Goal: Task Accomplishment & Management: Use online tool/utility

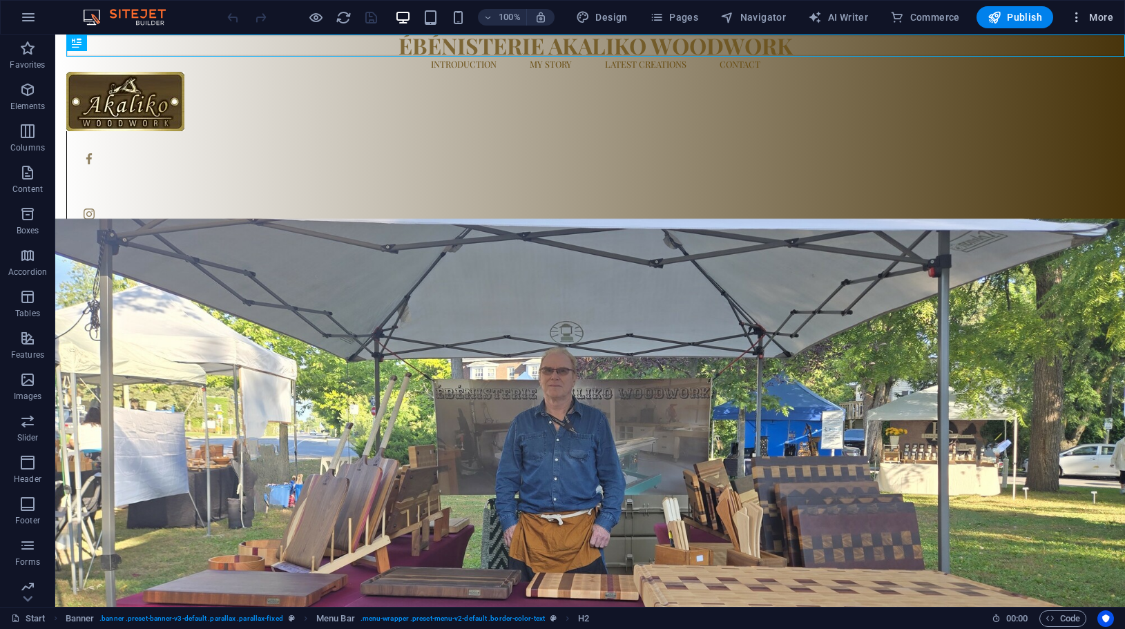
click at [1114, 15] on button "More" at bounding box center [1091, 17] width 55 height 22
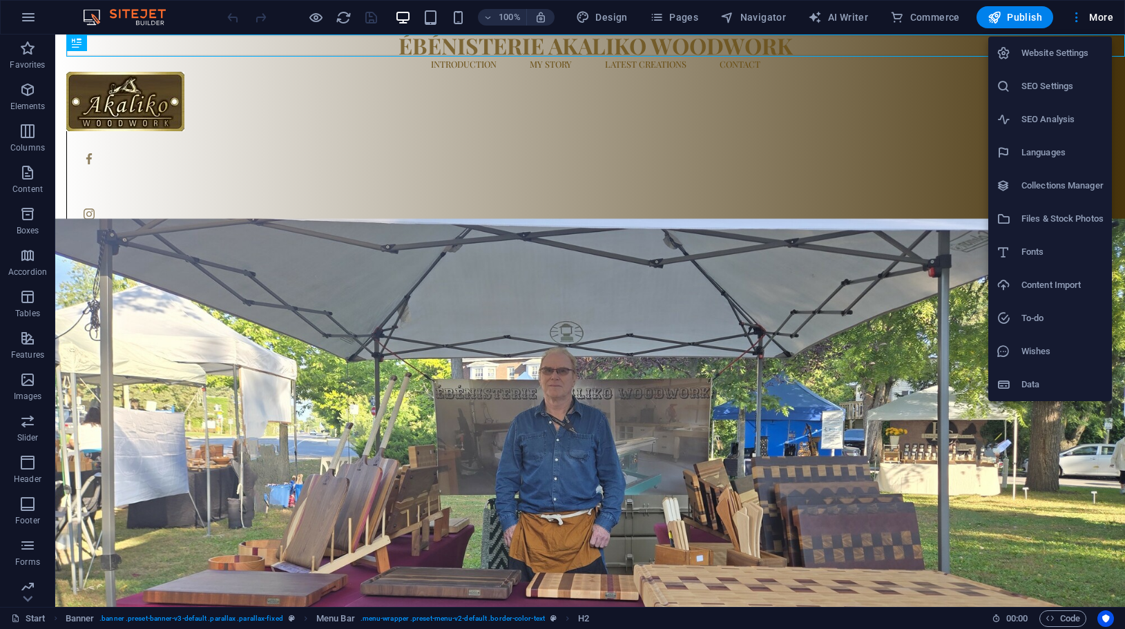
click at [1060, 147] on h6 "Languages" at bounding box center [1062, 152] width 82 height 17
select select "41"
select select "49"
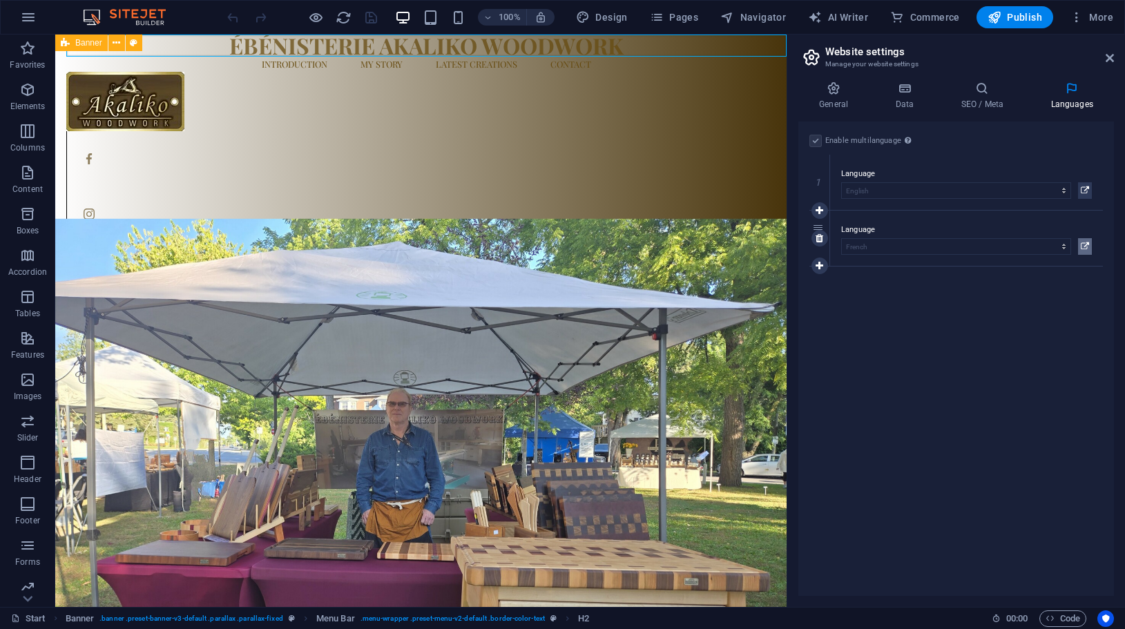
click at [1084, 245] on icon at bounding box center [1085, 246] width 8 height 17
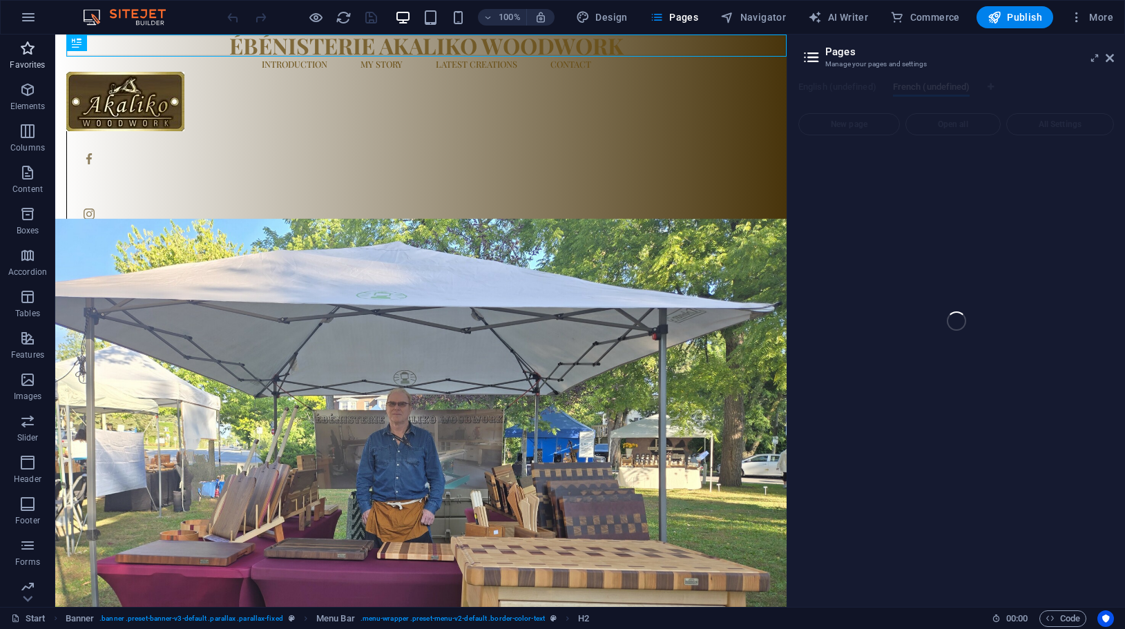
click at [35, 51] on icon "button" at bounding box center [27, 48] width 17 height 17
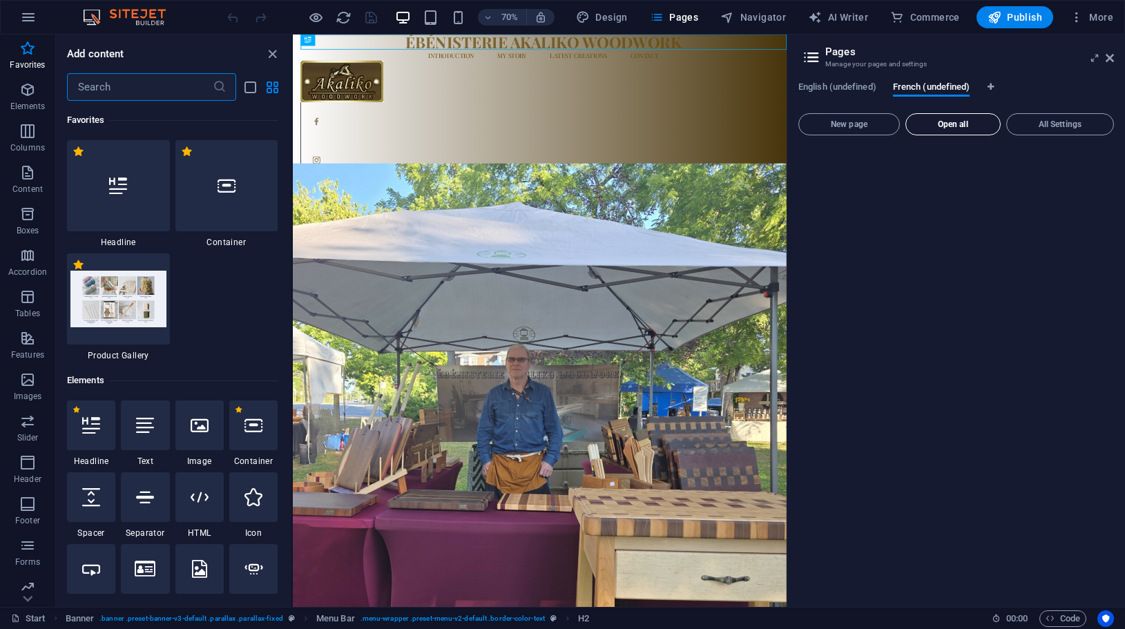
click at [941, 119] on button "Open all" at bounding box center [952, 124] width 95 height 22
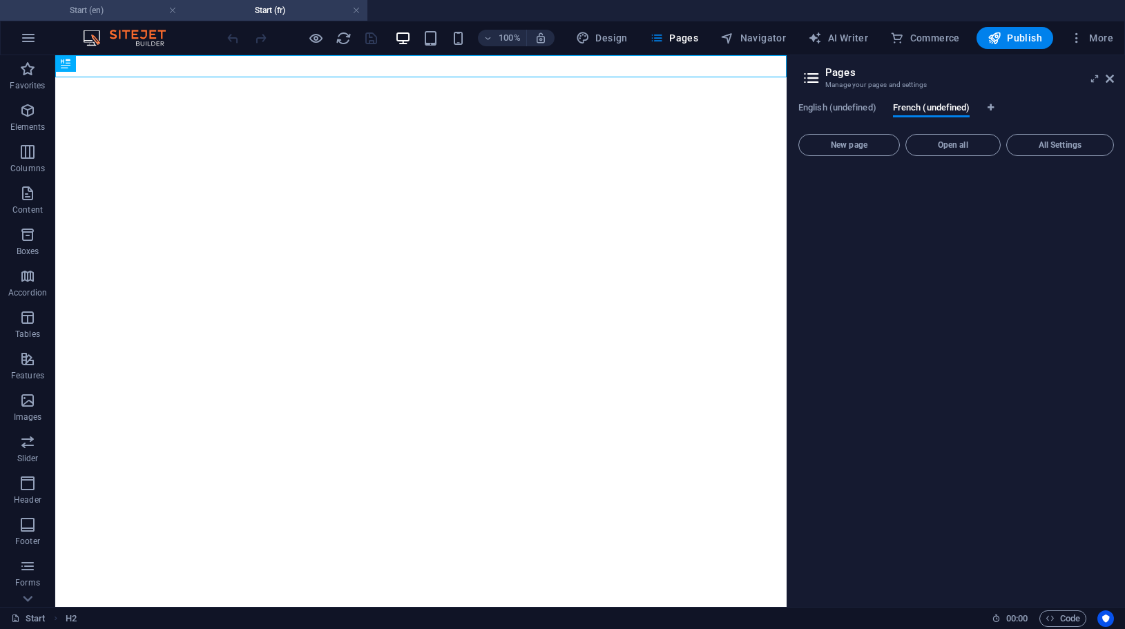
click at [138, 8] on h4 "Start (en)" at bounding box center [92, 10] width 184 height 15
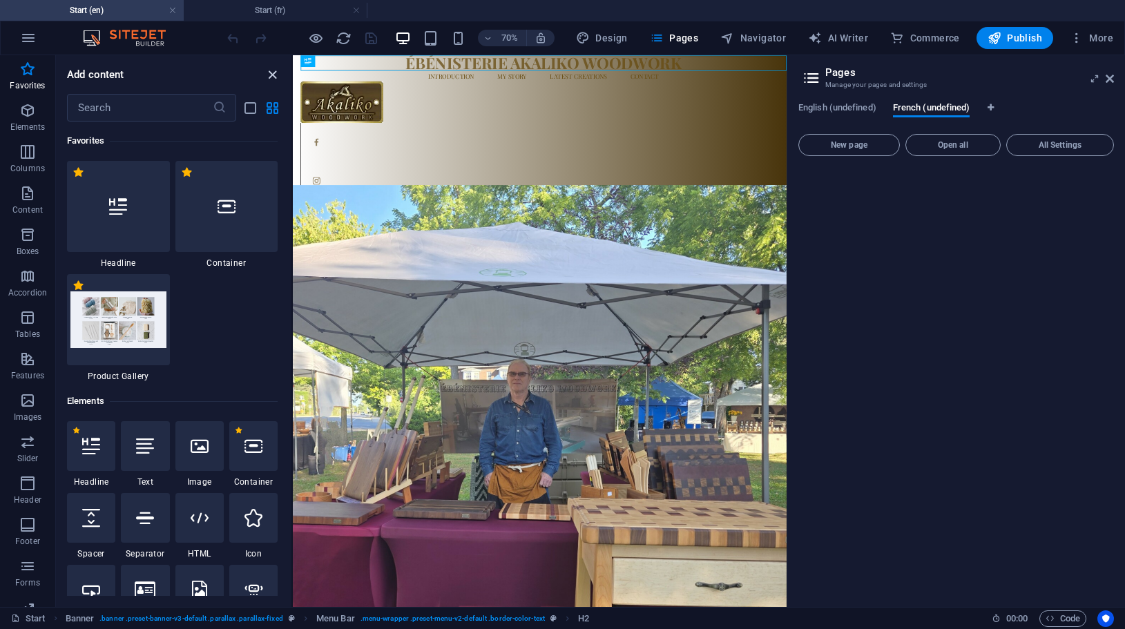
click at [271, 76] on icon "close panel" at bounding box center [272, 75] width 16 height 16
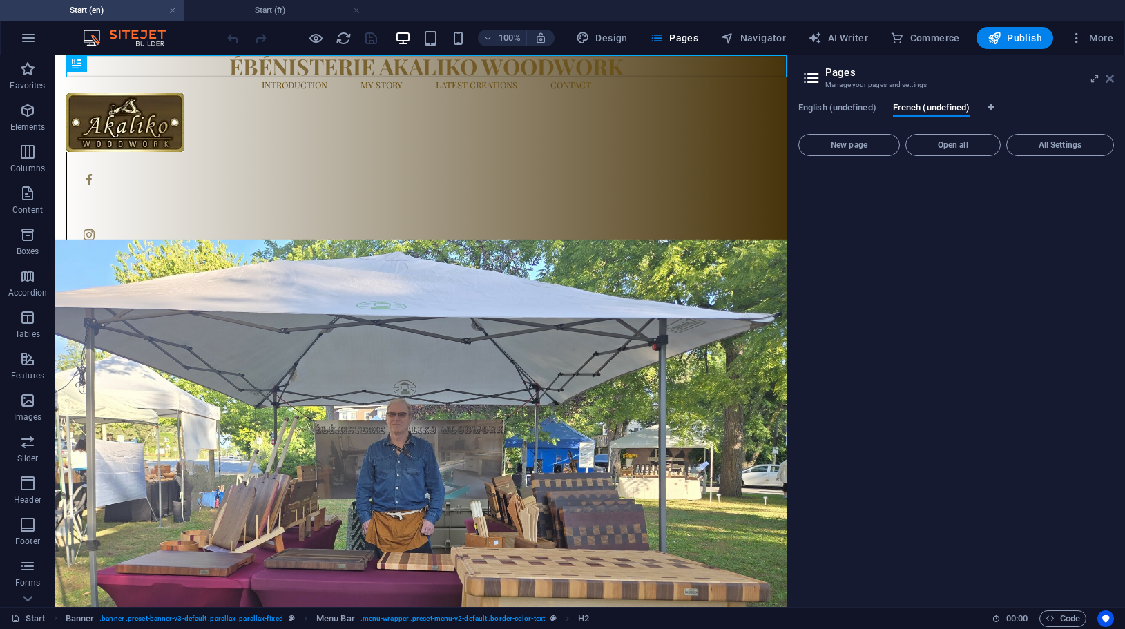
click at [1110, 81] on icon at bounding box center [1109, 78] width 8 height 11
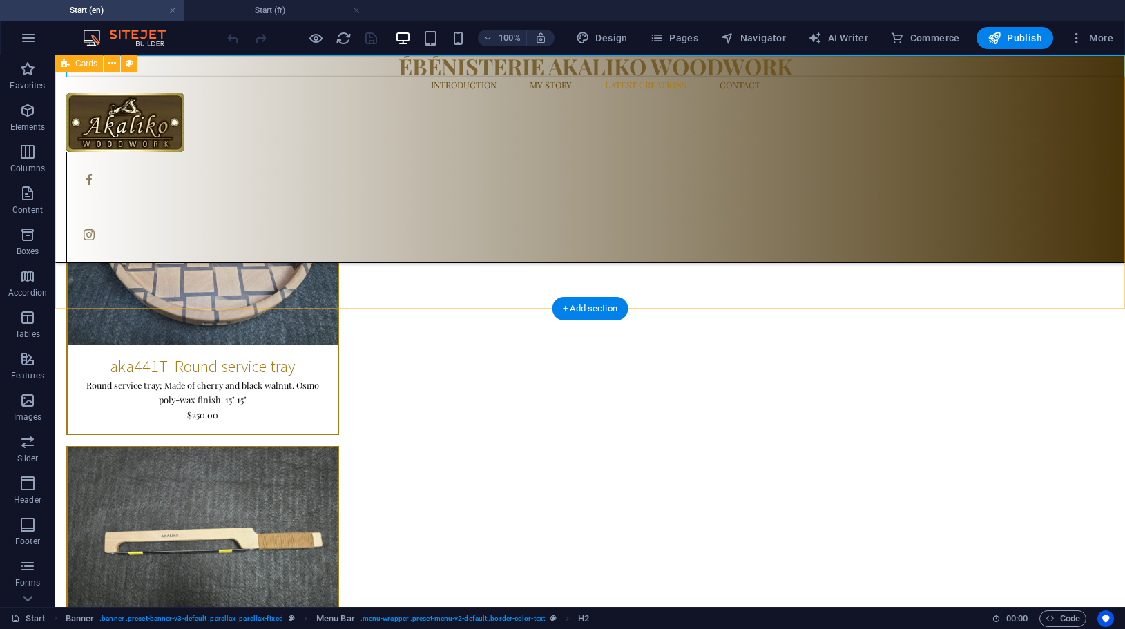
scroll to position [4588, 0]
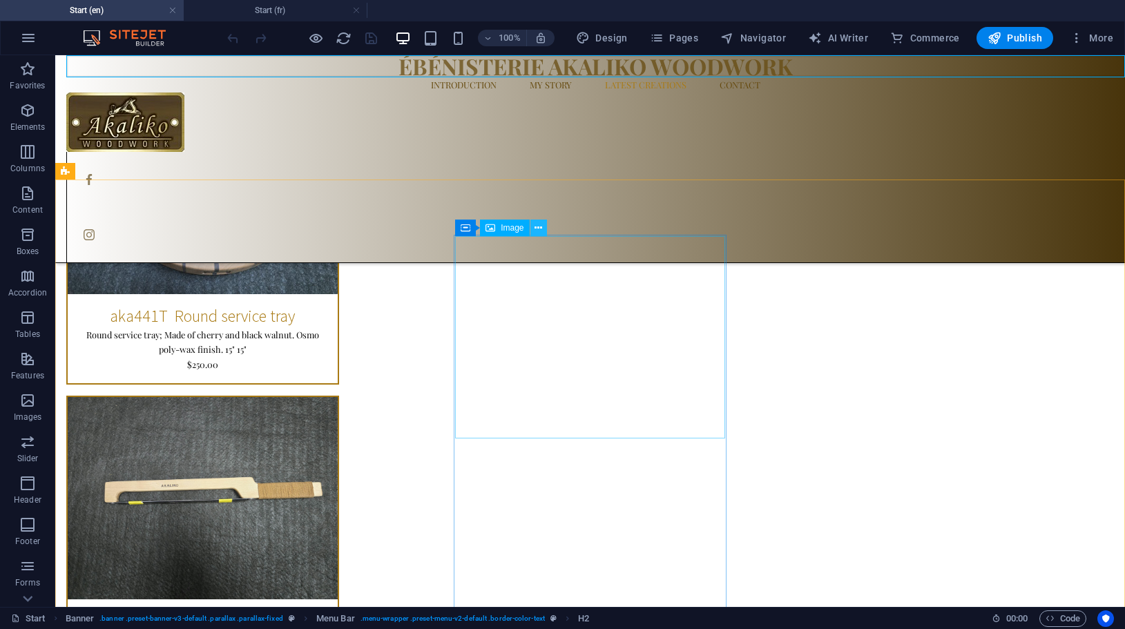
click at [543, 230] on button at bounding box center [538, 228] width 17 height 17
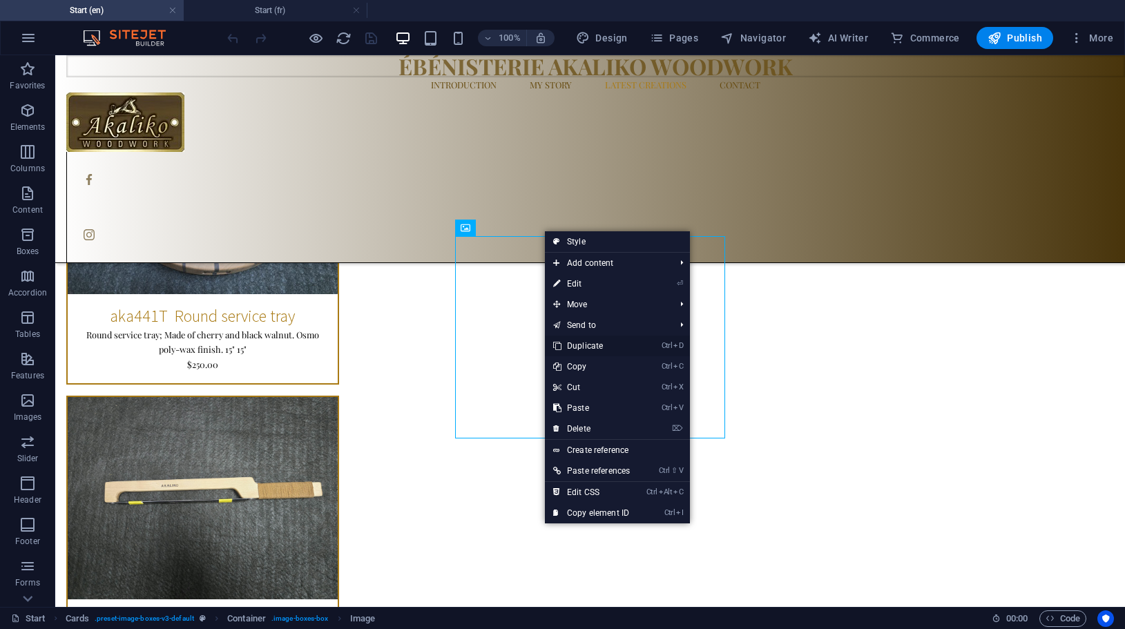
click at [595, 341] on link "Ctrl D Duplicate" at bounding box center [591, 346] width 93 height 21
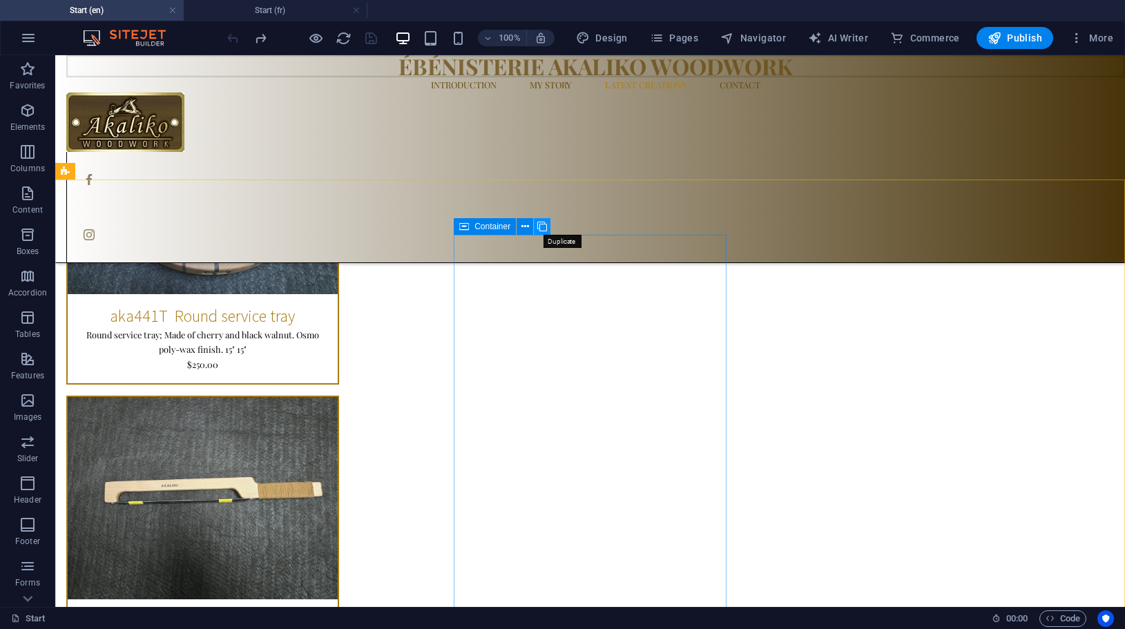
click at [539, 226] on icon at bounding box center [542, 227] width 10 height 14
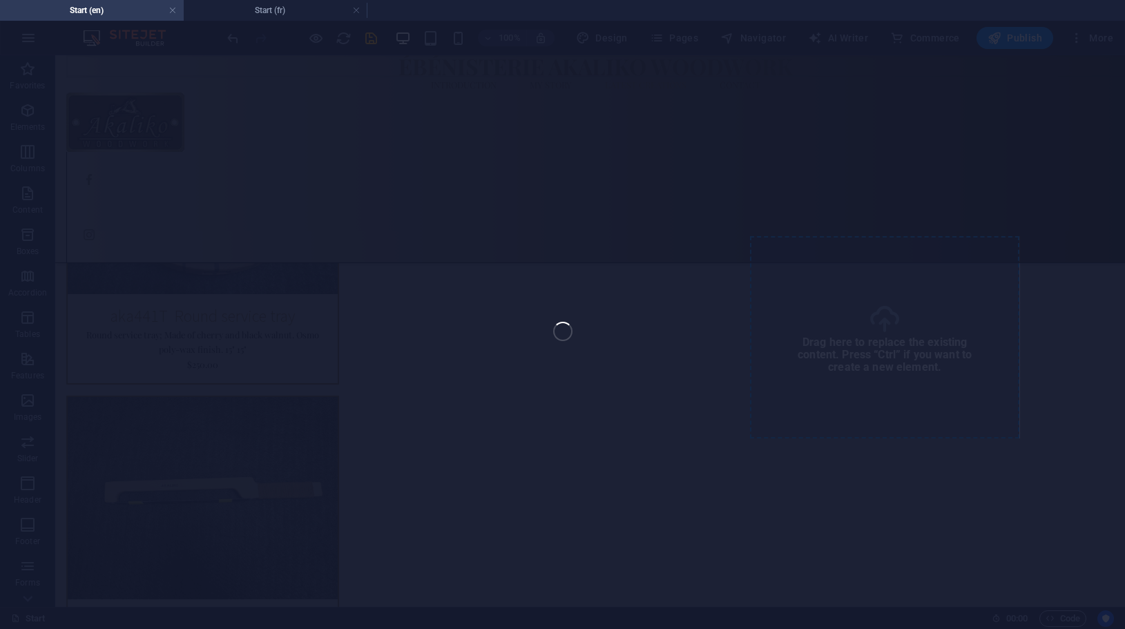
select select "%"
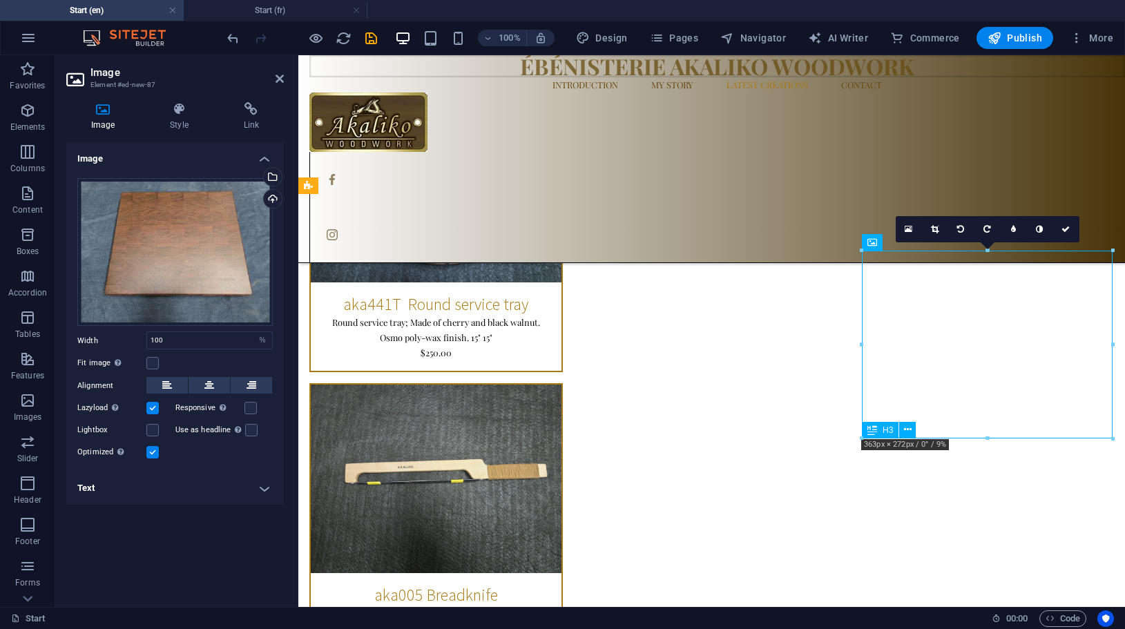
scroll to position [4521, 0]
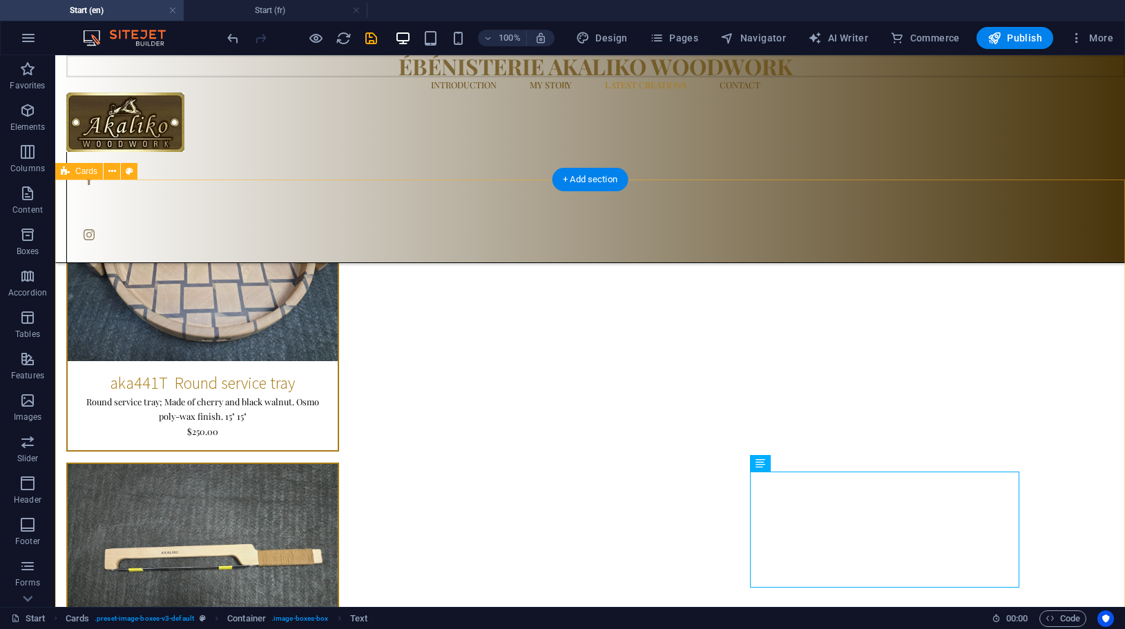
scroll to position [4588, 0]
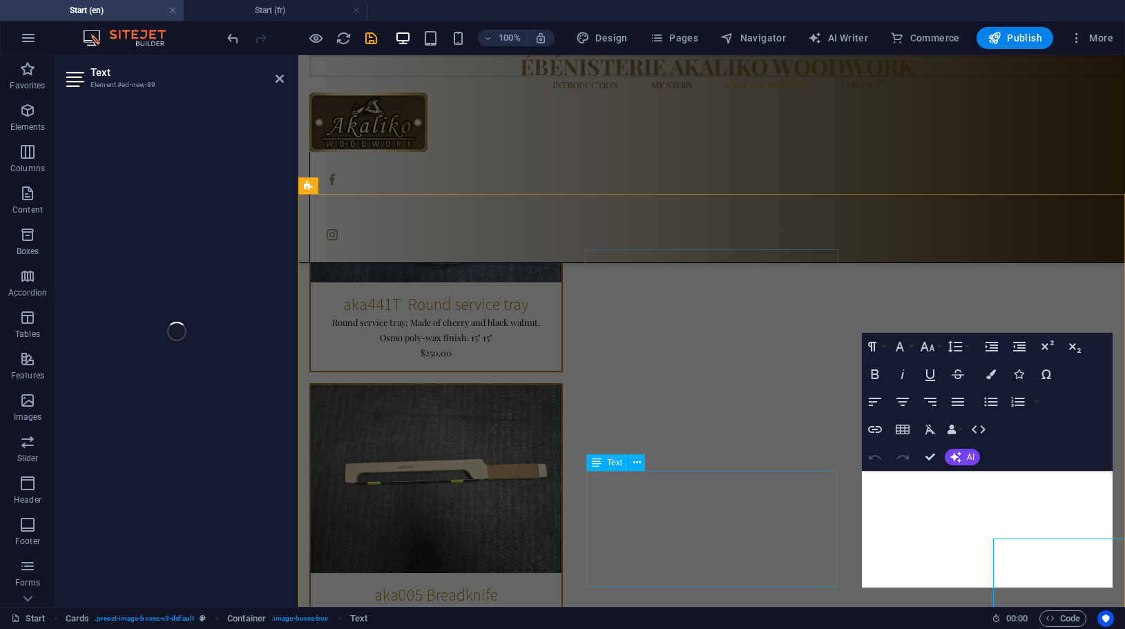
scroll to position [4521, 0]
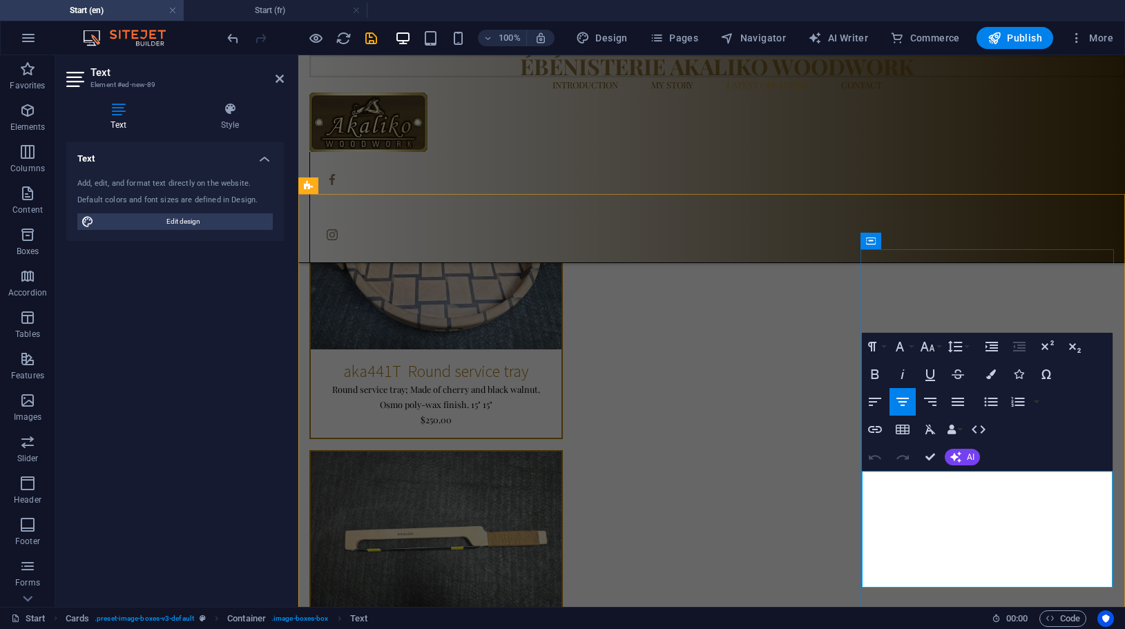
drag, startPoint x: 883, startPoint y: 492, endPoint x: 1052, endPoint y: 505, distance: 169.6
drag, startPoint x: 973, startPoint y: 494, endPoint x: 877, endPoint y: 496, distance: 96.0
drag, startPoint x: 1045, startPoint y: 482, endPoint x: 886, endPoint y: 481, distance: 158.8
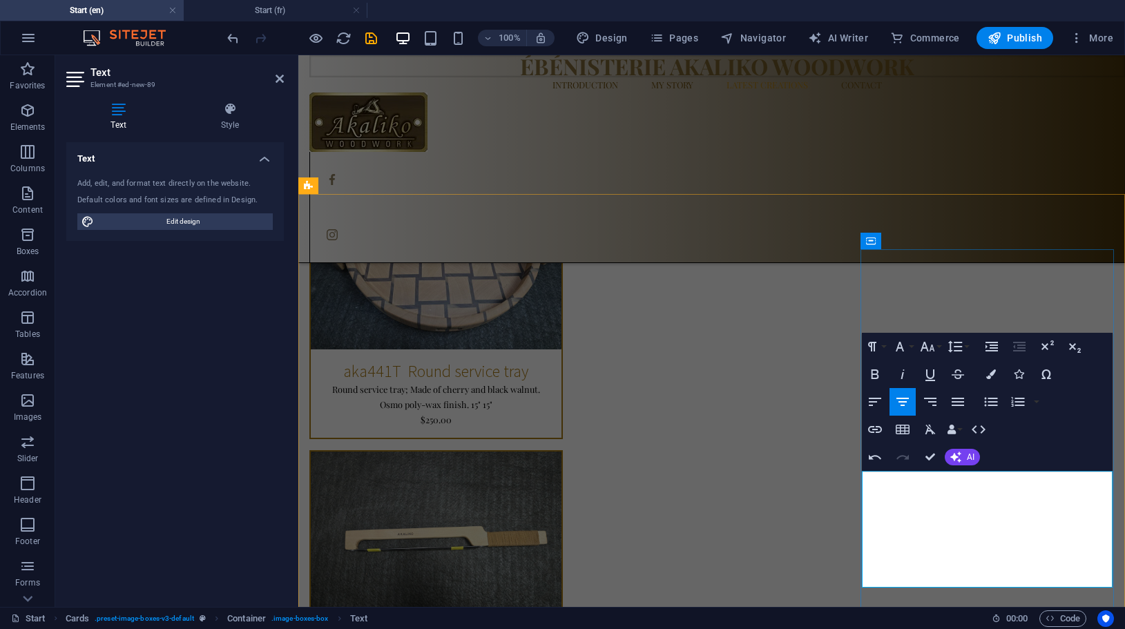
drag, startPoint x: 928, startPoint y: 496, endPoint x: 883, endPoint y: 502, distance: 45.3
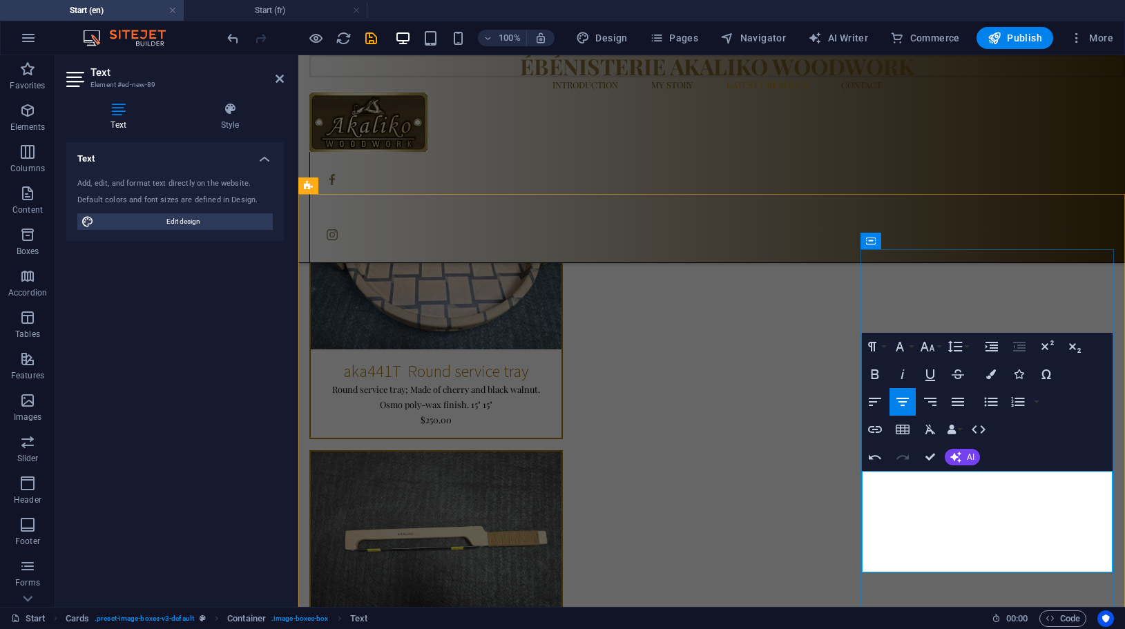
drag, startPoint x: 928, startPoint y: 494, endPoint x: 868, endPoint y: 494, distance: 60.1
drag, startPoint x: 962, startPoint y: 543, endPoint x: 1088, endPoint y: 548, distance: 126.5
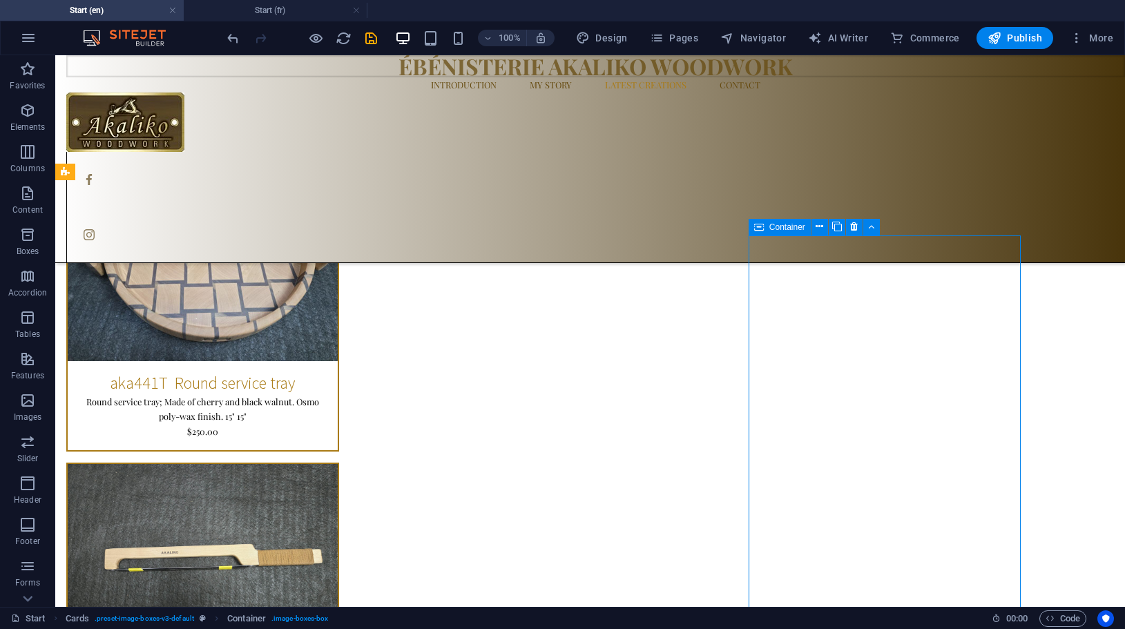
scroll to position [4588, 0]
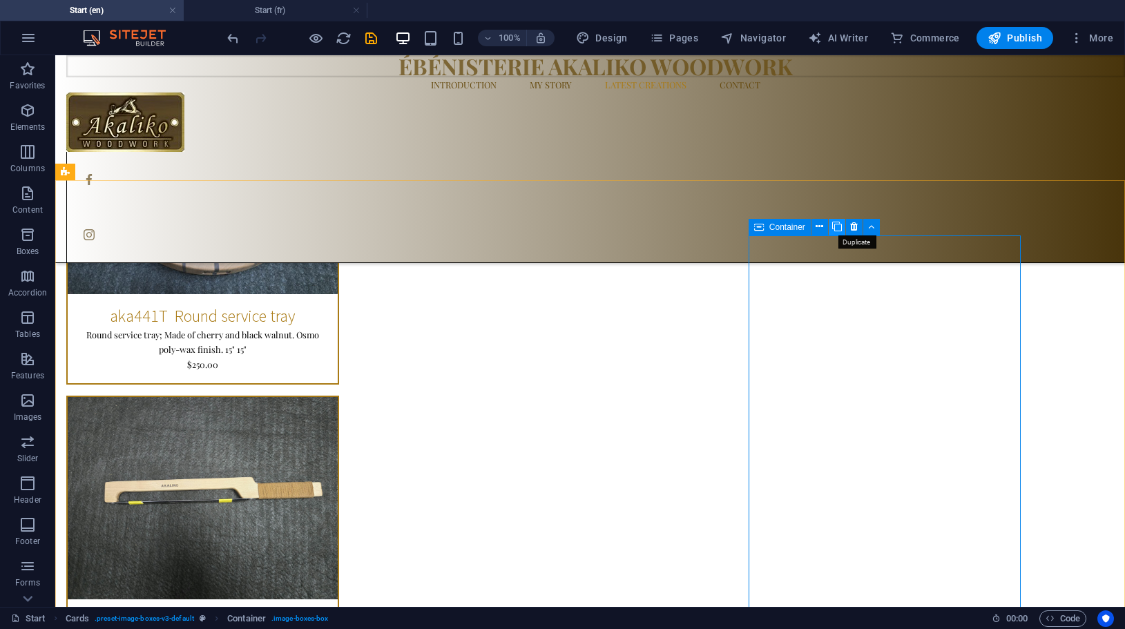
click at [834, 224] on icon at bounding box center [837, 227] width 10 height 14
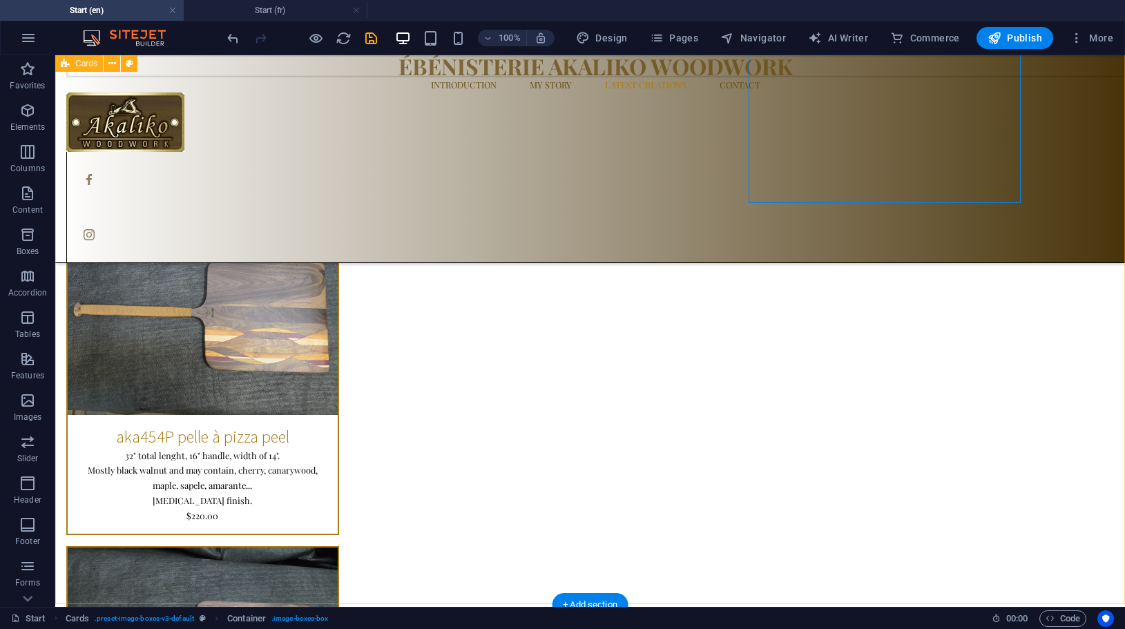
scroll to position [5106, 0]
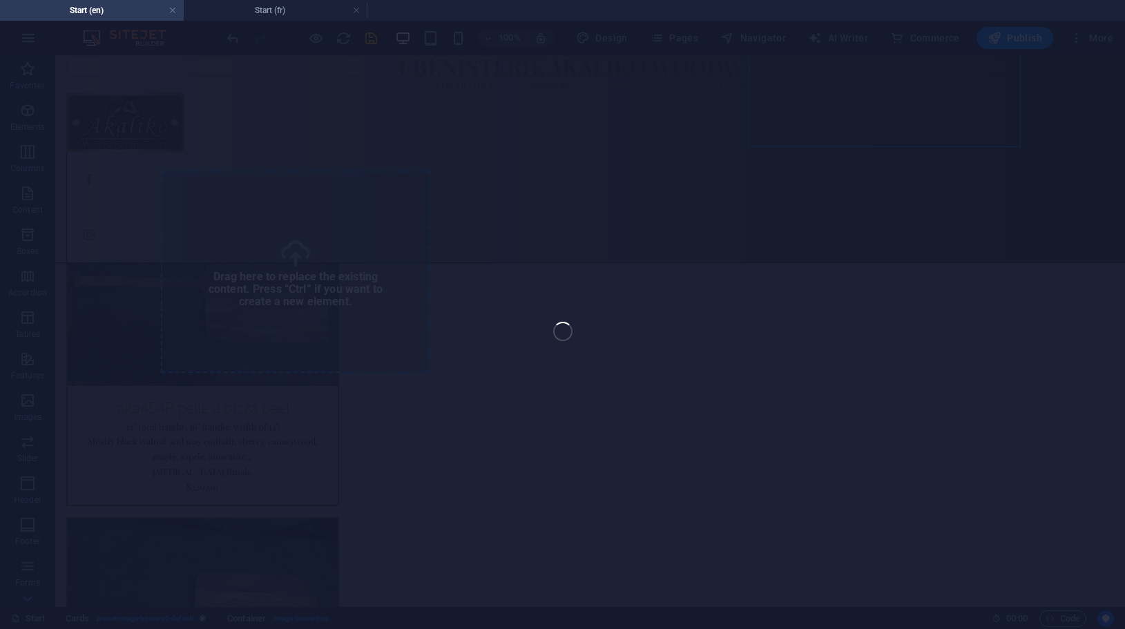
select select "%"
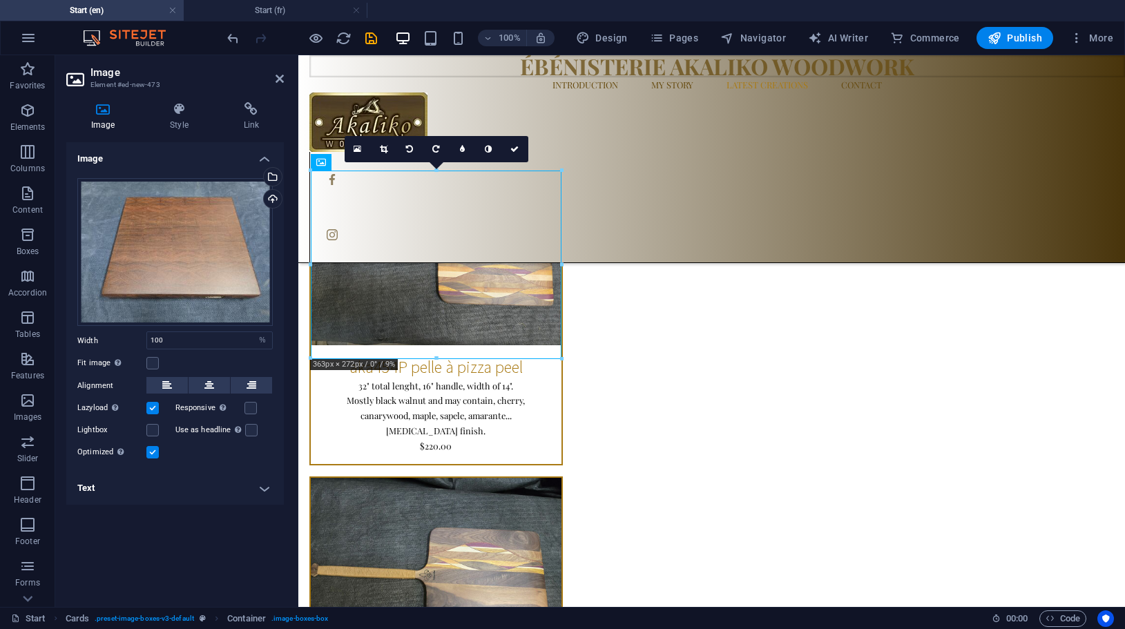
scroll to position [5034, 0]
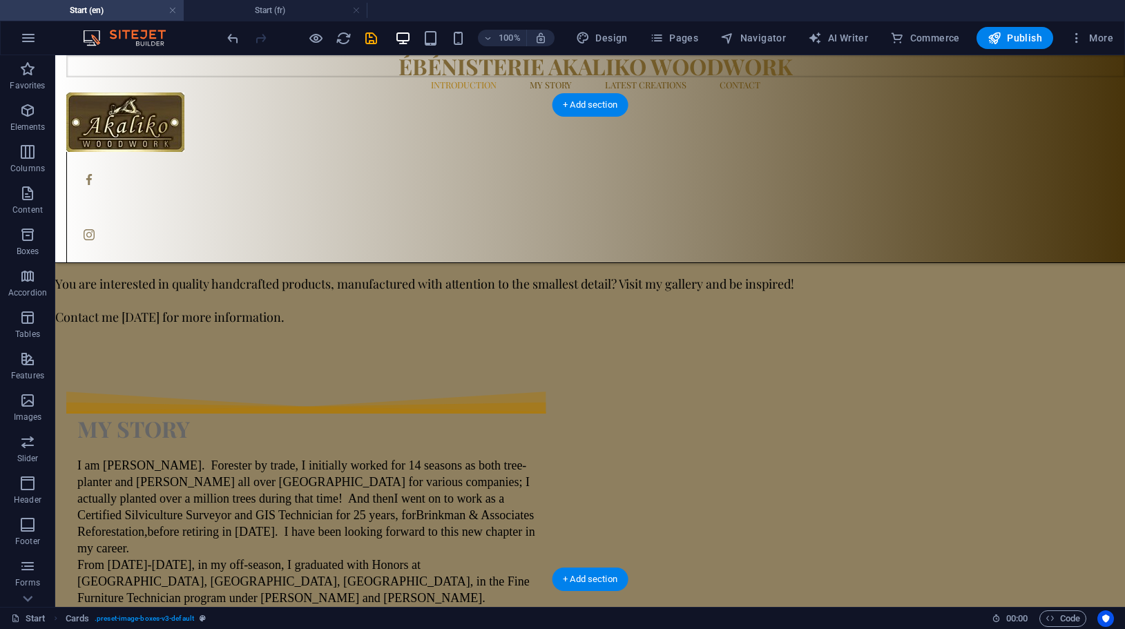
scroll to position [0, 0]
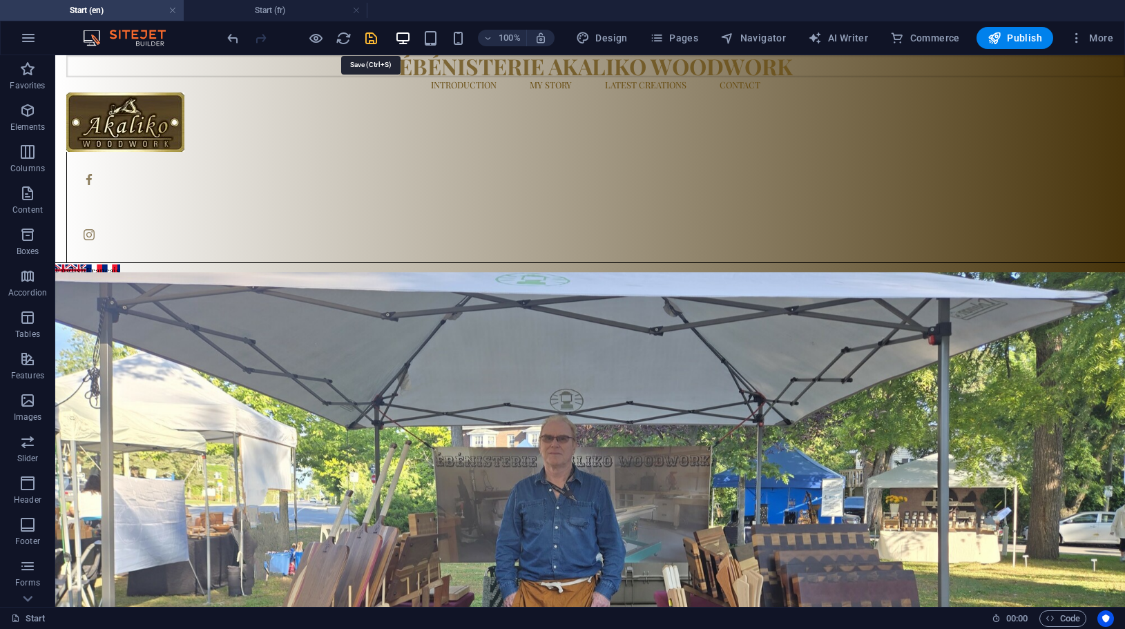
click at [374, 38] on icon "save" at bounding box center [371, 38] width 16 height 16
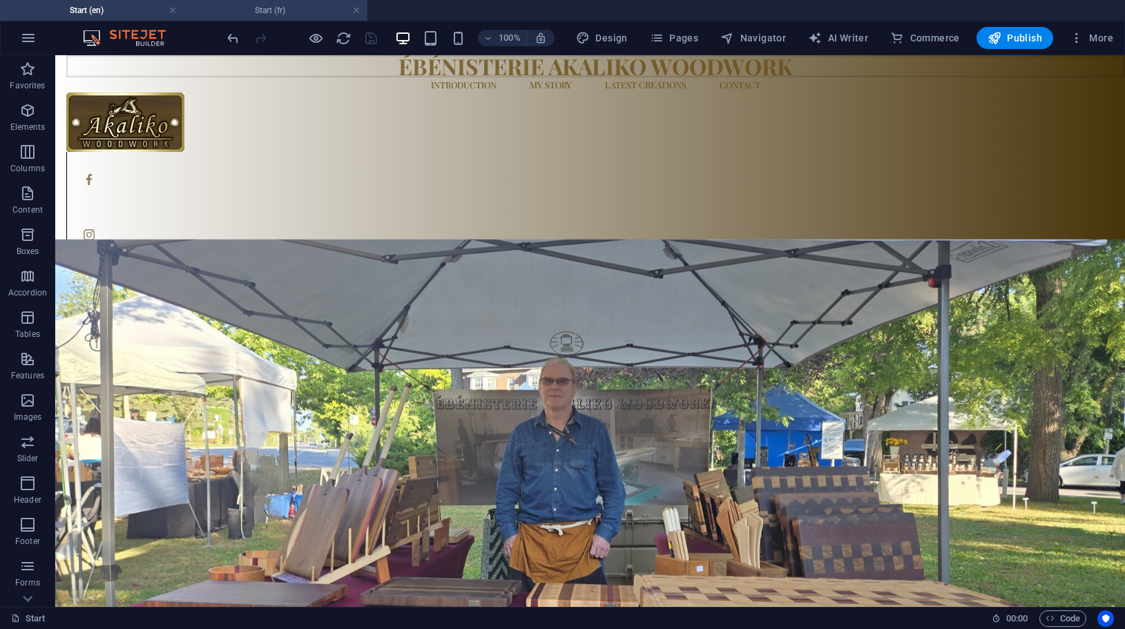
click at [274, 6] on h4 "Start (fr)" at bounding box center [276, 10] width 184 height 15
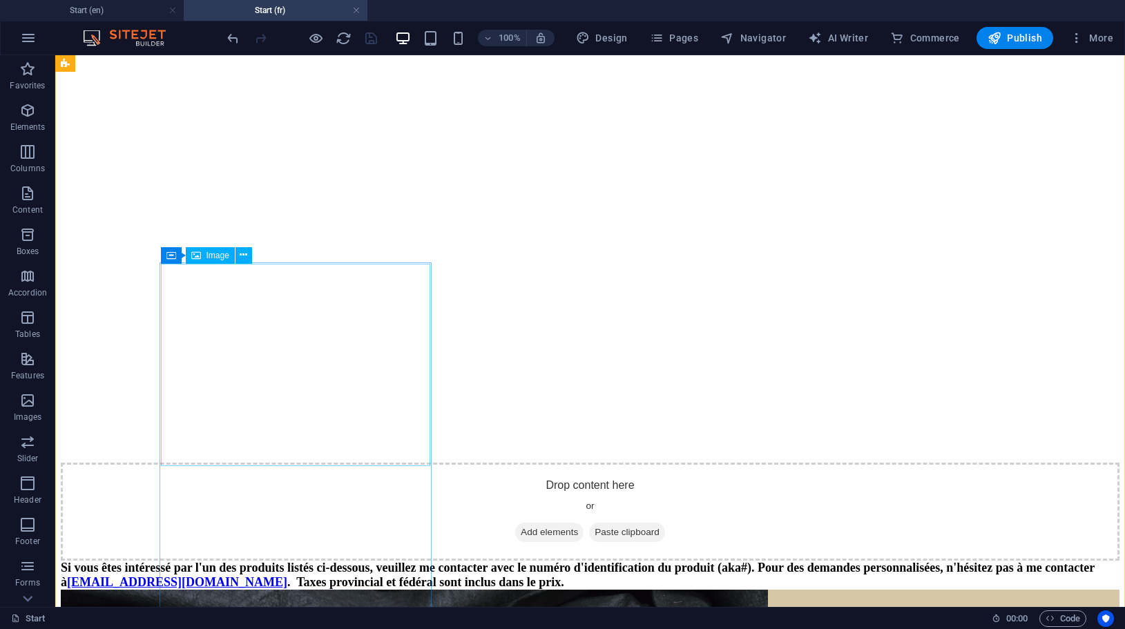
scroll to position [4568, 0]
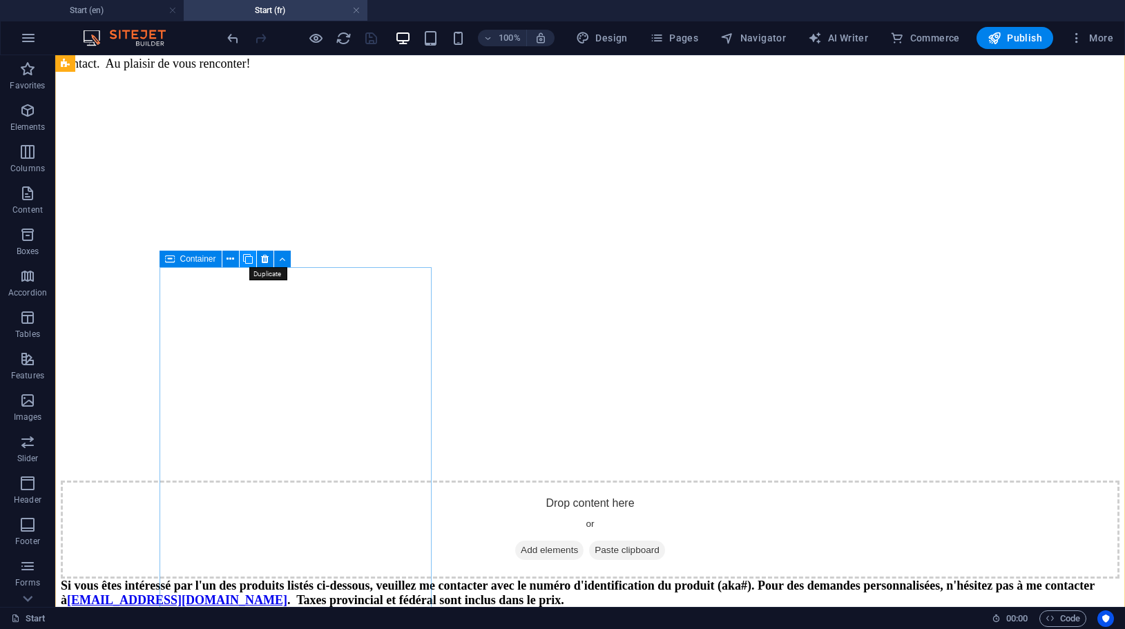
click at [249, 256] on icon at bounding box center [248, 259] width 10 height 14
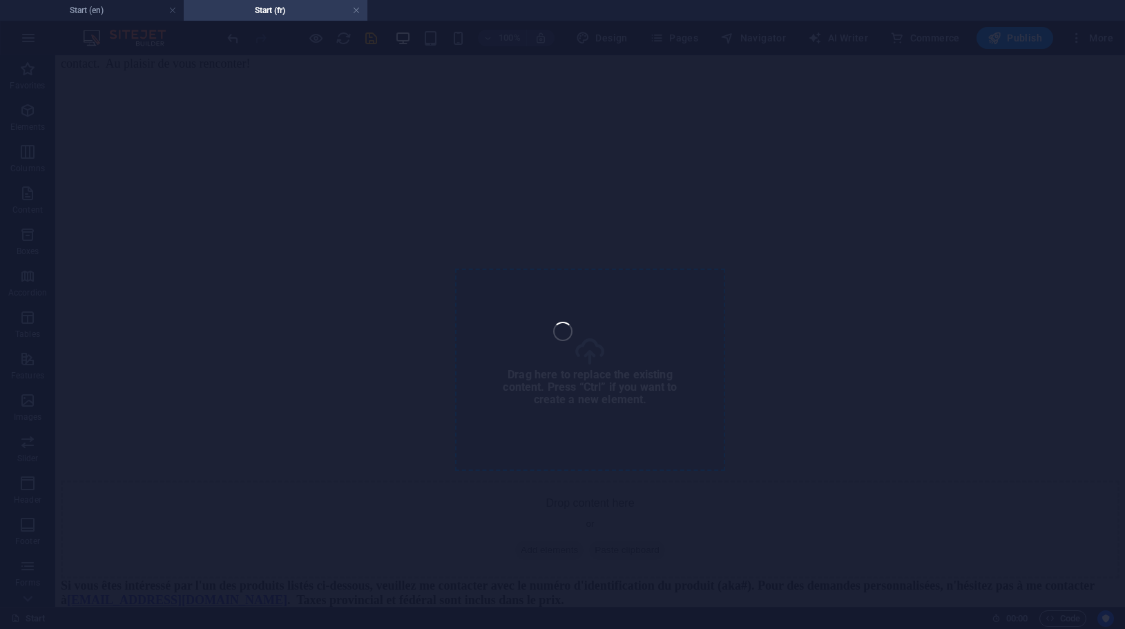
select select "%"
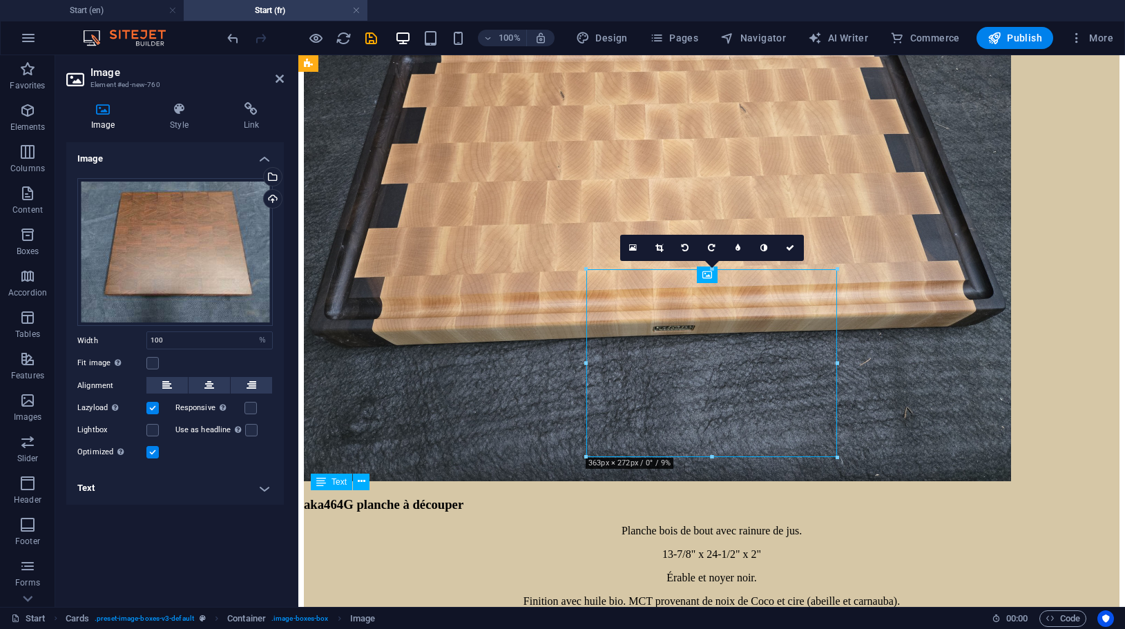
scroll to position [4552, 0]
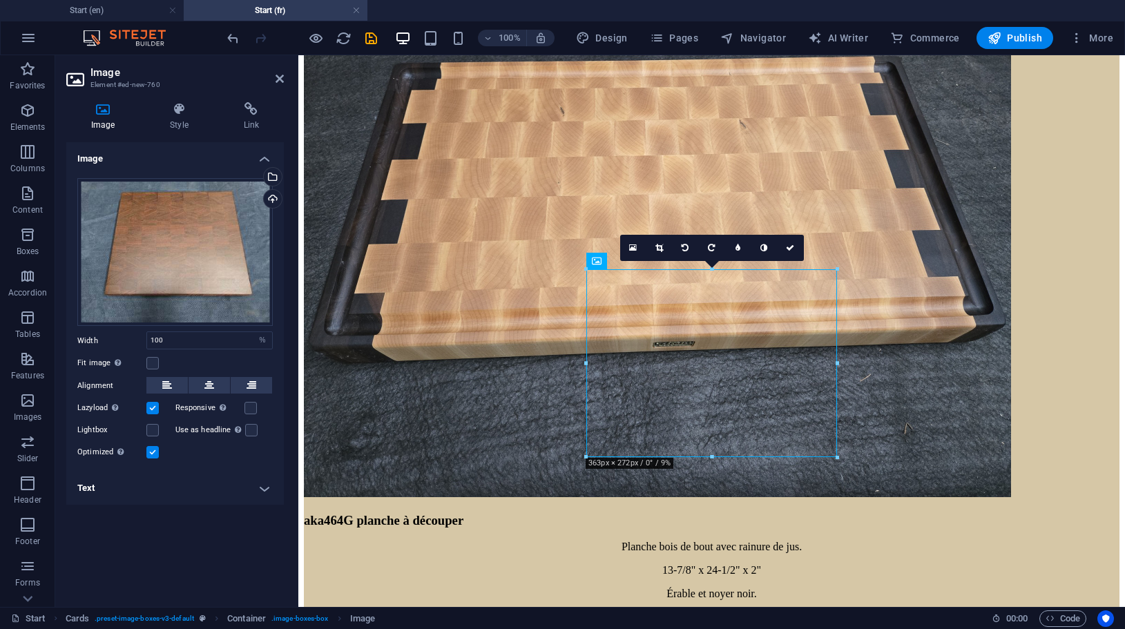
click at [284, 82] on aside "Image Element #ed-new-760 Image Style Link Image Drag files here, click to choo…" at bounding box center [176, 331] width 243 height 552
drag, startPoint x: 280, startPoint y: 78, endPoint x: 232, endPoint y: 80, distance: 48.4
click at [280, 78] on icon at bounding box center [279, 78] width 8 height 11
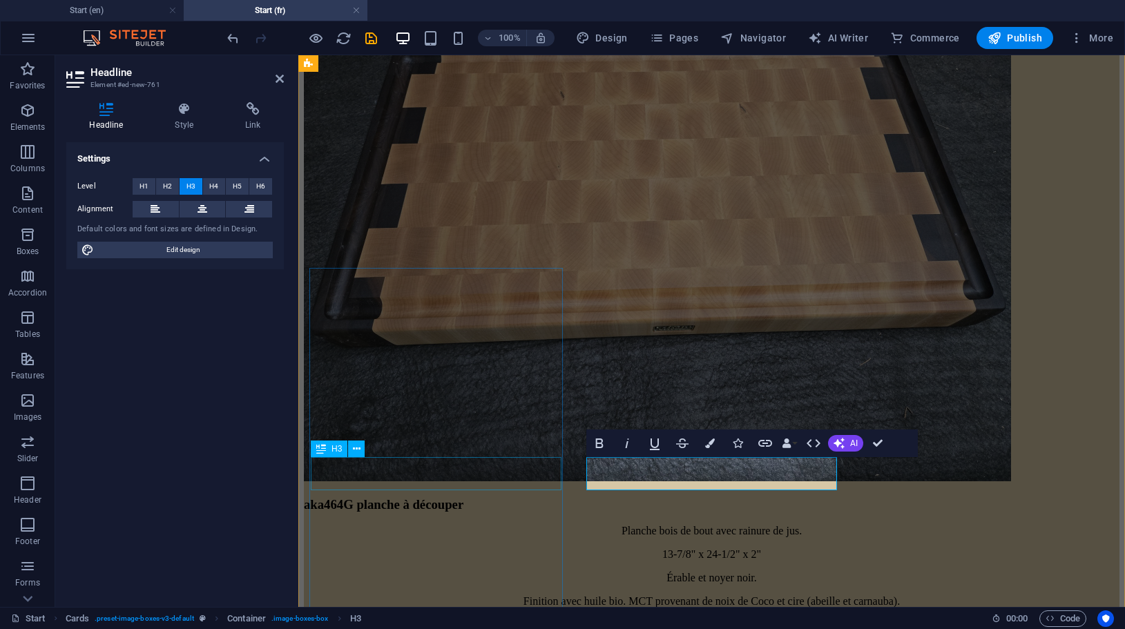
scroll to position [4552, 0]
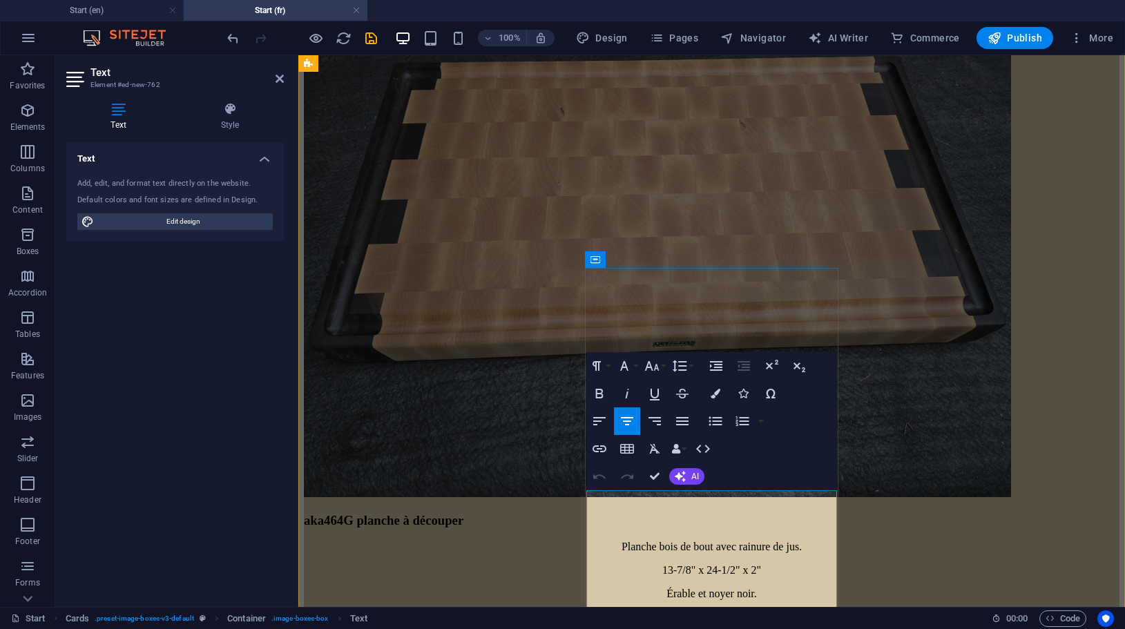
drag, startPoint x: 668, startPoint y: 494, endPoint x: 767, endPoint y: 550, distance: 114.4
drag, startPoint x: 673, startPoint y: 515, endPoint x: 728, endPoint y: 530, distance: 57.1
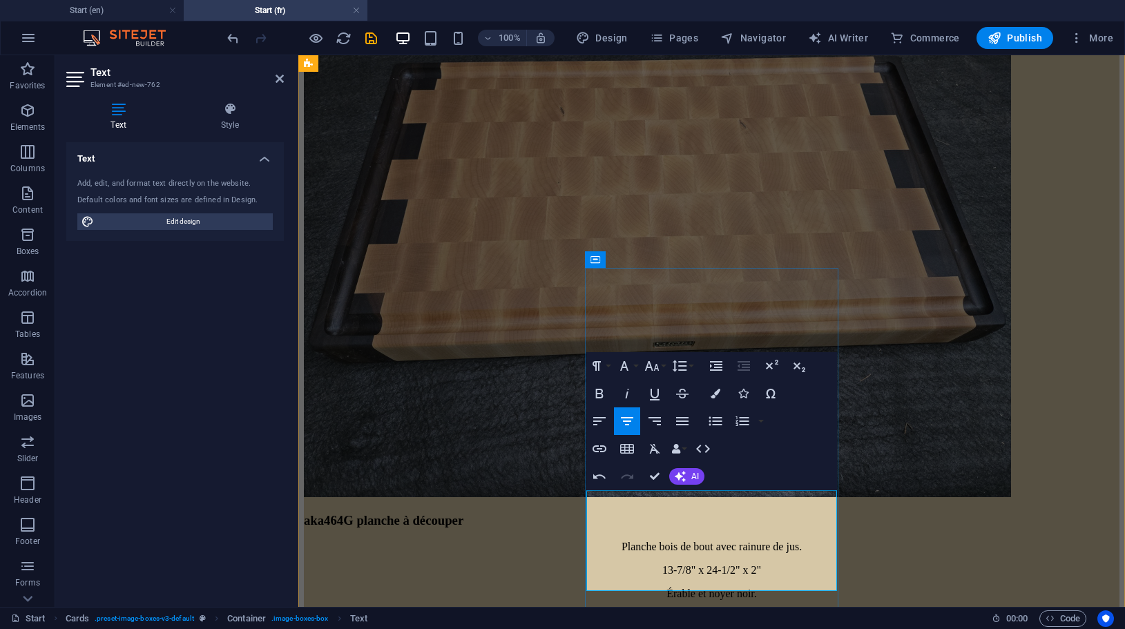
drag, startPoint x: 686, startPoint y: 561, endPoint x: 674, endPoint y: 562, distance: 11.8
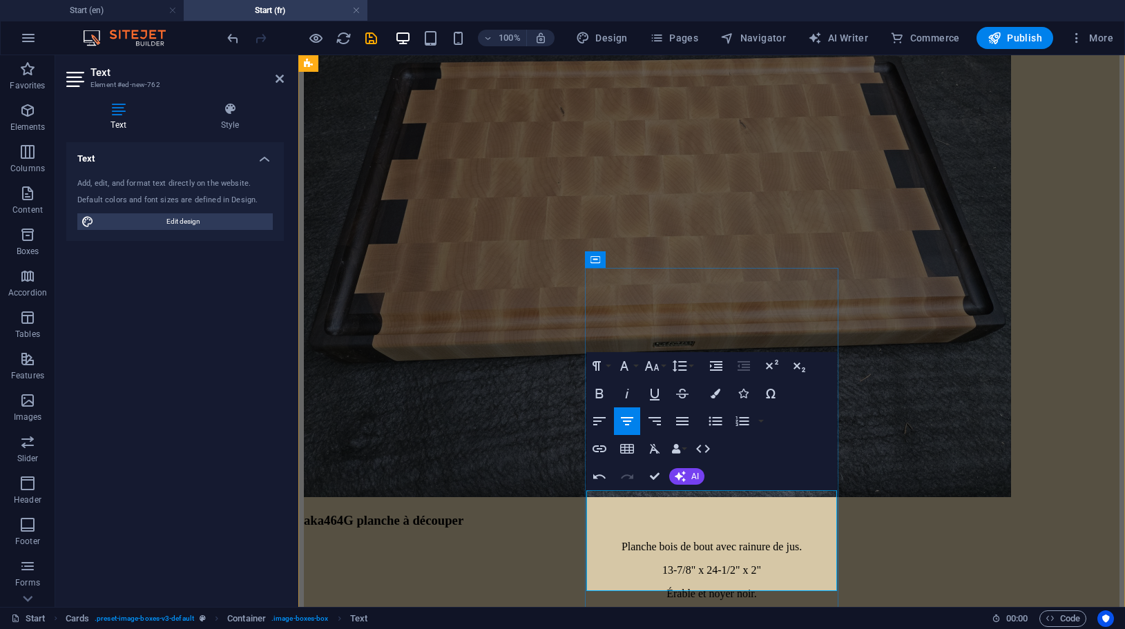
drag, startPoint x: 675, startPoint y: 558, endPoint x: 777, endPoint y: 561, distance: 102.9
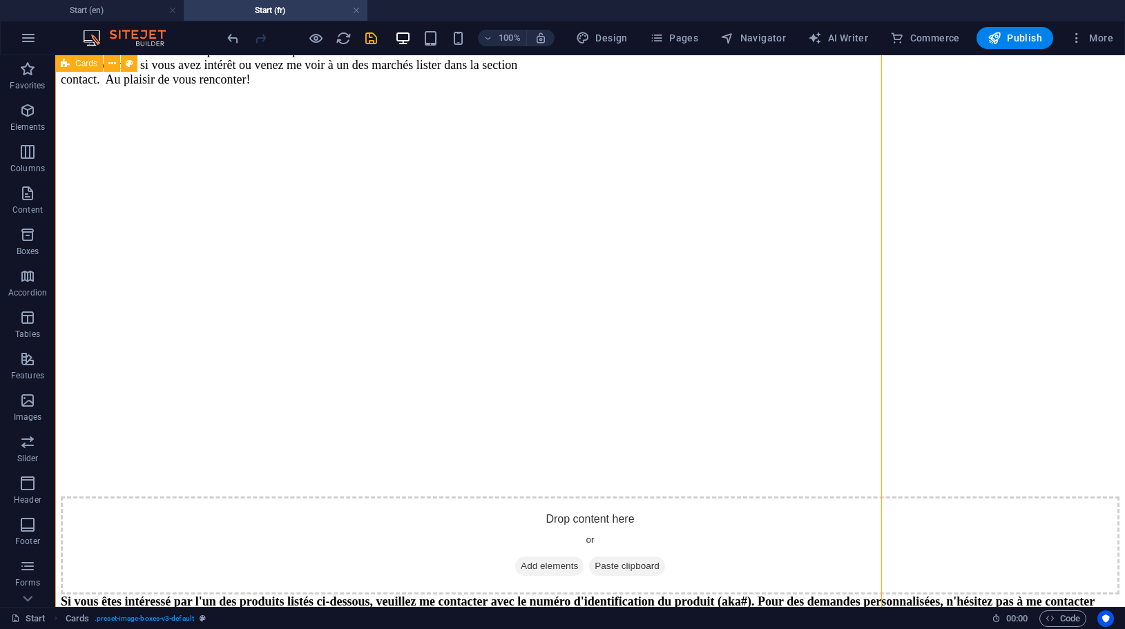
scroll to position [4568, 0]
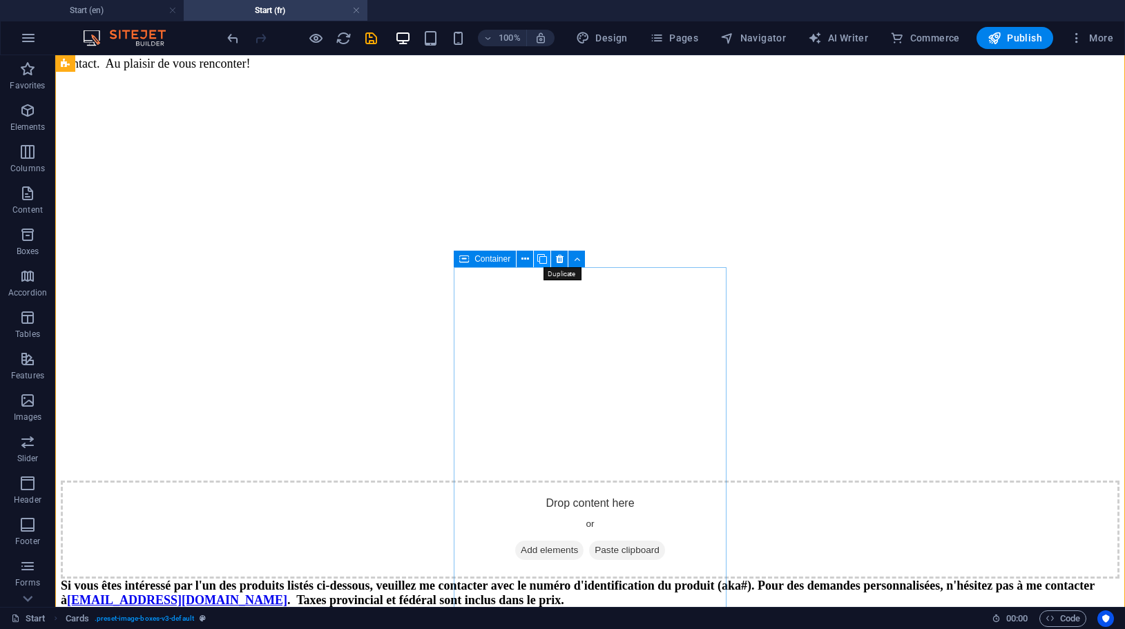
click at [544, 259] on icon at bounding box center [542, 259] width 10 height 14
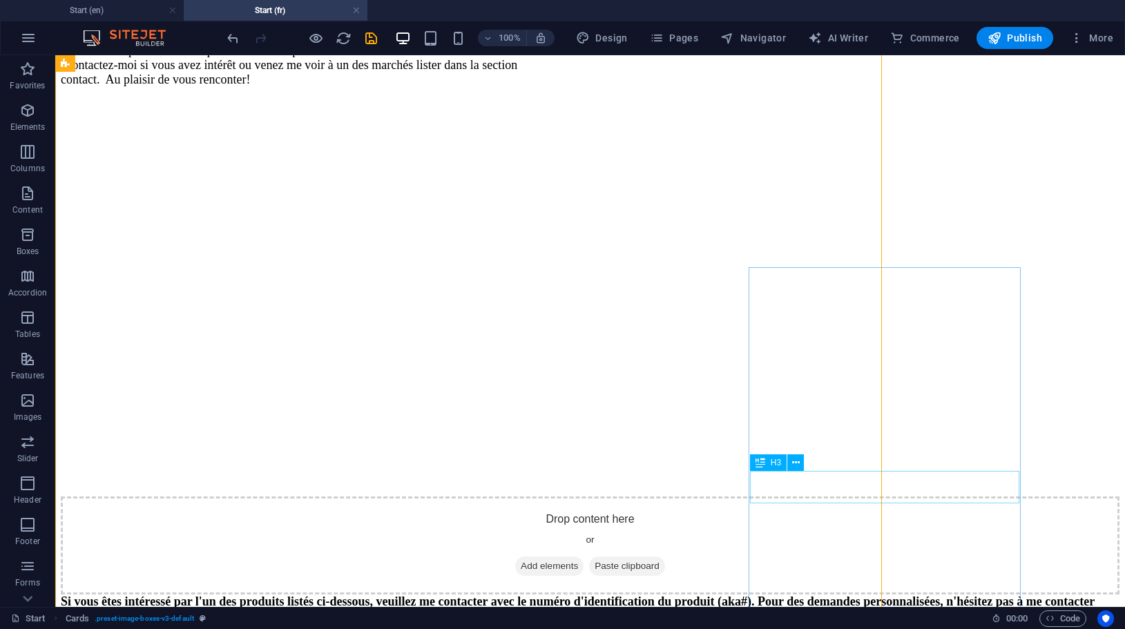
scroll to position [4568, 0]
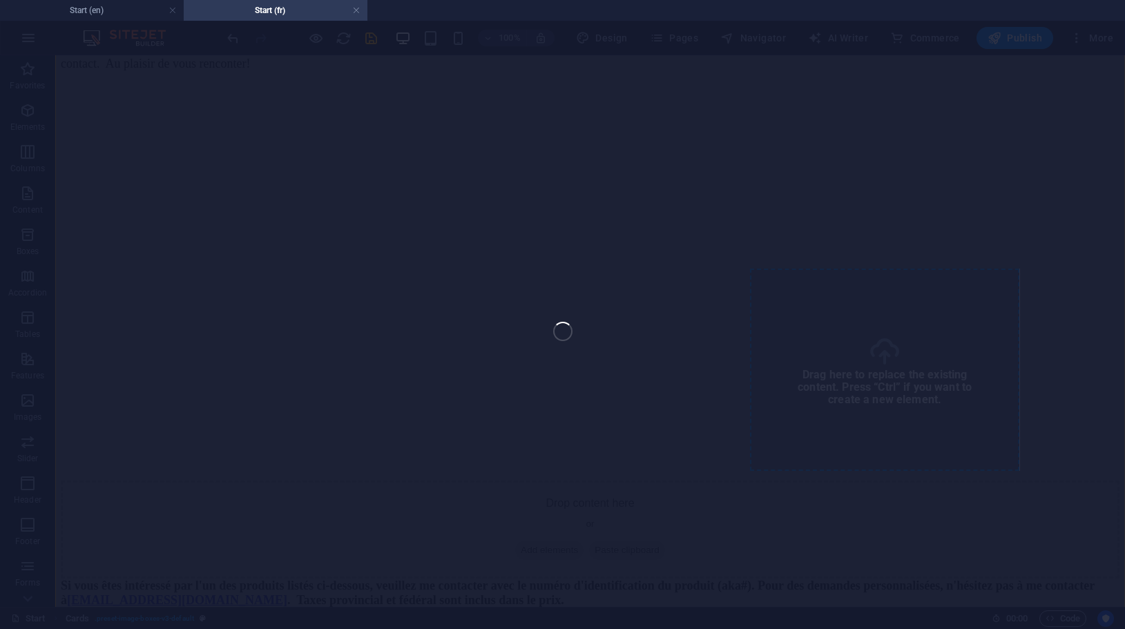
select select "%"
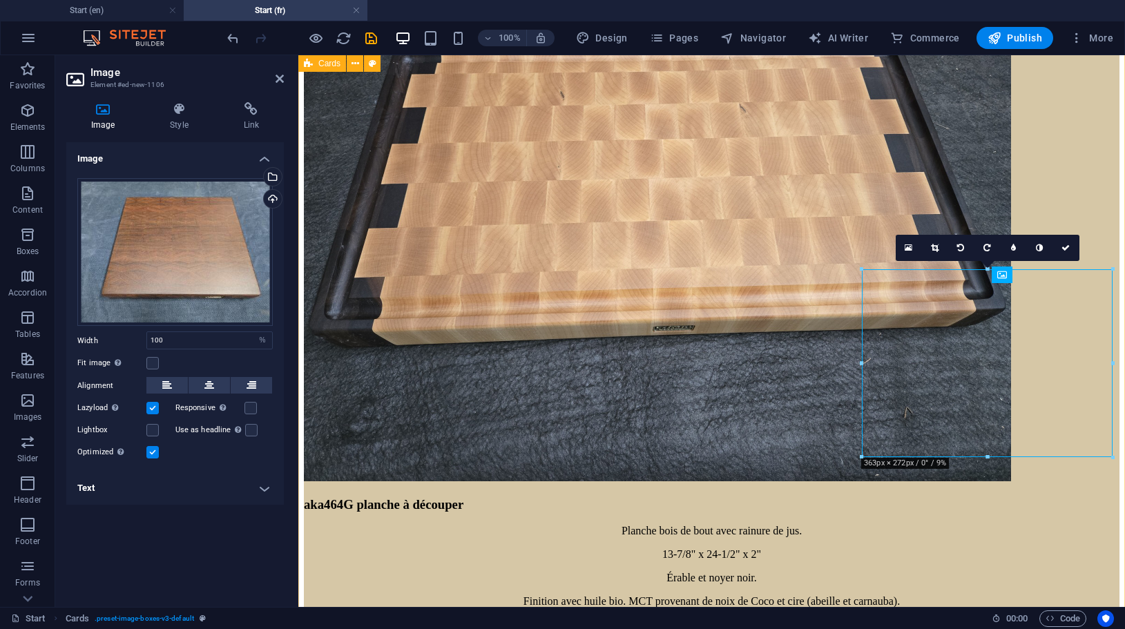
scroll to position [4552, 0]
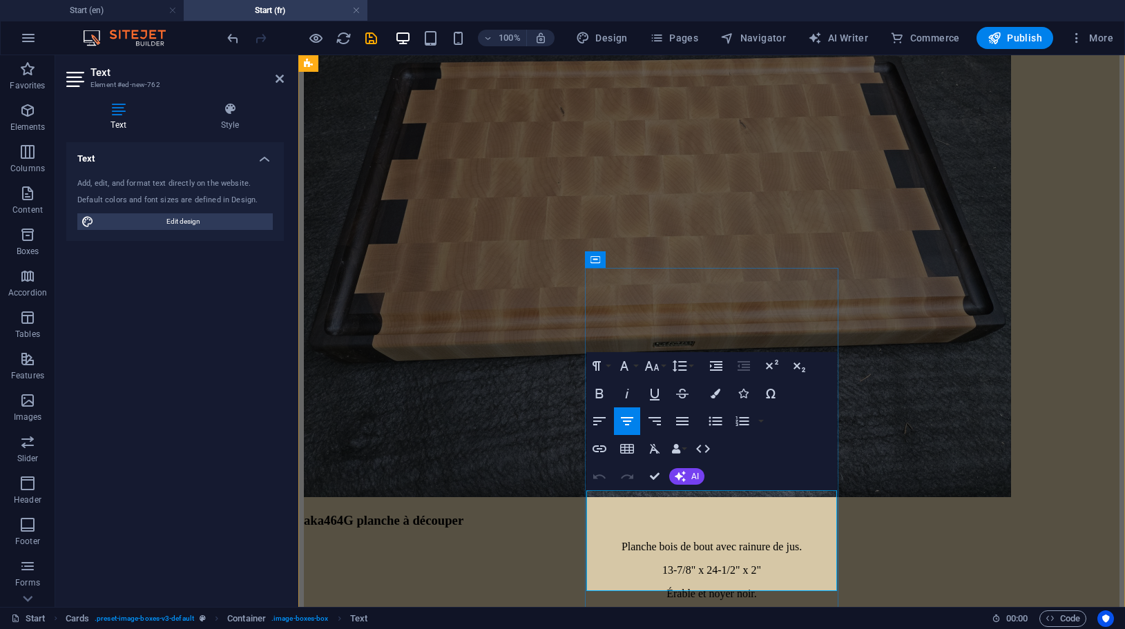
drag, startPoint x: 748, startPoint y: 559, endPoint x: 613, endPoint y: 564, distance: 134.7
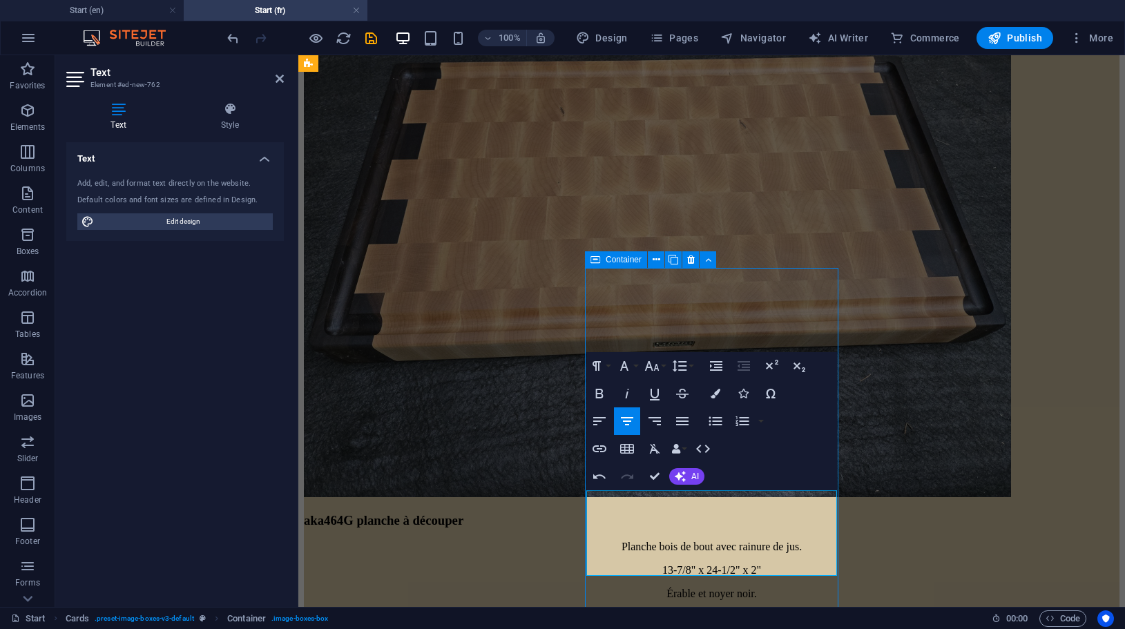
scroll to position [4568, 0]
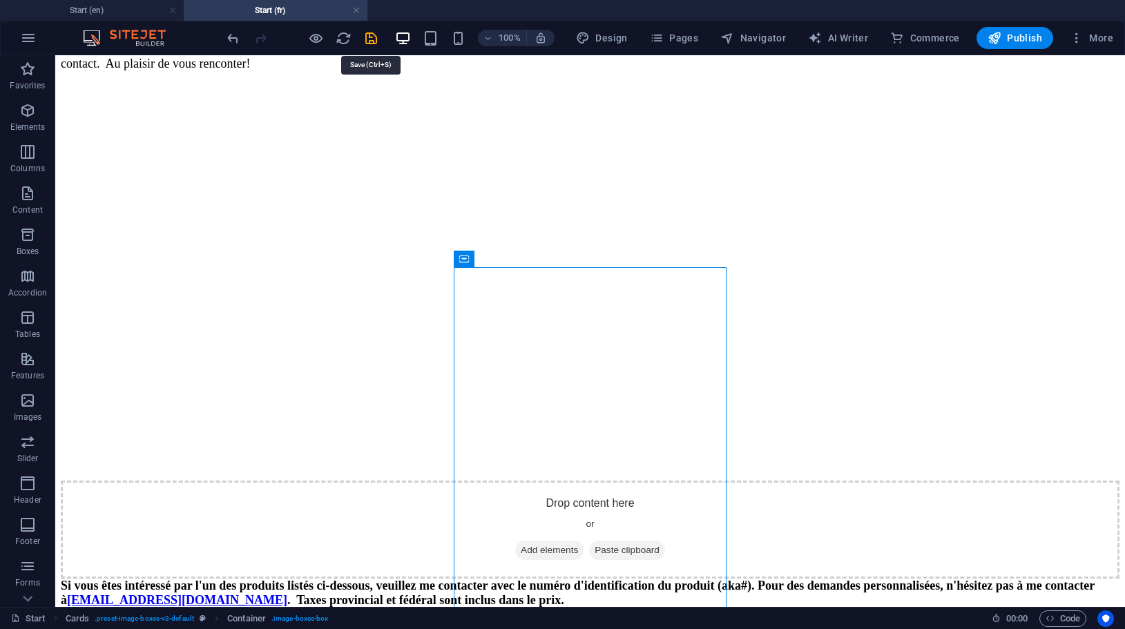
click at [371, 37] on icon "save" at bounding box center [371, 38] width 16 height 16
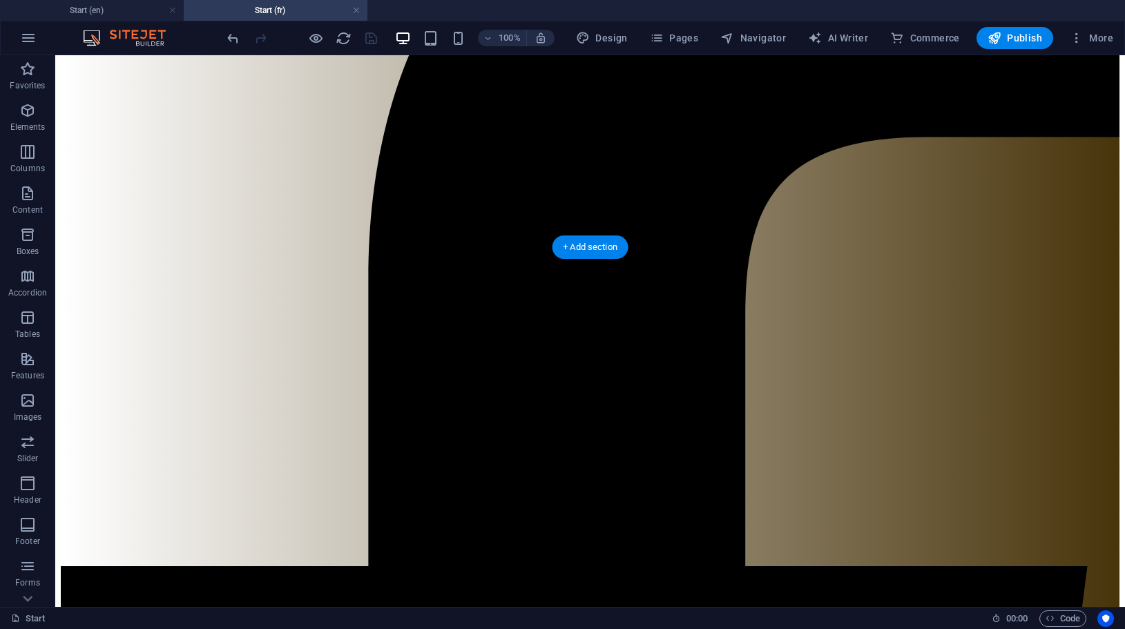
scroll to position [0, 0]
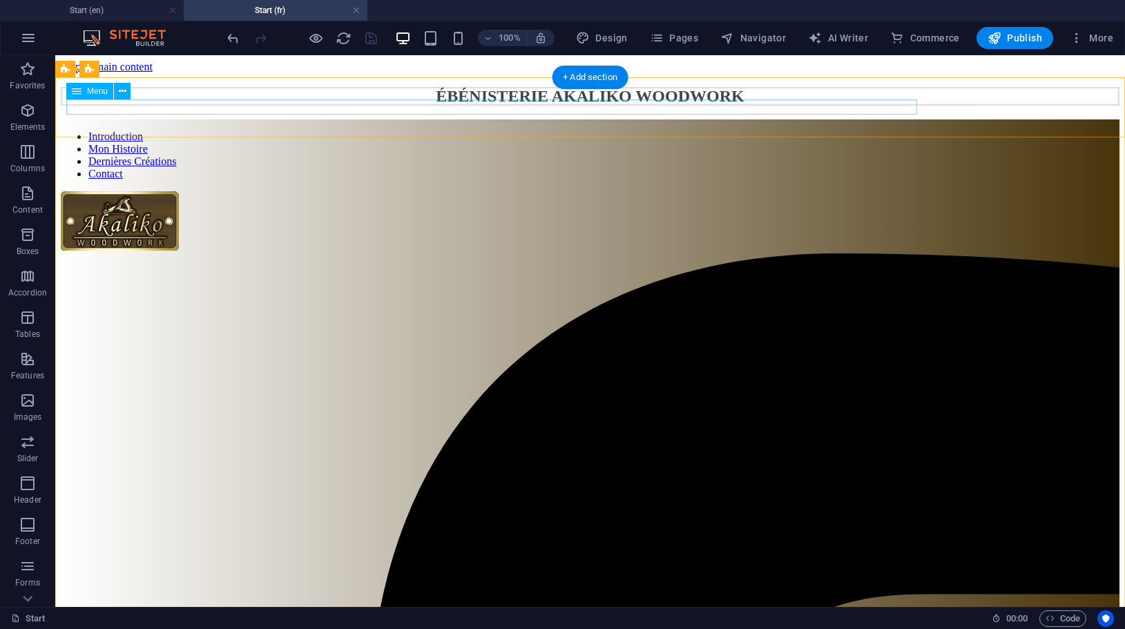
click at [652, 130] on nav "Introduction Mon Histoire Dernières Créations Contact" at bounding box center [590, 155] width 1058 height 50
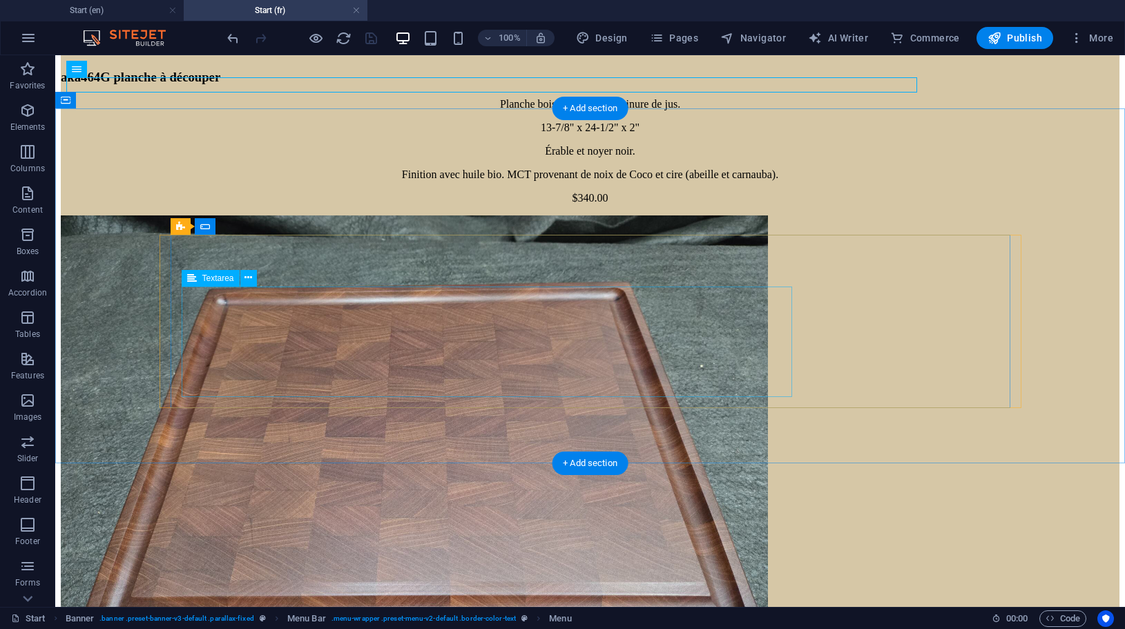
scroll to position [5615, 0]
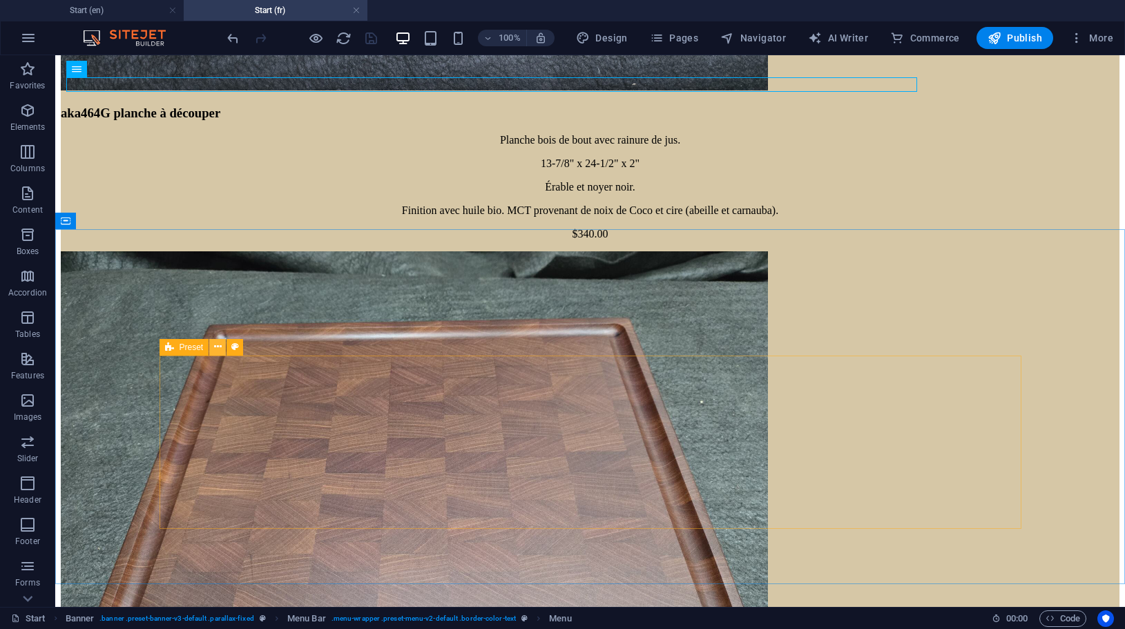
click at [220, 344] on icon at bounding box center [218, 347] width 8 height 14
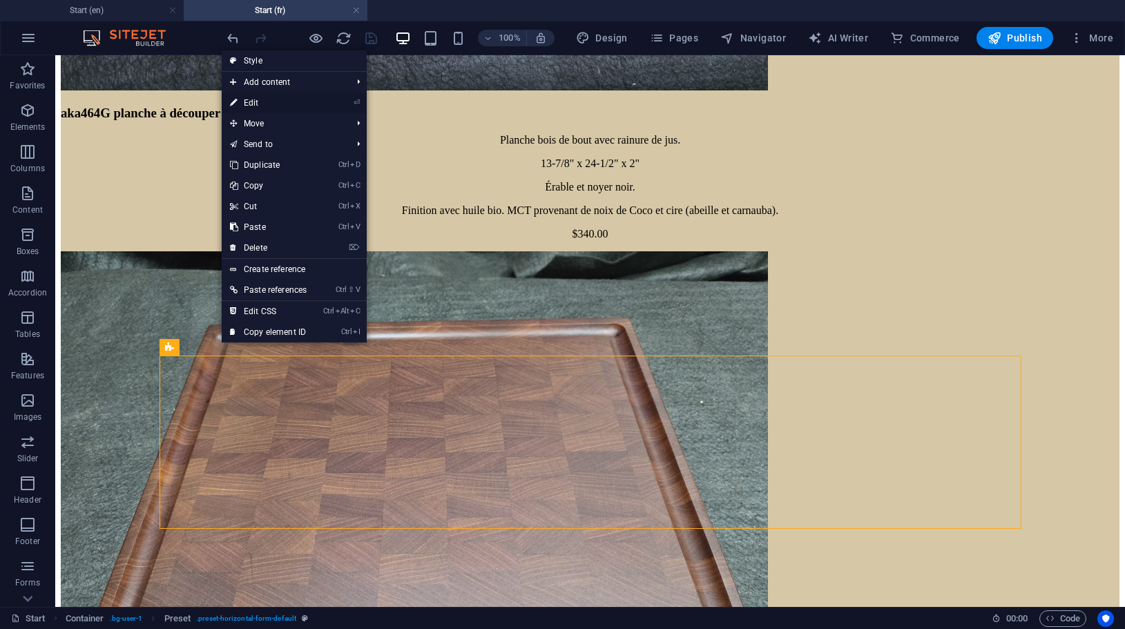
click at [258, 99] on link "⏎ Edit" at bounding box center [268, 103] width 93 height 21
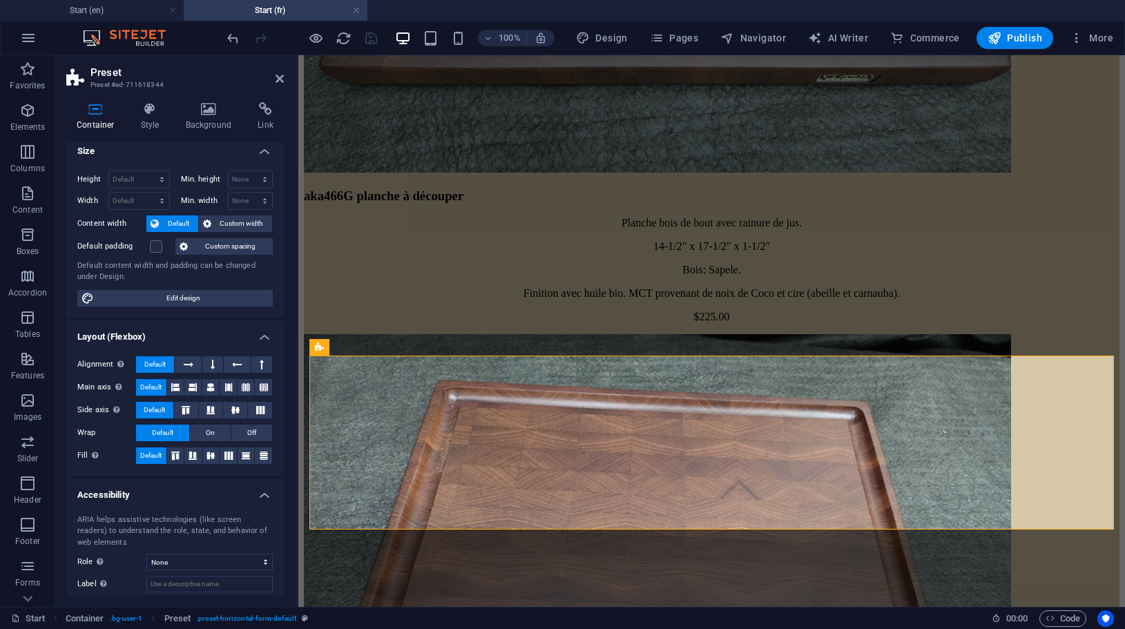
scroll to position [0, 0]
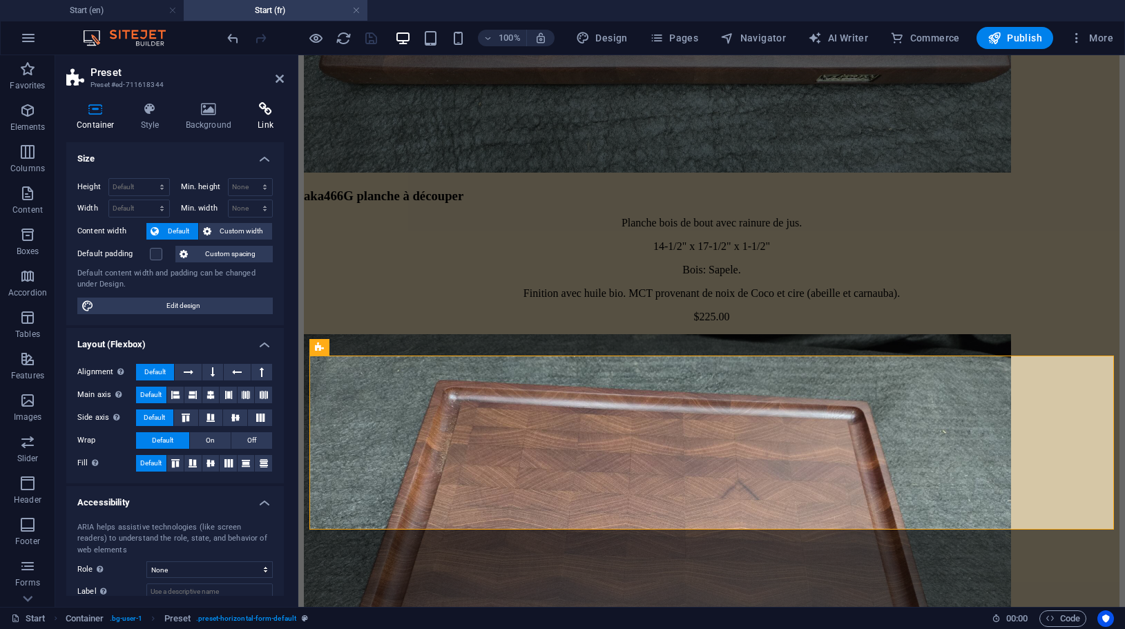
click at [267, 110] on icon at bounding box center [265, 109] width 37 height 14
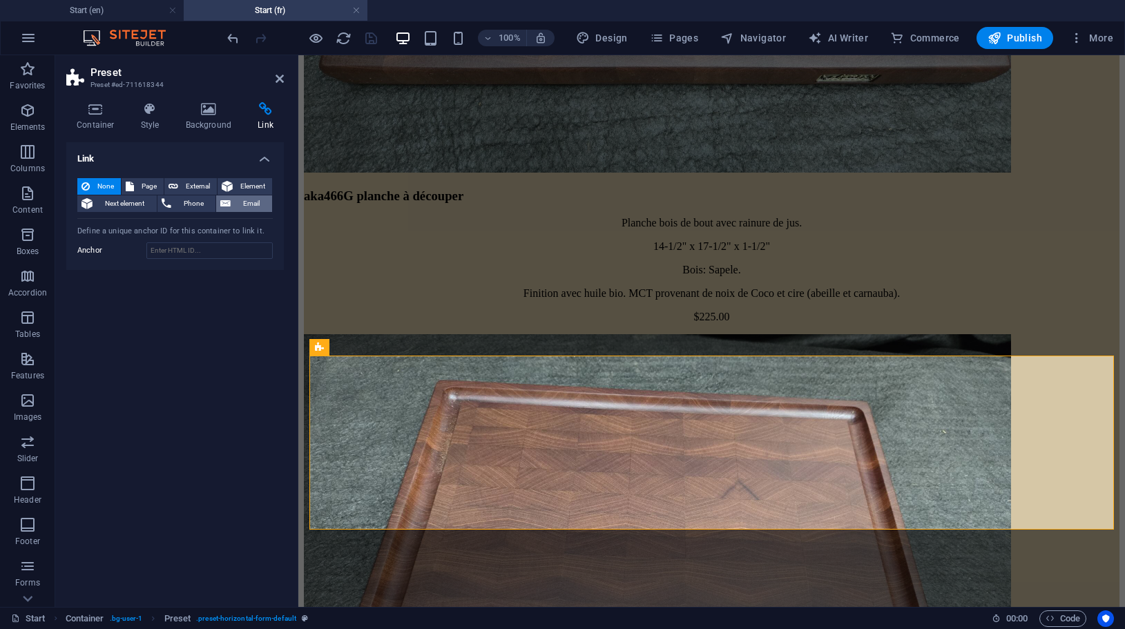
click at [244, 201] on span "Email" at bounding box center [251, 203] width 33 height 17
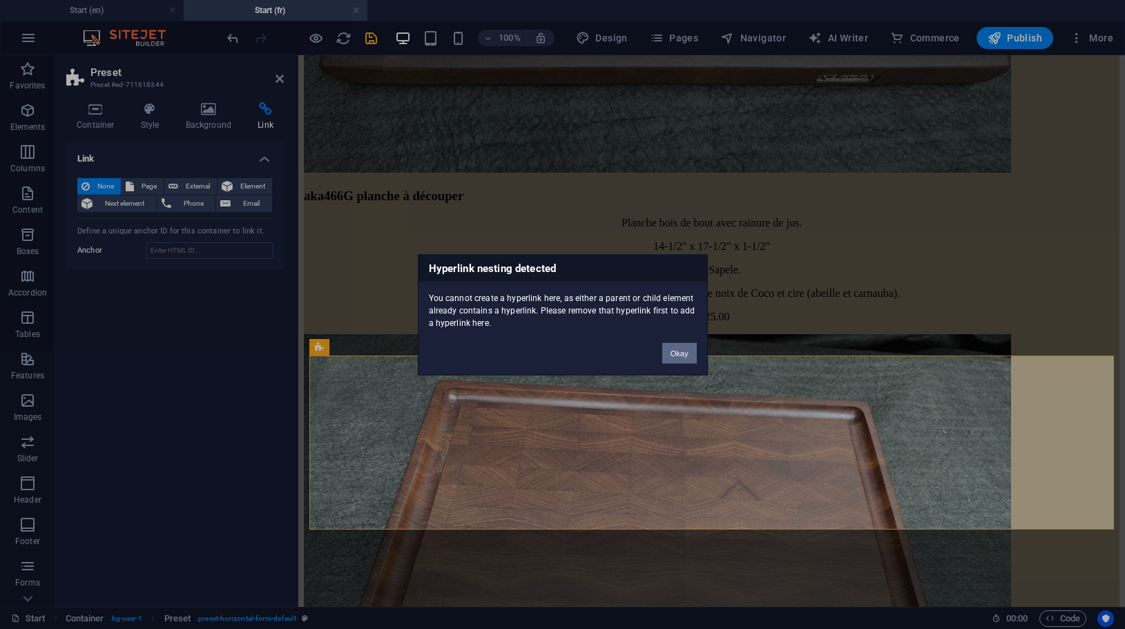
click at [672, 347] on button "Okay" at bounding box center [679, 352] width 35 height 21
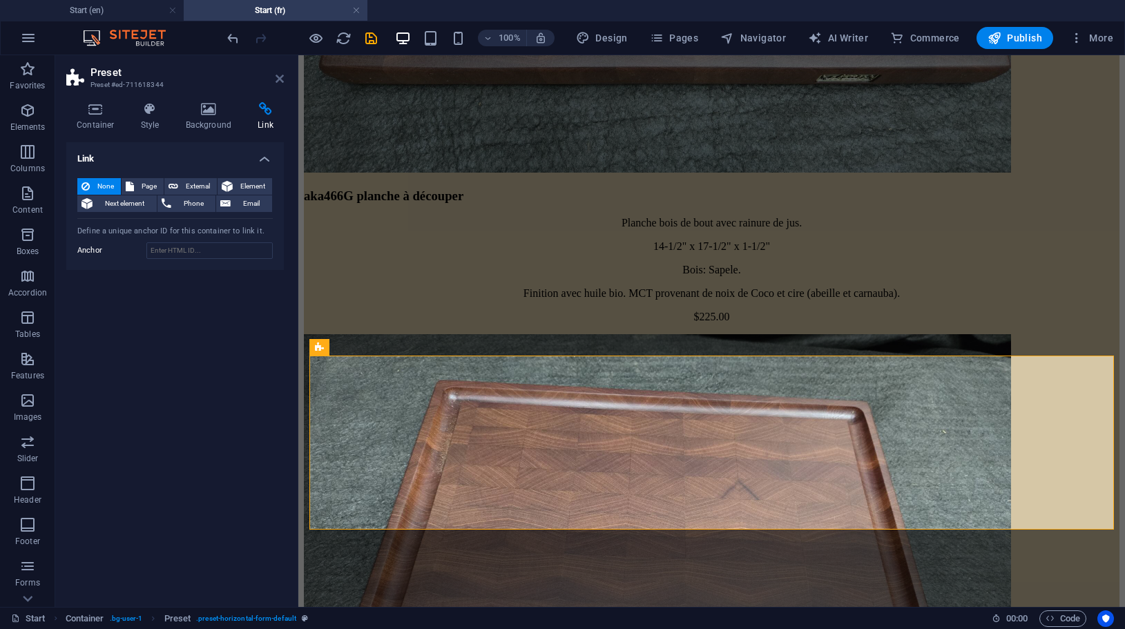
click at [280, 75] on icon at bounding box center [279, 78] width 8 height 11
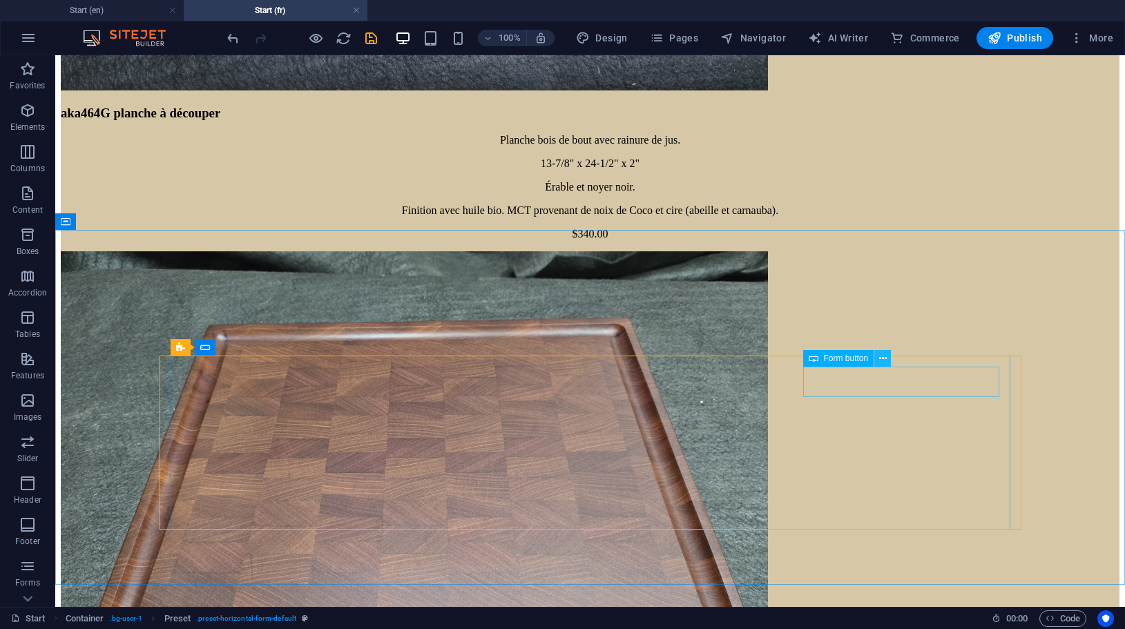
click at [880, 357] on icon at bounding box center [883, 358] width 8 height 14
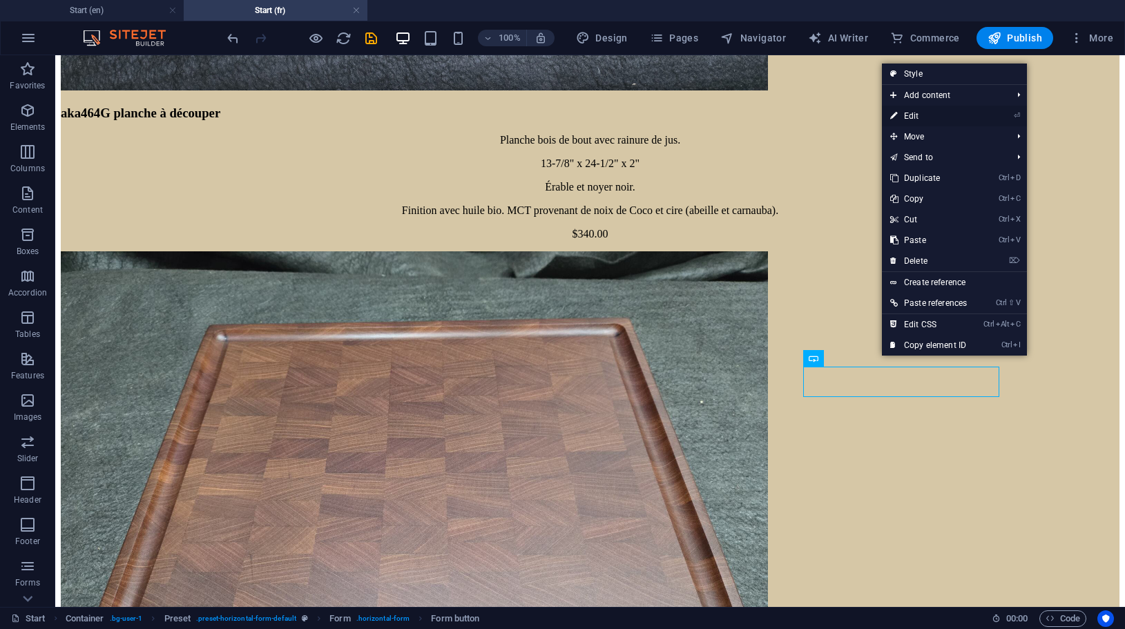
click at [919, 113] on link "⏎ Edit" at bounding box center [928, 116] width 93 height 21
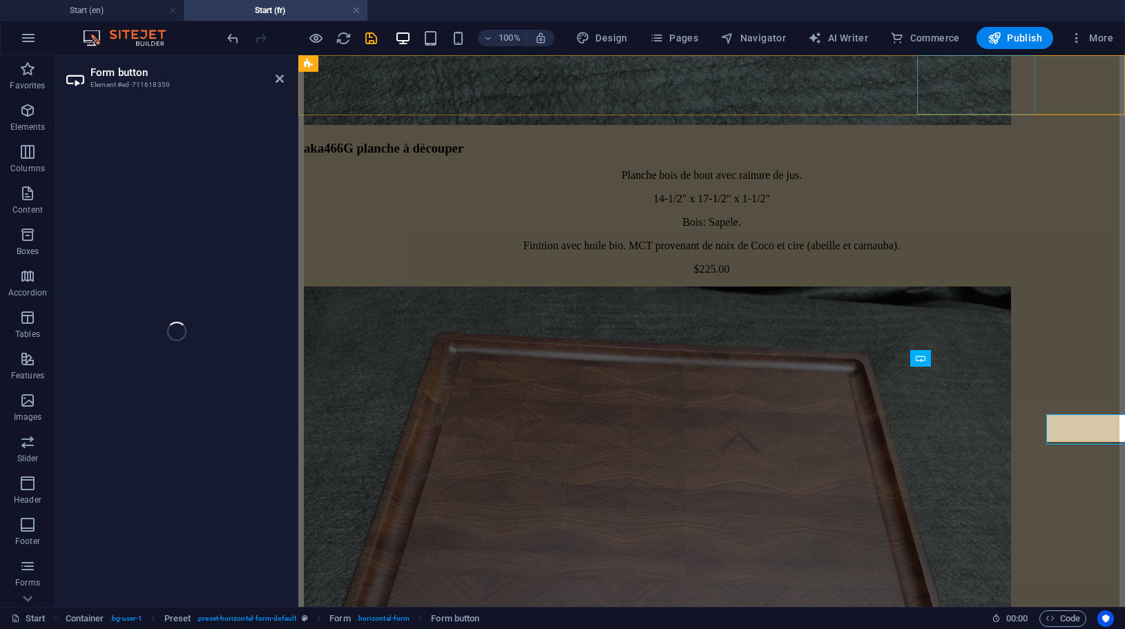
scroll to position [5568, 0]
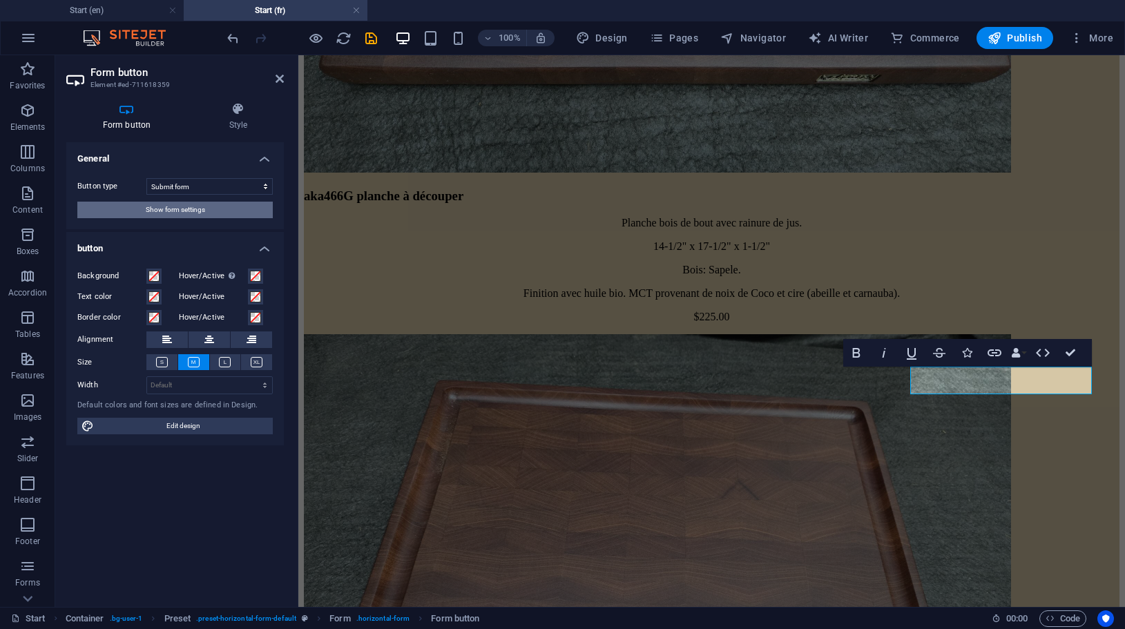
click at [190, 209] on span "Show form settings" at bounding box center [175, 210] width 59 height 17
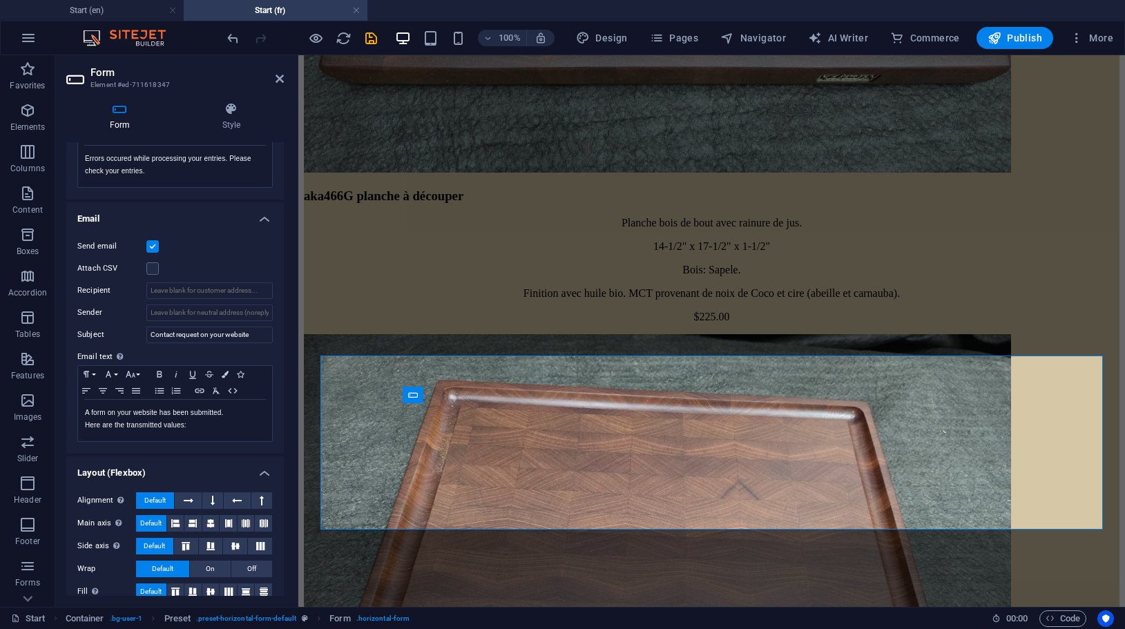
scroll to position [309, 0]
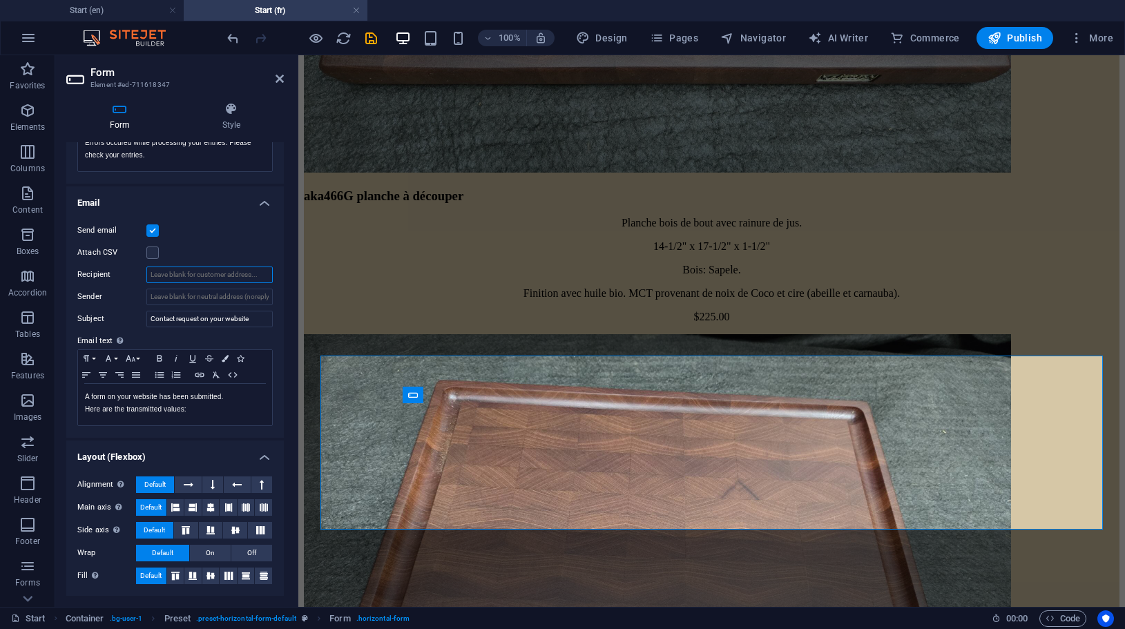
click at [203, 275] on input "Recipient" at bounding box center [209, 275] width 126 height 17
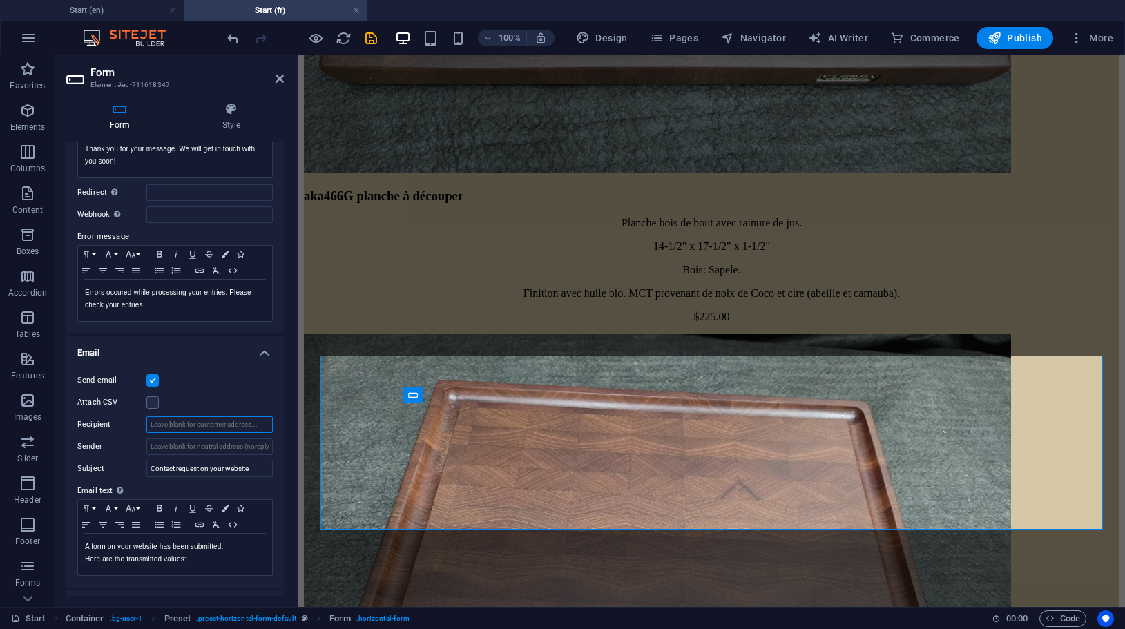
scroll to position [169, 0]
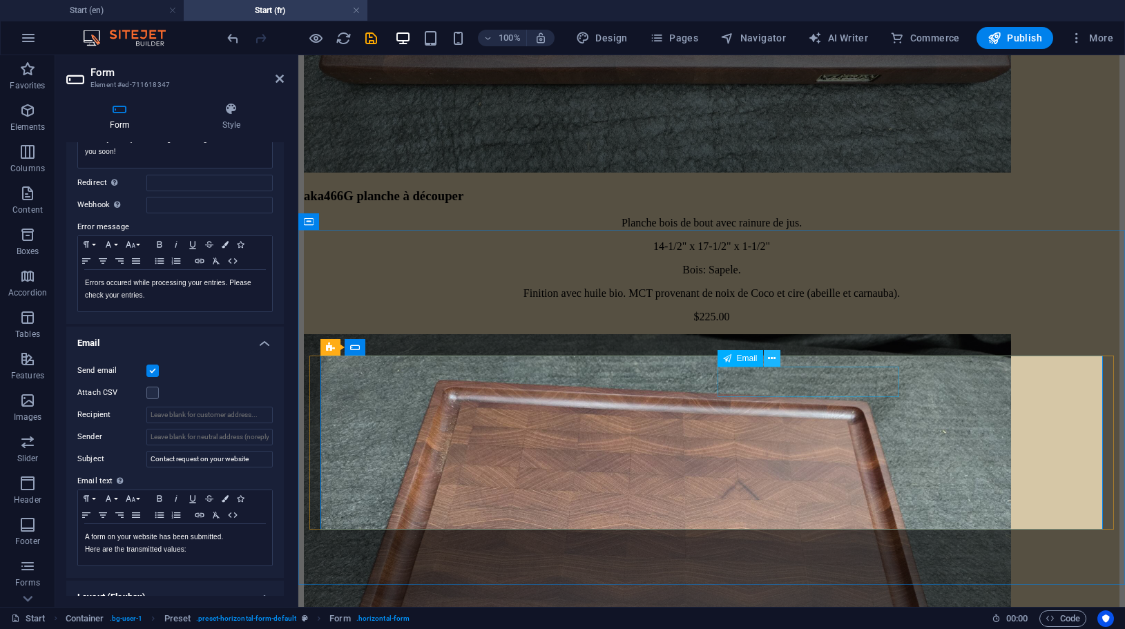
click at [773, 356] on icon at bounding box center [772, 358] width 8 height 14
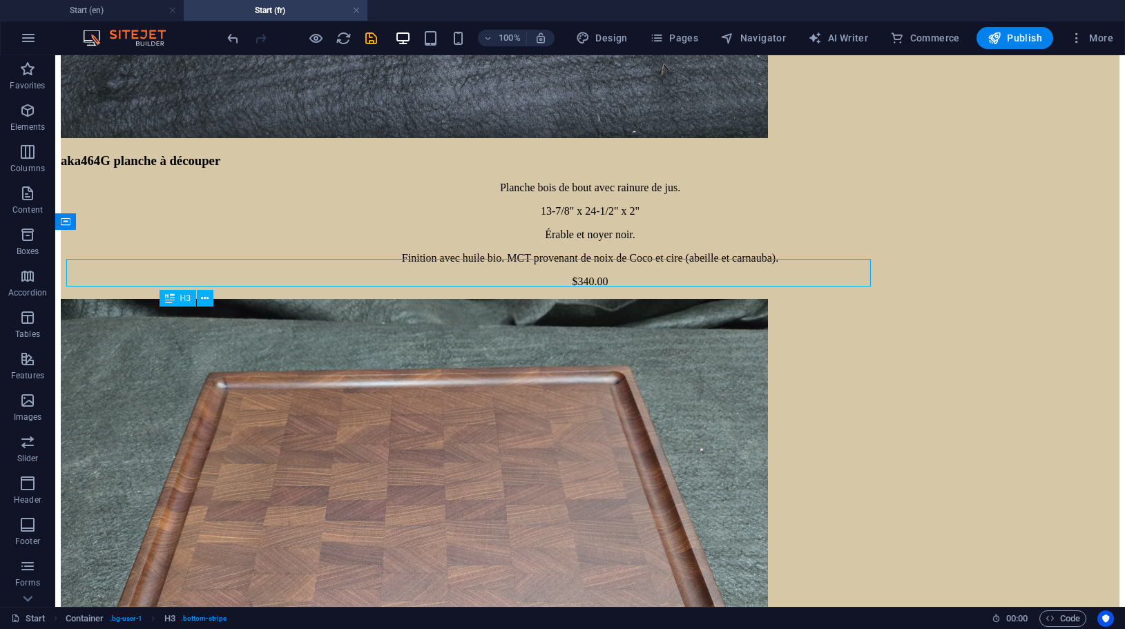
scroll to position [5615, 0]
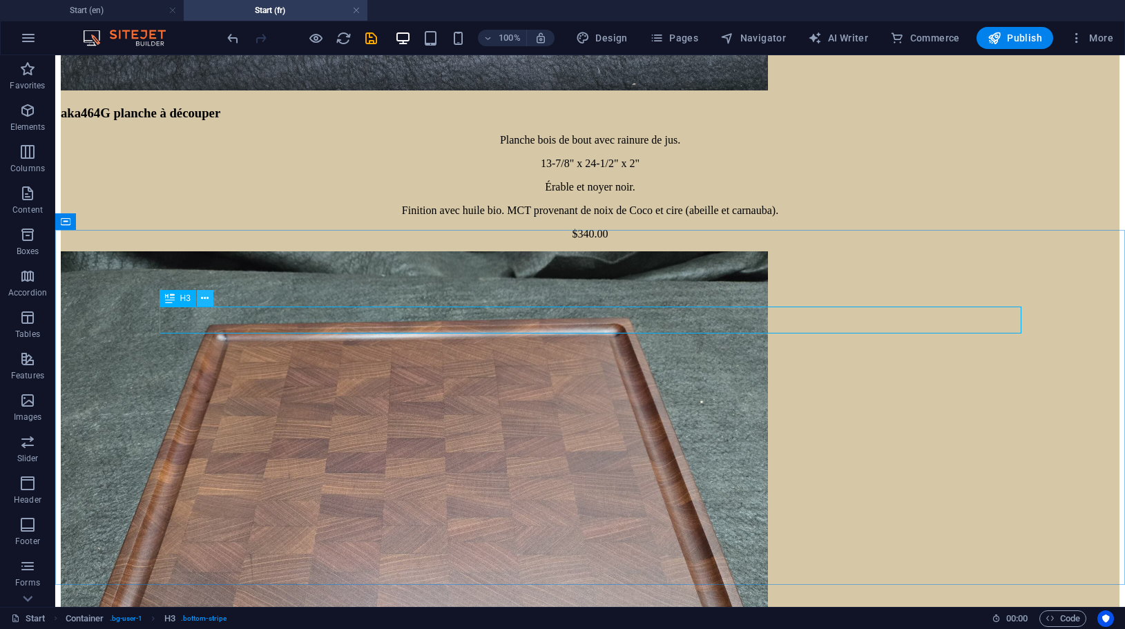
click at [206, 294] on icon at bounding box center [205, 298] width 8 height 14
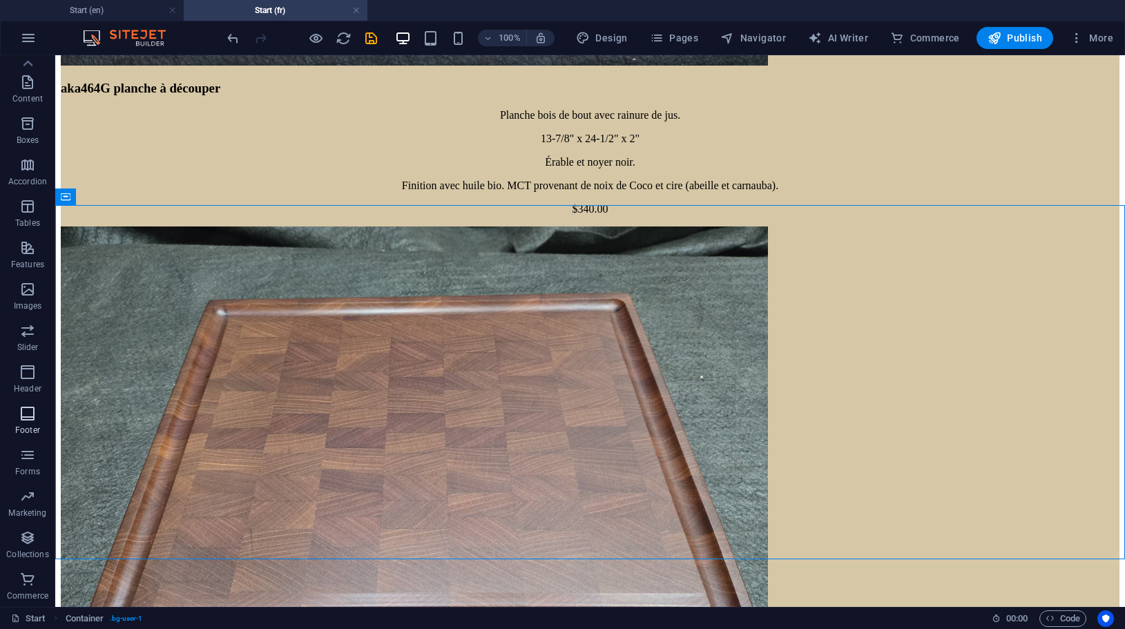
scroll to position [0, 0]
click at [30, 108] on icon "button" at bounding box center [27, 110] width 17 height 17
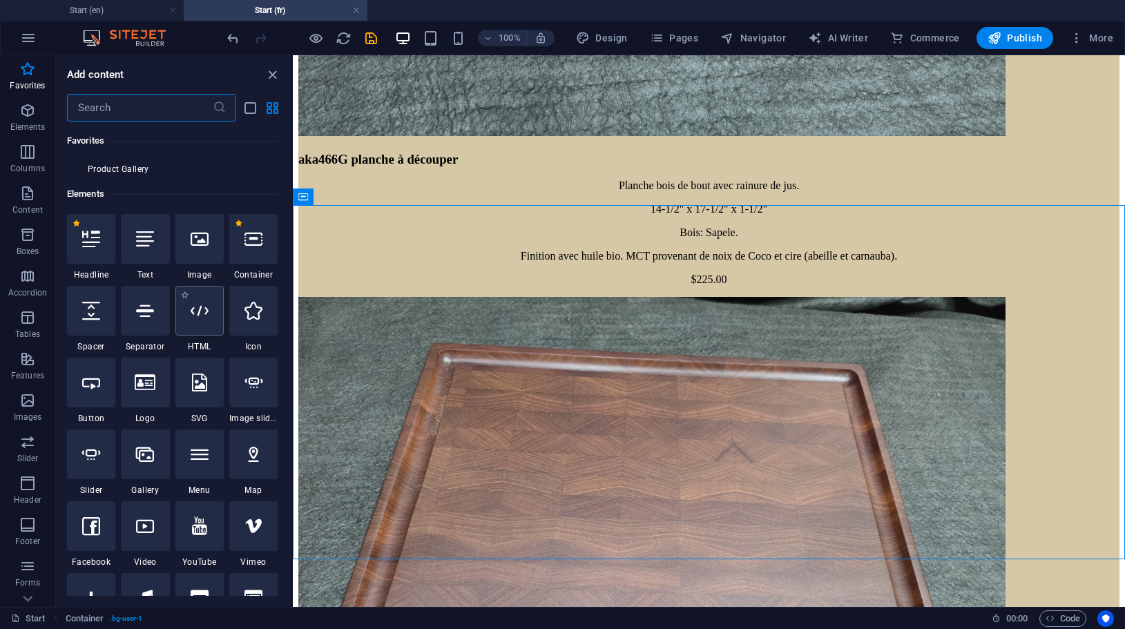
scroll to position [168, 0]
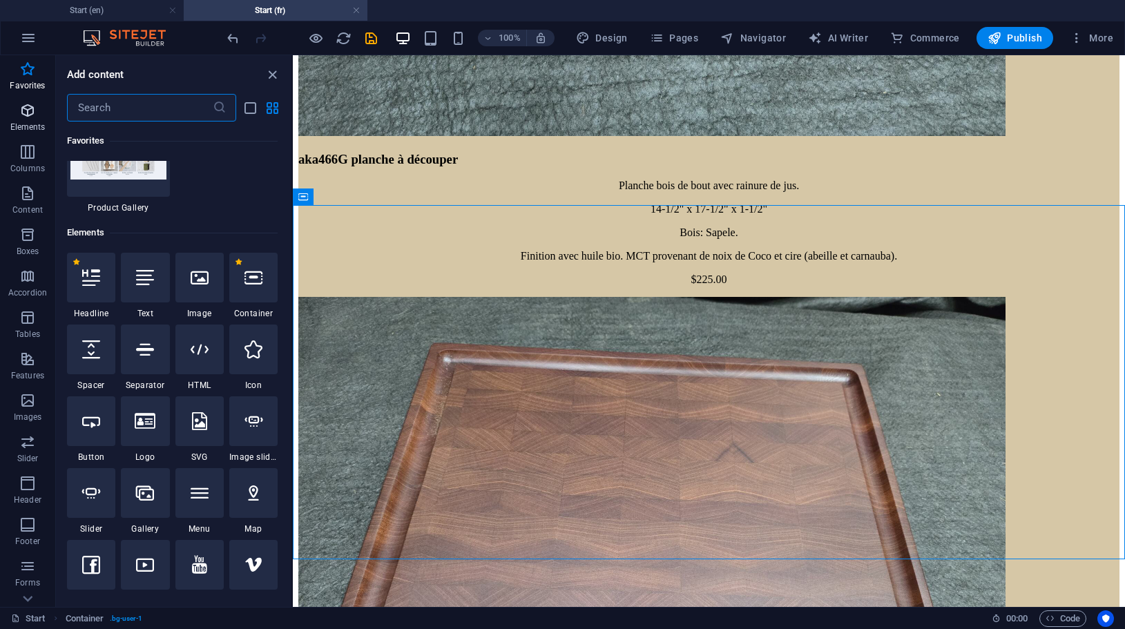
click at [22, 115] on icon "button" at bounding box center [27, 110] width 17 height 17
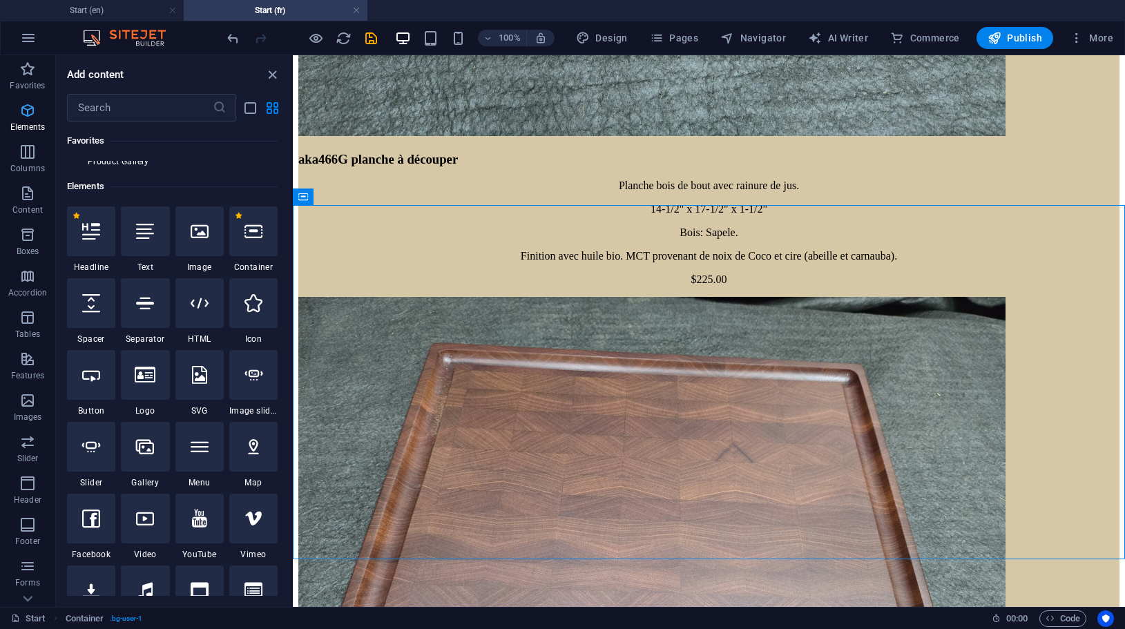
scroll to position [260, 0]
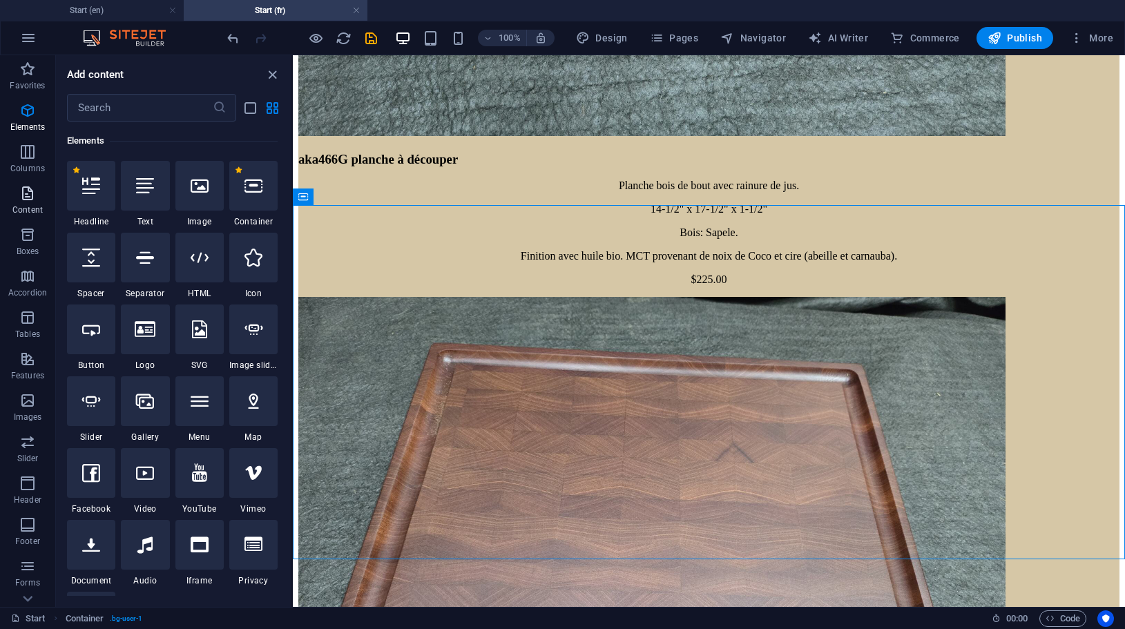
click at [43, 202] on span "Content" at bounding box center [27, 201] width 55 height 33
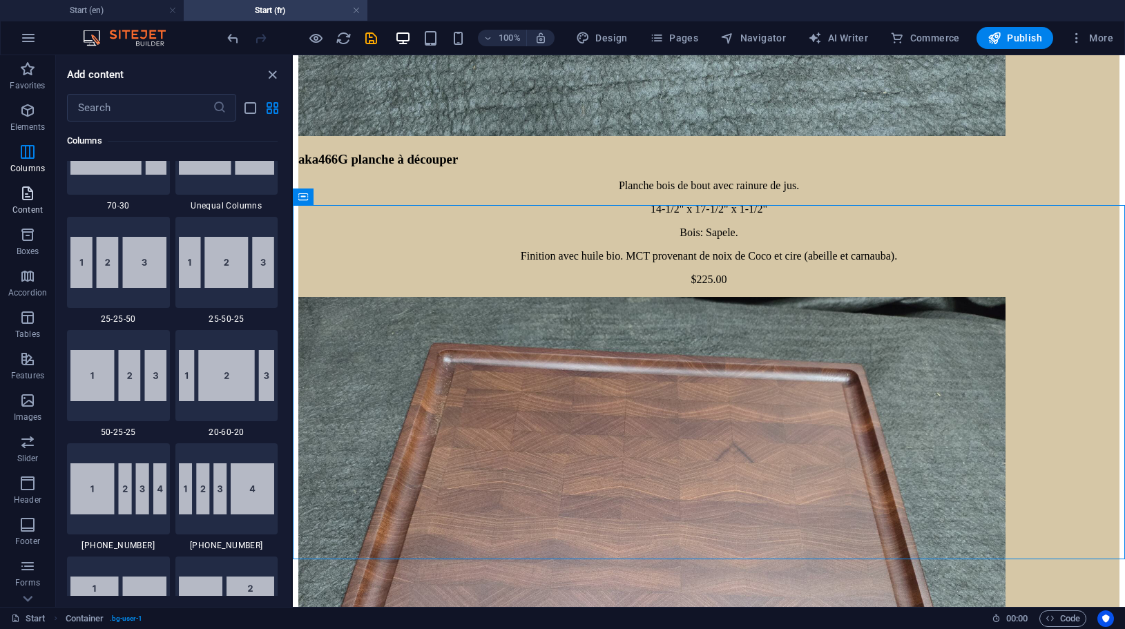
scroll to position [2580, 0]
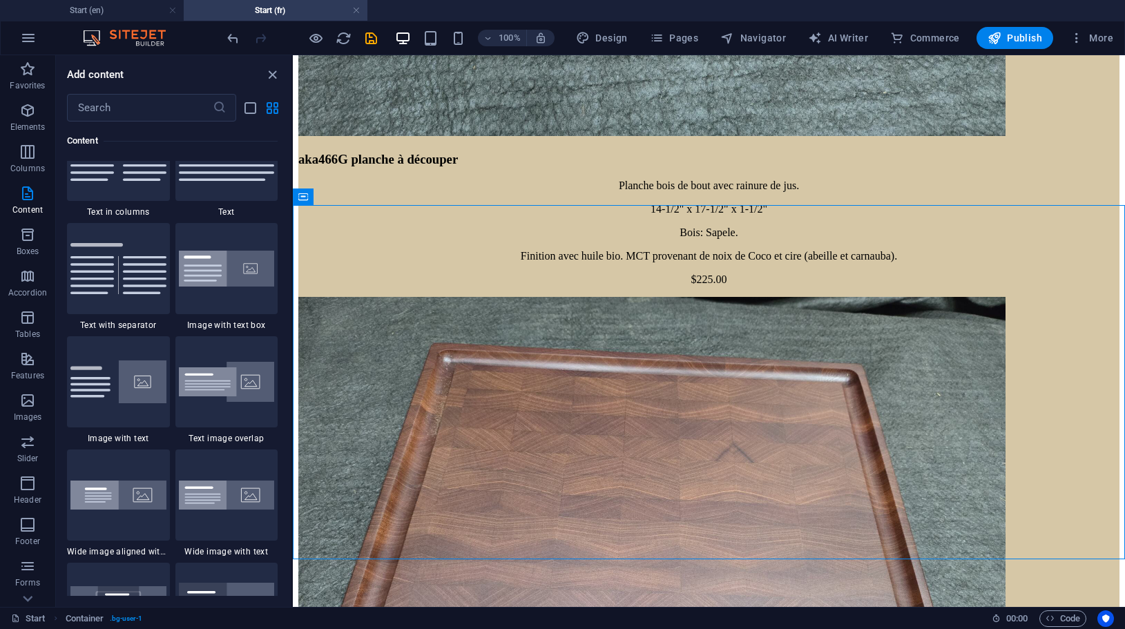
click at [238, 148] on h6 "Content" at bounding box center [172, 141] width 211 height 17
click at [411, 318] on icon at bounding box center [411, 322] width 10 height 14
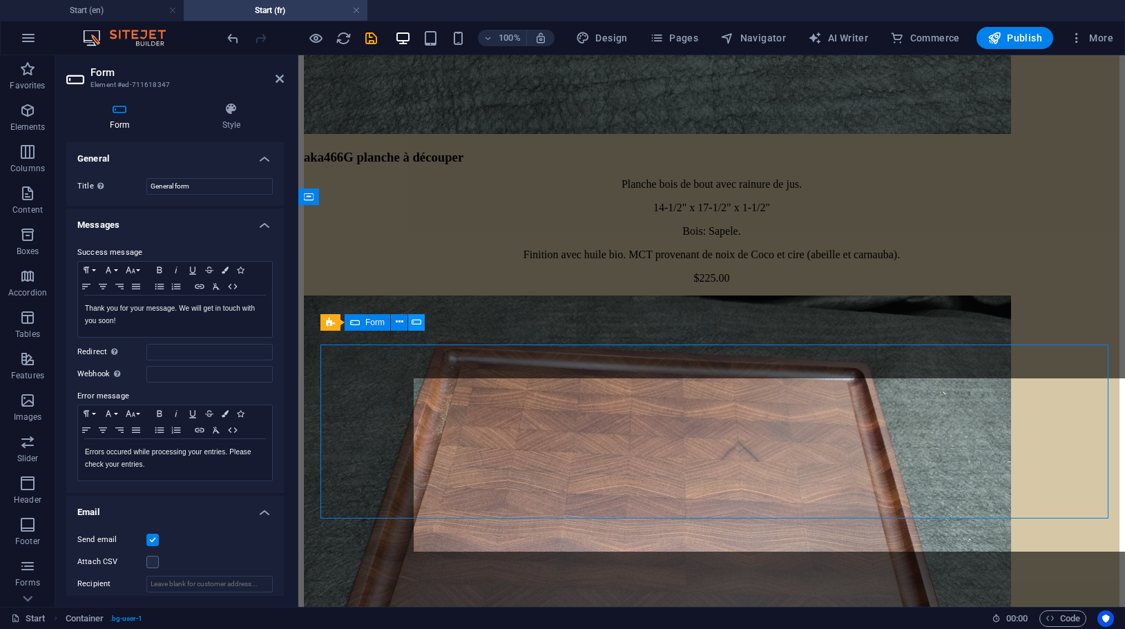
scroll to position [5592, 0]
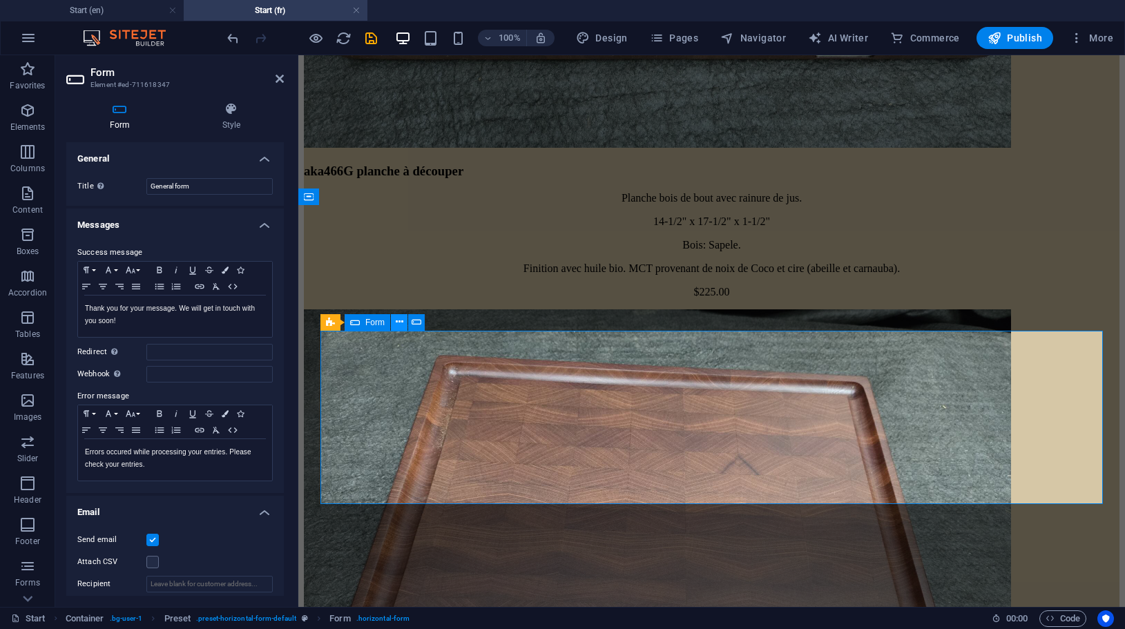
click at [397, 320] on icon at bounding box center [400, 322] width 8 height 14
click at [942, 39] on span "Commerce" at bounding box center [925, 38] width 70 height 14
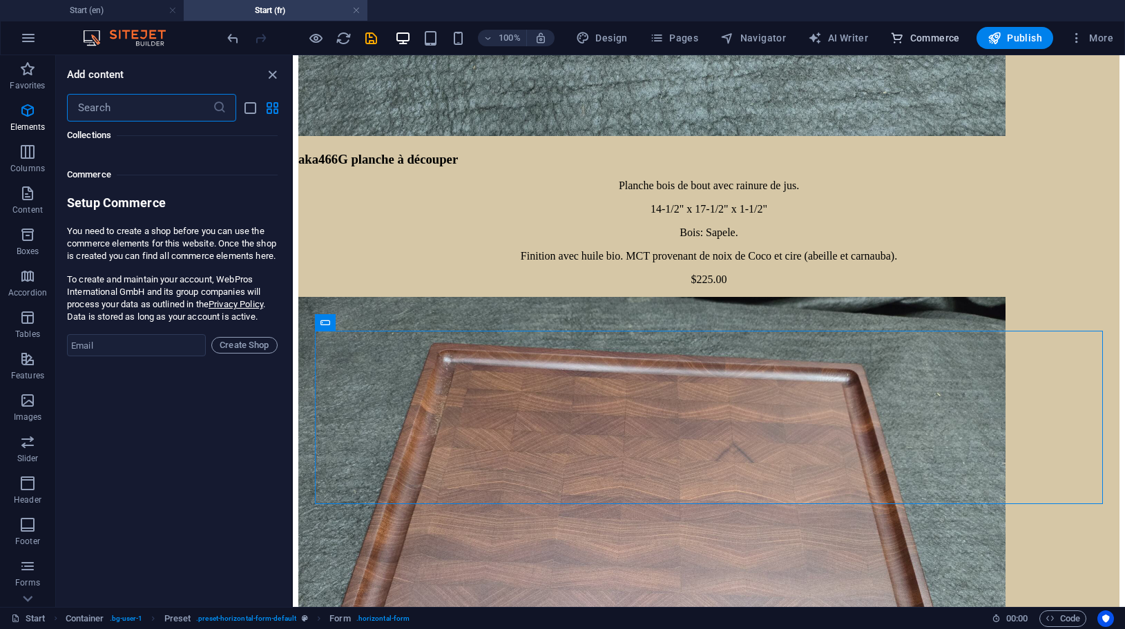
scroll to position [13418, 0]
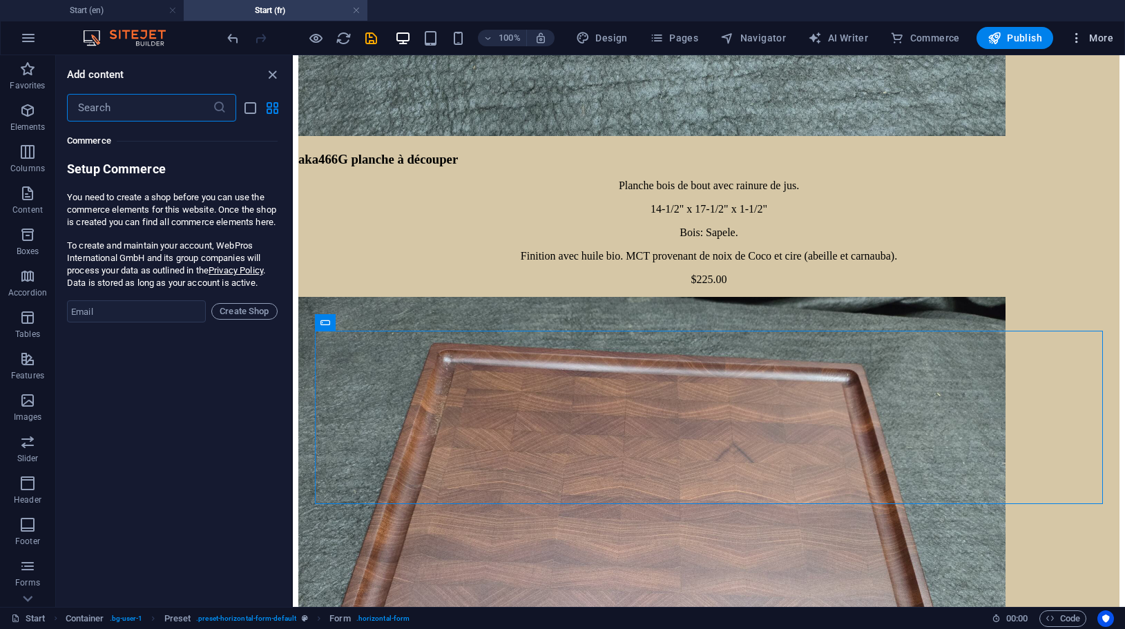
click at [1101, 35] on span "More" at bounding box center [1090, 38] width 43 height 14
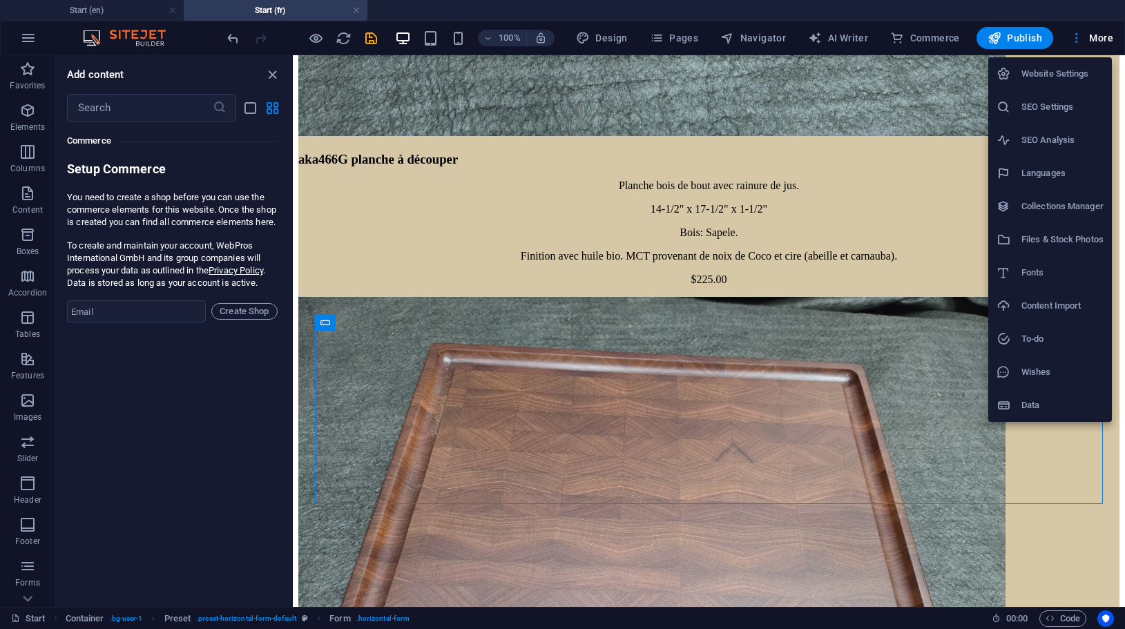
click at [22, 37] on div at bounding box center [562, 314] width 1125 height 629
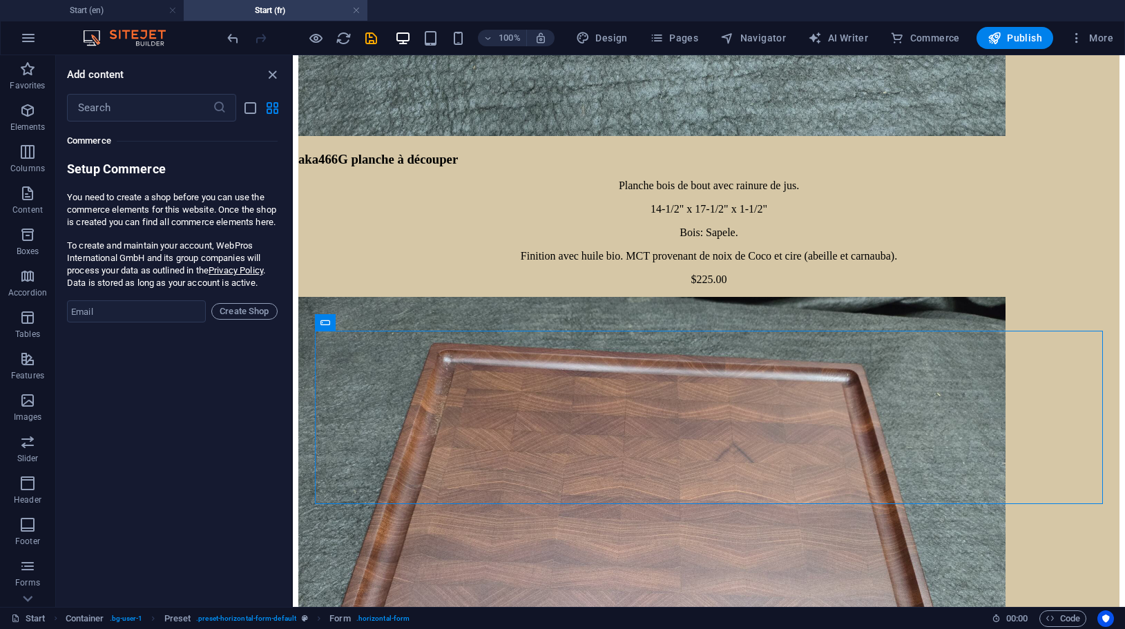
click at [36, 37] on icon "button" at bounding box center [28, 38] width 17 height 17
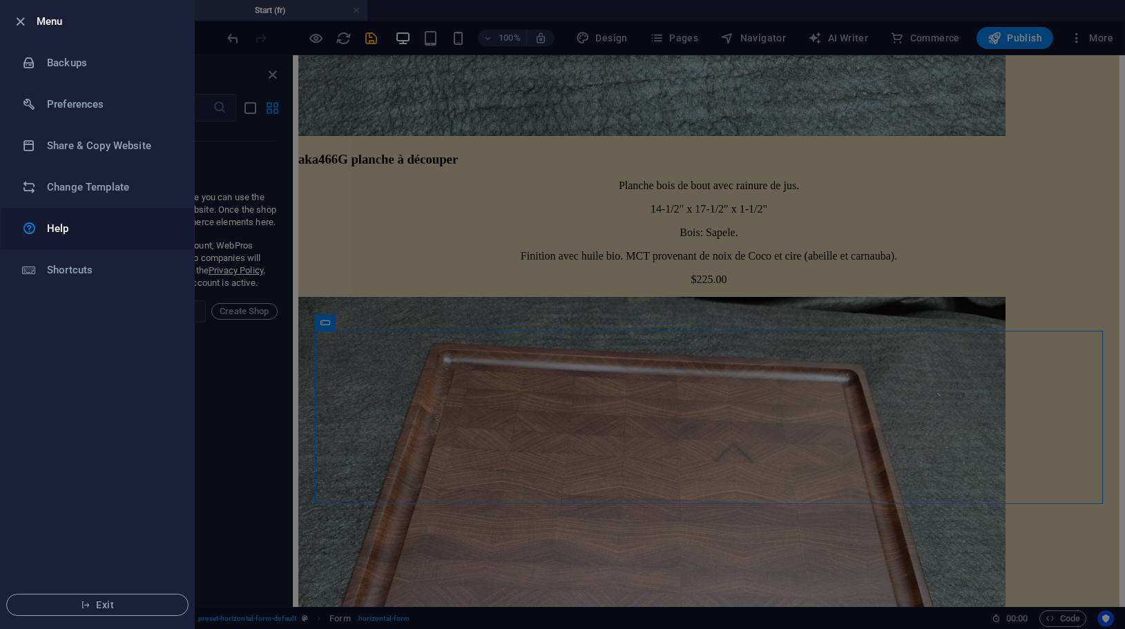
click at [66, 231] on h6 "Help" at bounding box center [111, 228] width 128 height 17
click at [390, 273] on div at bounding box center [562, 314] width 1125 height 629
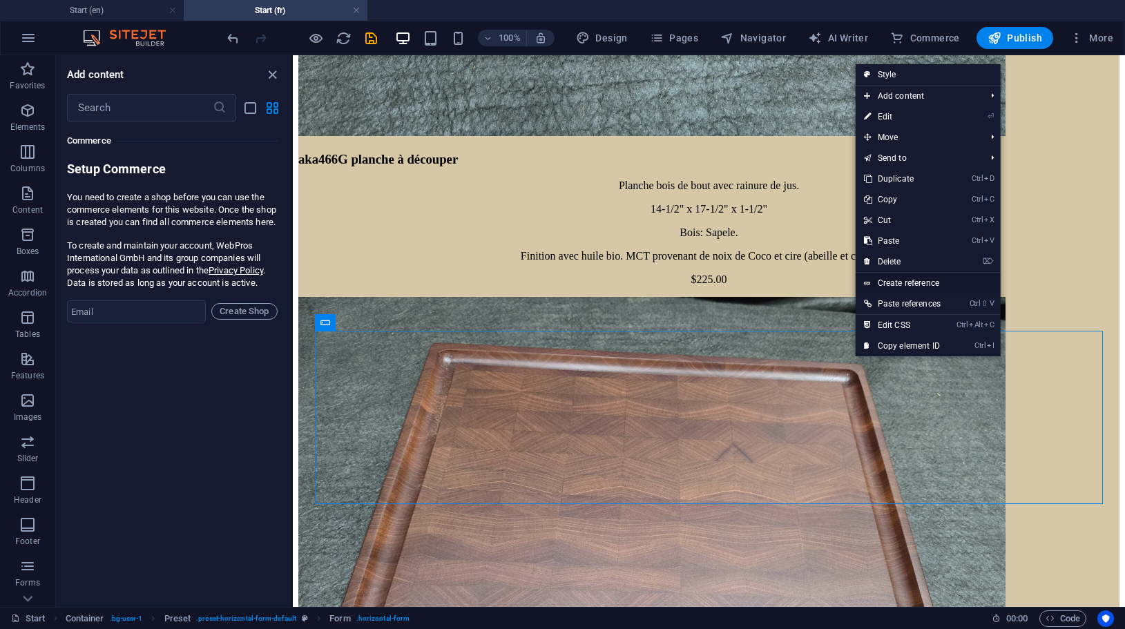
click at [937, 282] on link "Create reference" at bounding box center [927, 283] width 145 height 21
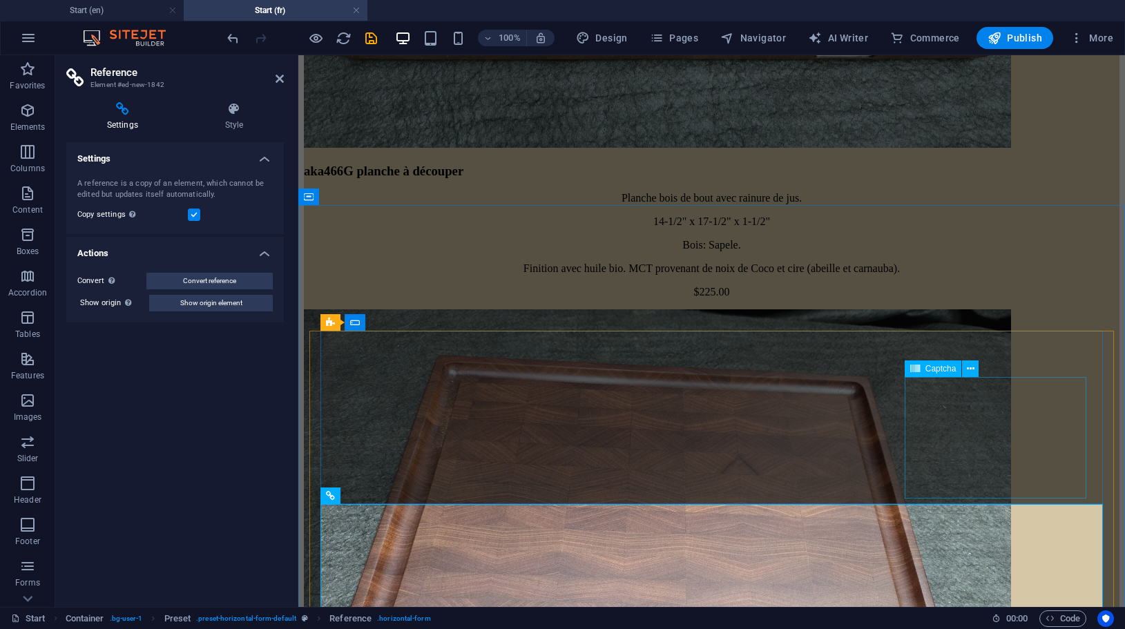
scroll to position [5617, 0]
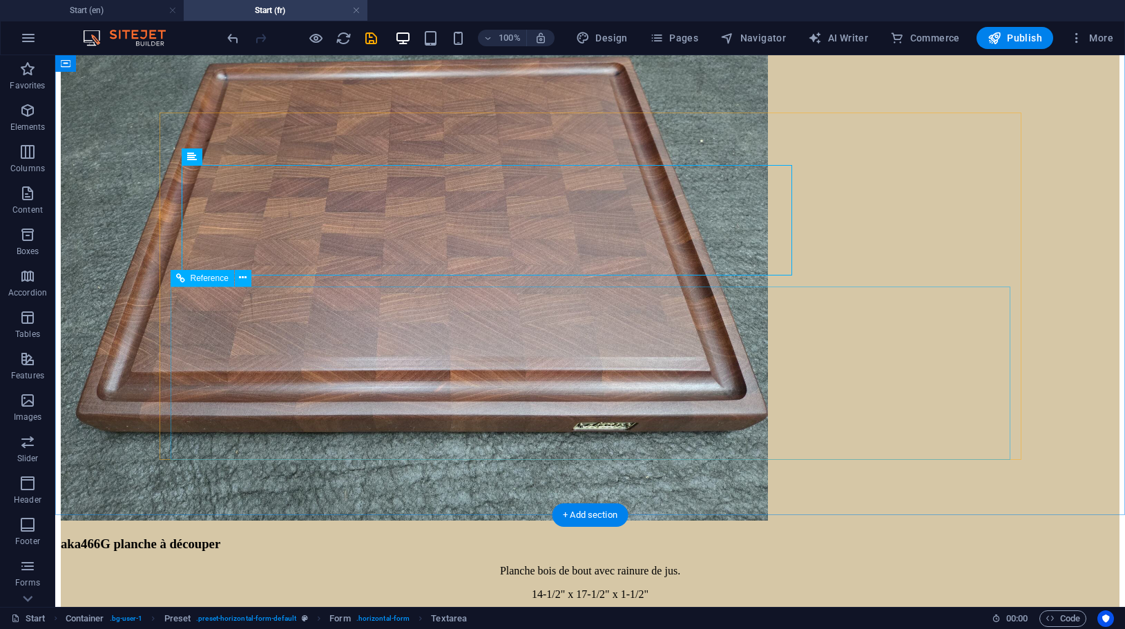
scroll to position [5840, 0]
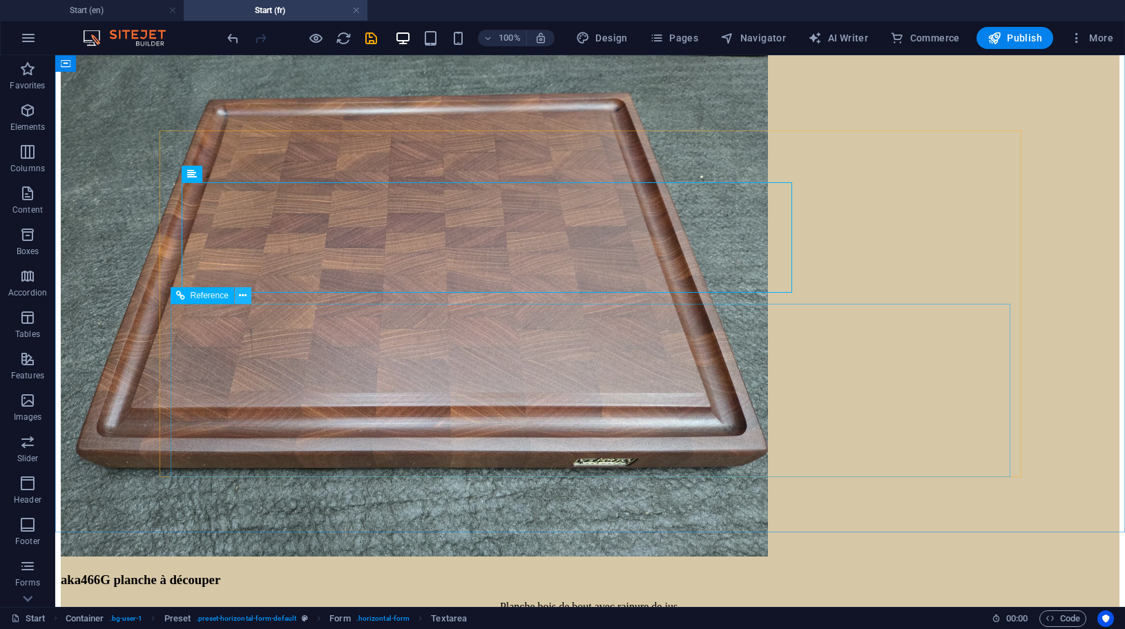
click at [236, 293] on button at bounding box center [243, 295] width 17 height 17
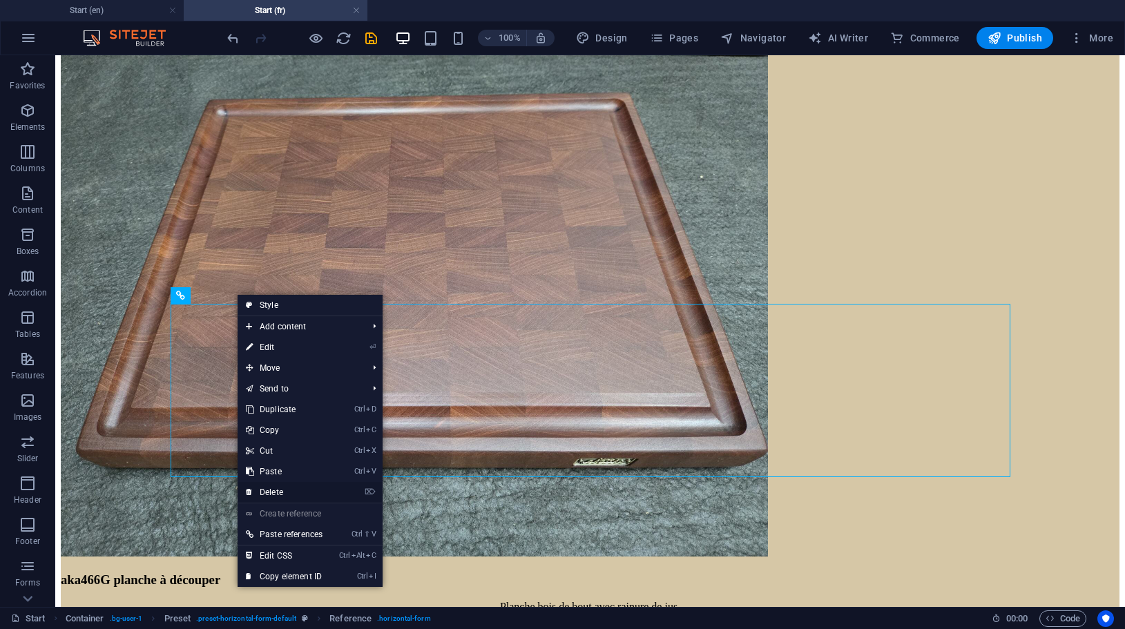
click at [283, 491] on link "⌦ Delete" at bounding box center [284, 492] width 93 height 21
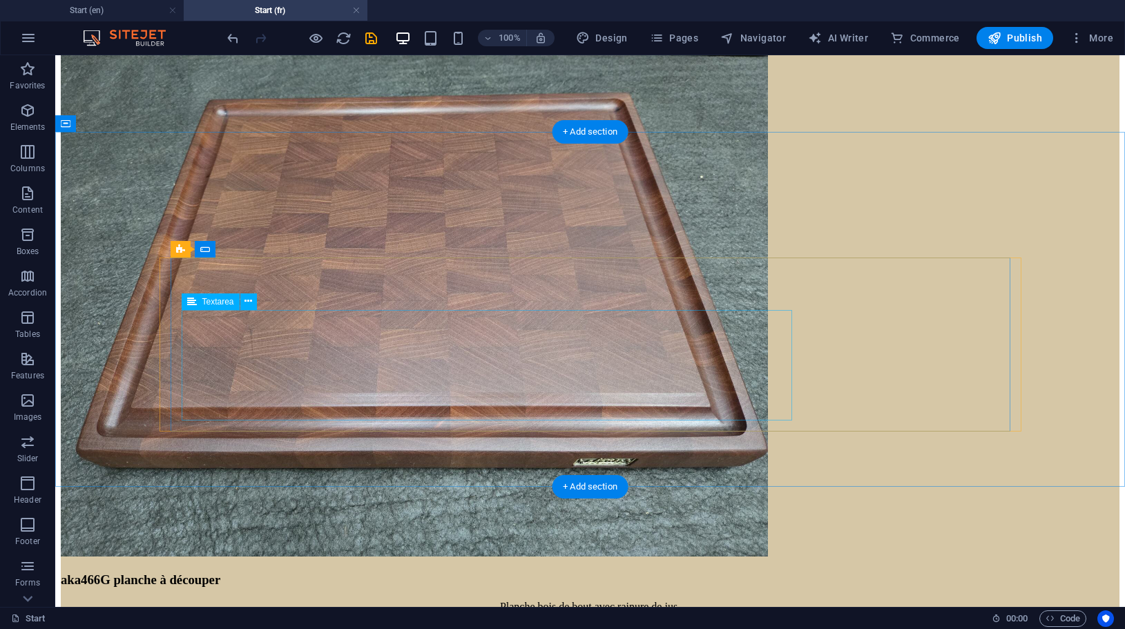
scroll to position [5682, 0]
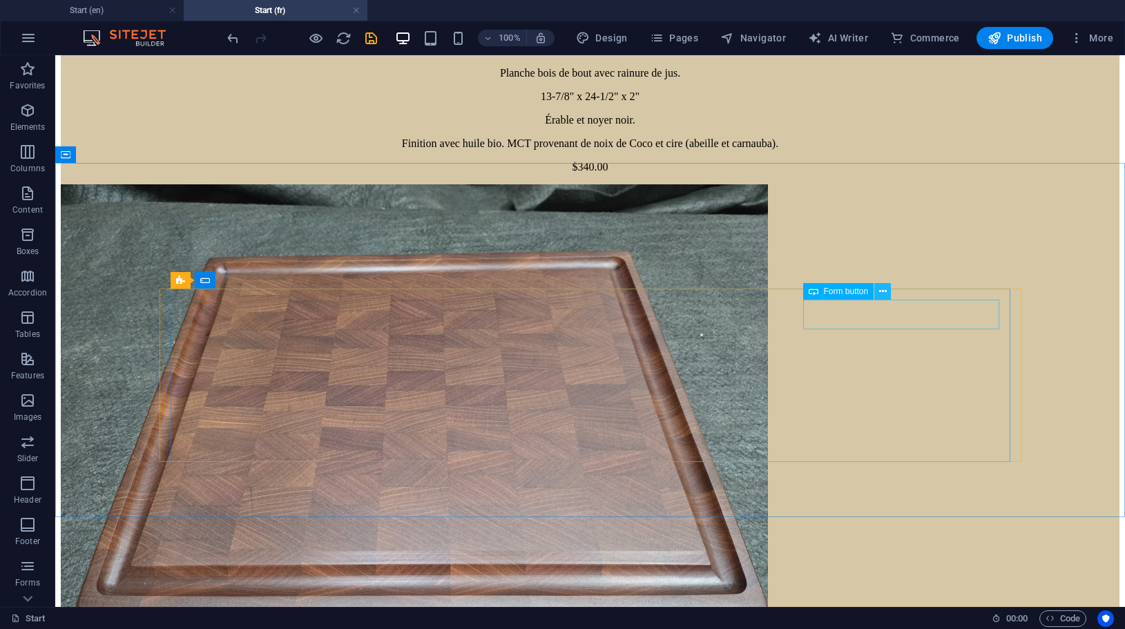
click at [887, 289] on button at bounding box center [882, 291] width 17 height 17
click at [884, 292] on icon at bounding box center [883, 291] width 8 height 14
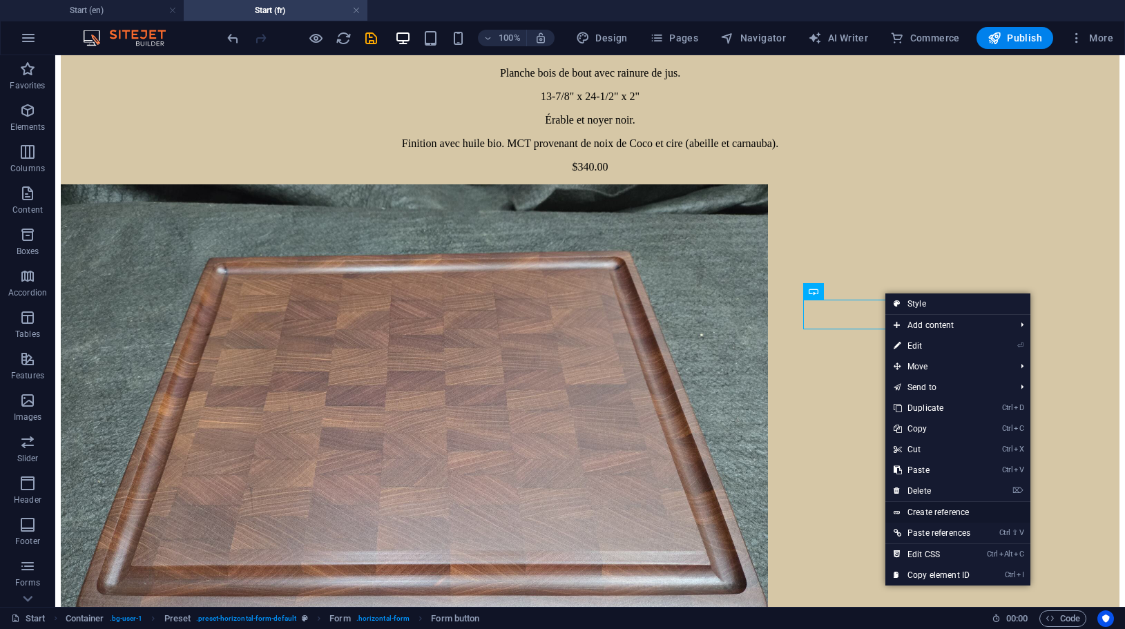
click at [937, 509] on link "Create reference" at bounding box center [957, 512] width 145 height 21
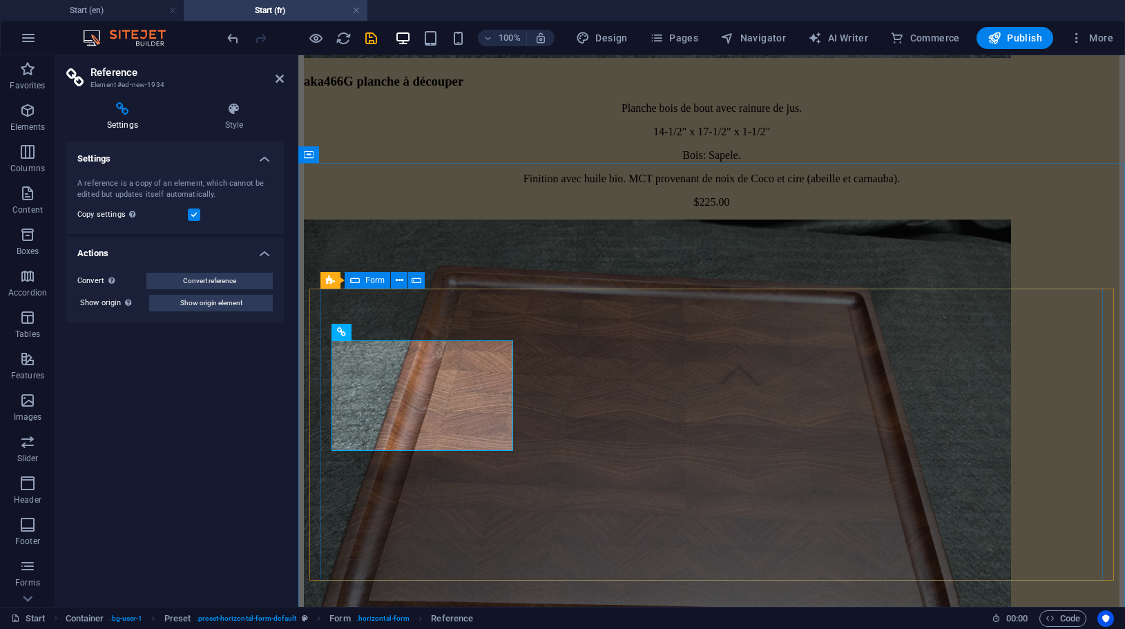
scroll to position [5635, 0]
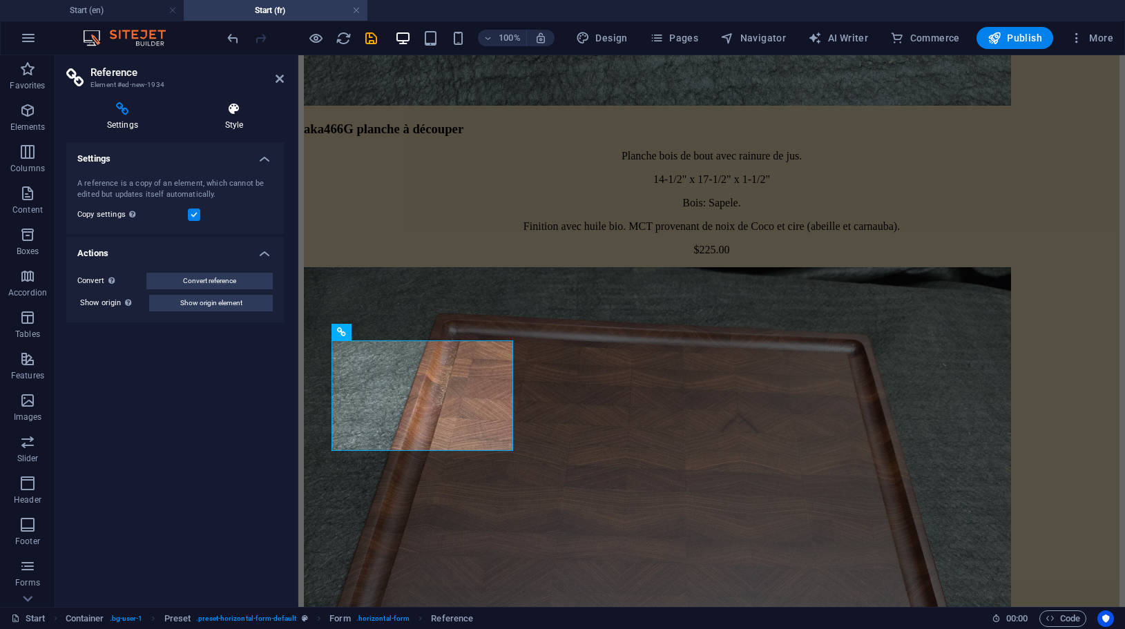
click at [237, 121] on h4 "Style" at bounding box center [233, 116] width 99 height 29
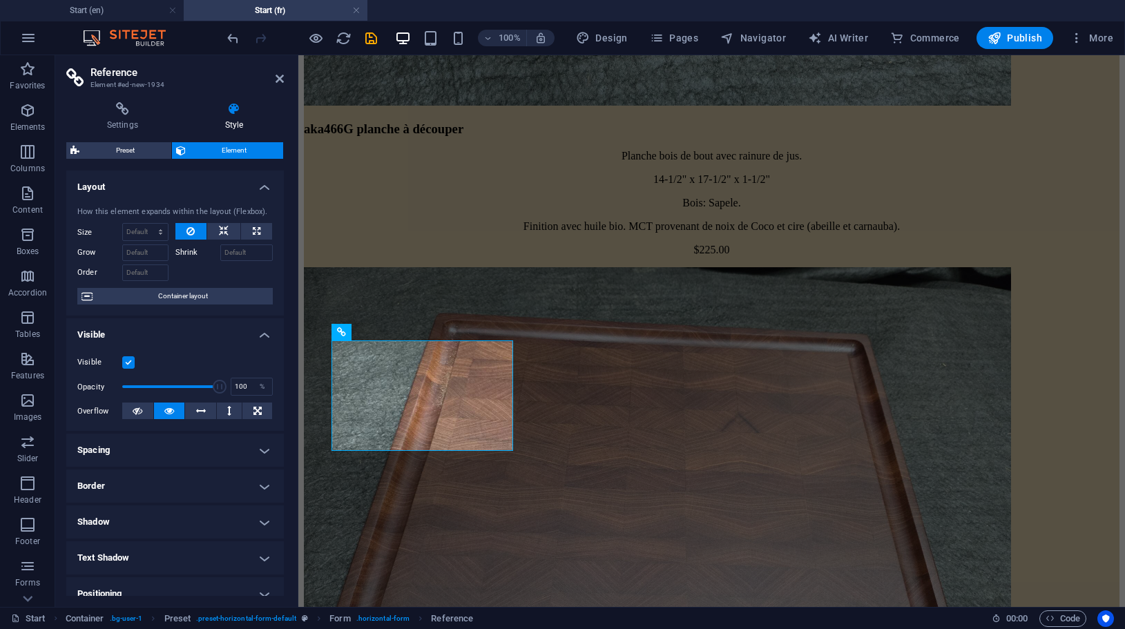
scroll to position [158, 0]
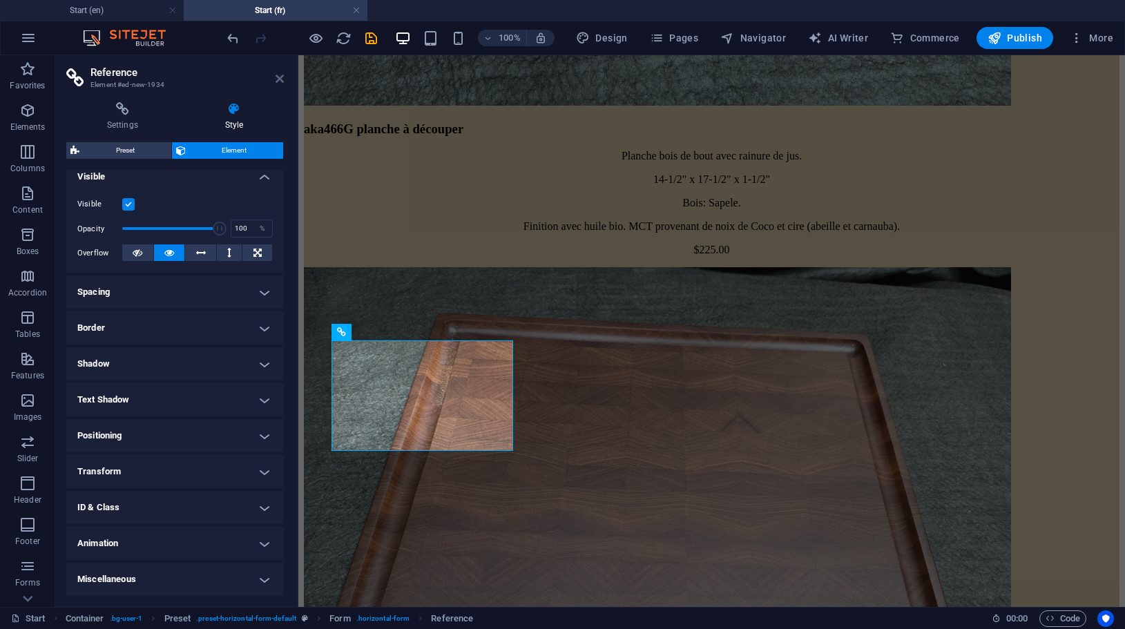
click at [280, 75] on icon at bounding box center [279, 78] width 8 height 11
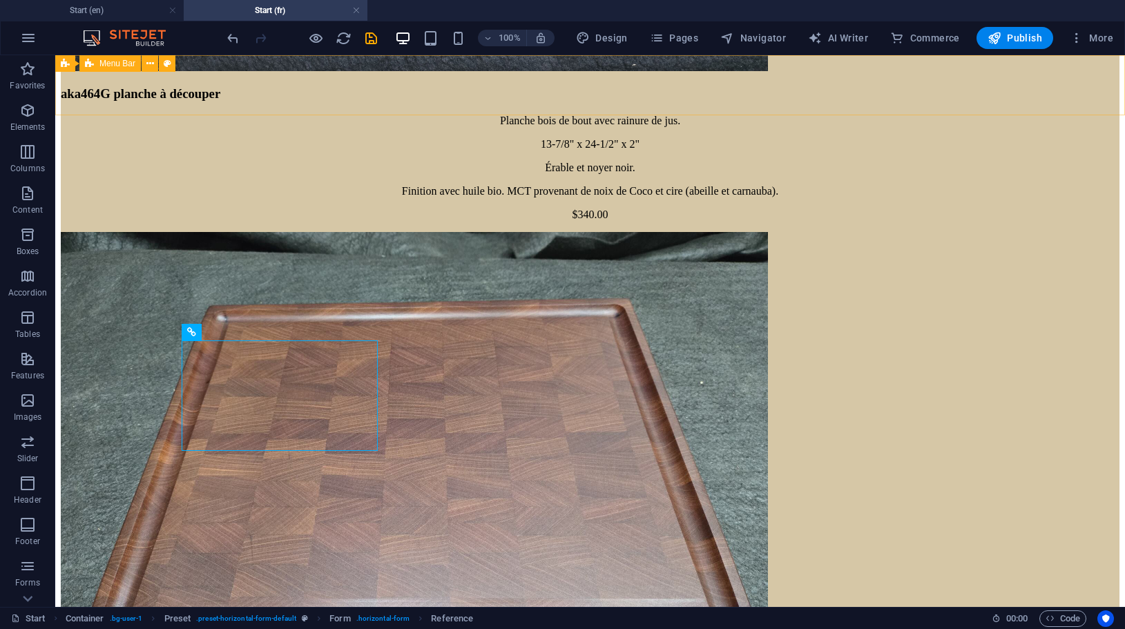
scroll to position [5682, 0]
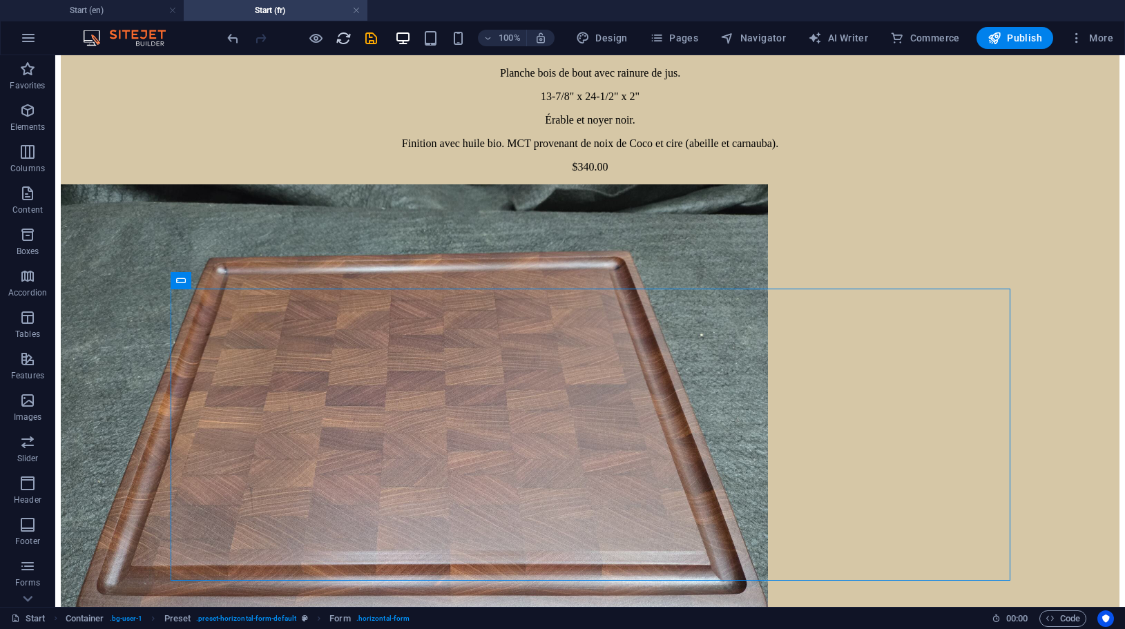
click at [335, 39] on span "reload" at bounding box center [343, 38] width 17 height 16
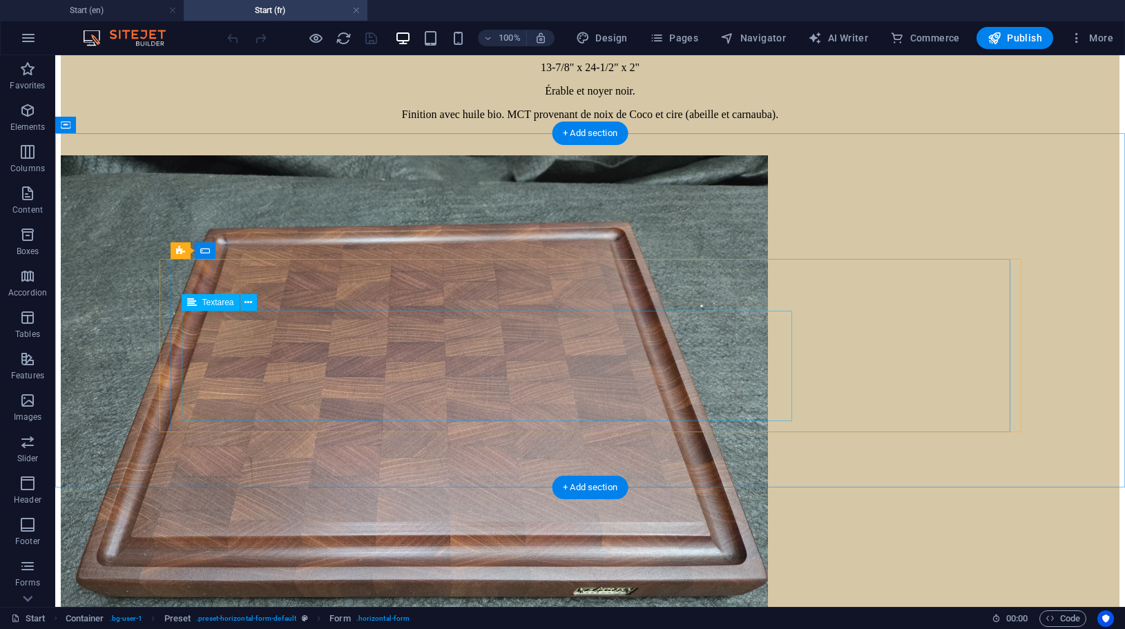
scroll to position [5669, 0]
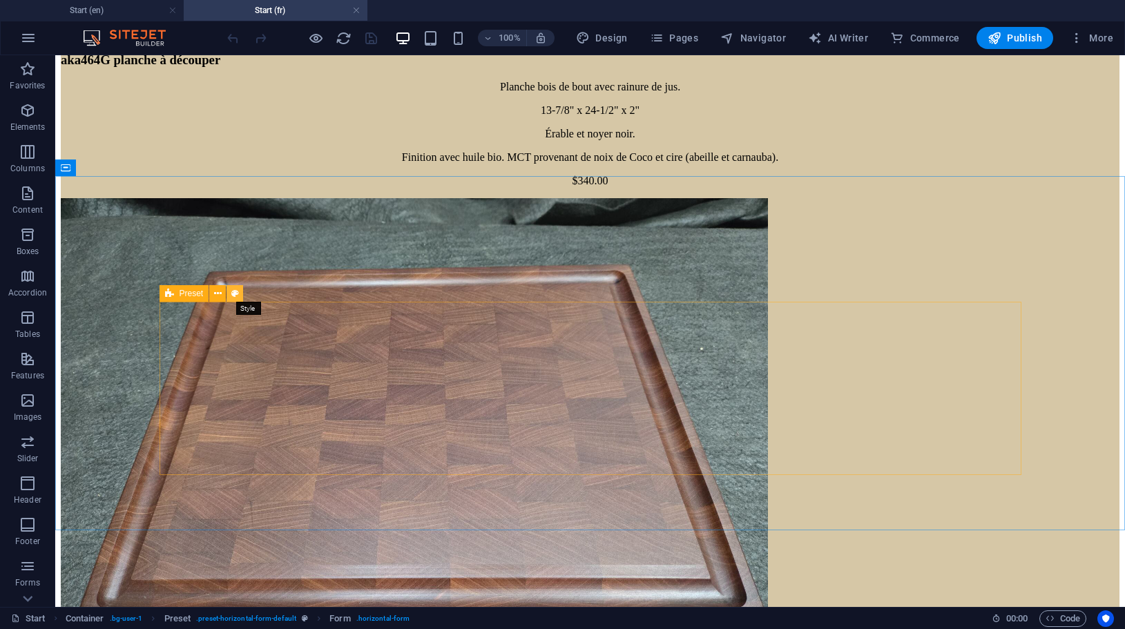
click at [238, 289] on icon at bounding box center [235, 294] width 8 height 14
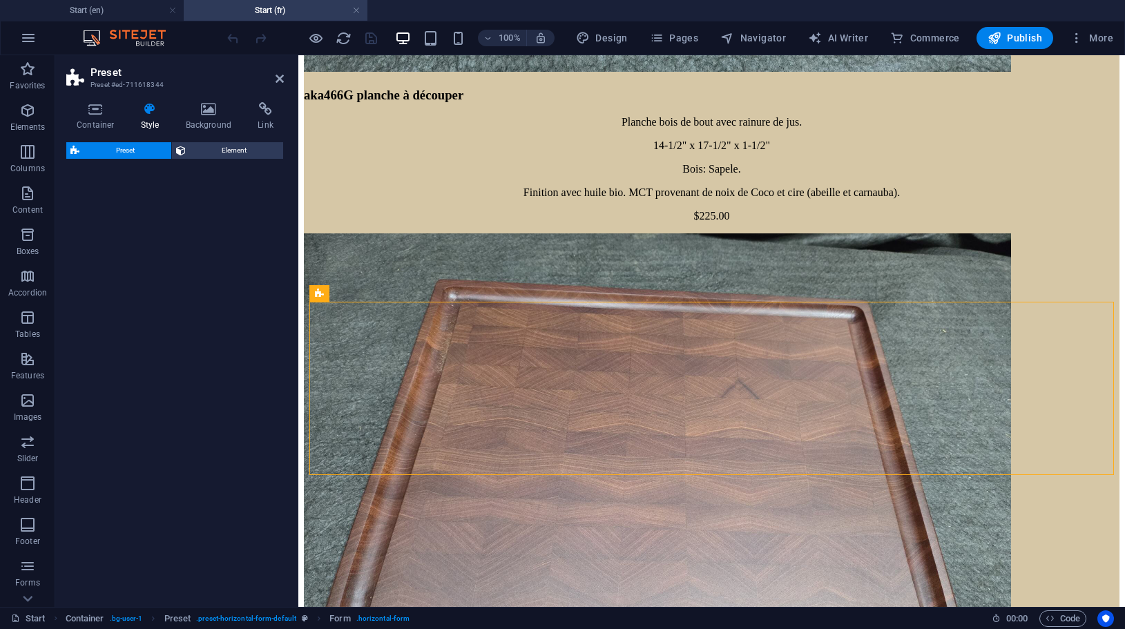
scroll to position [5621, 0]
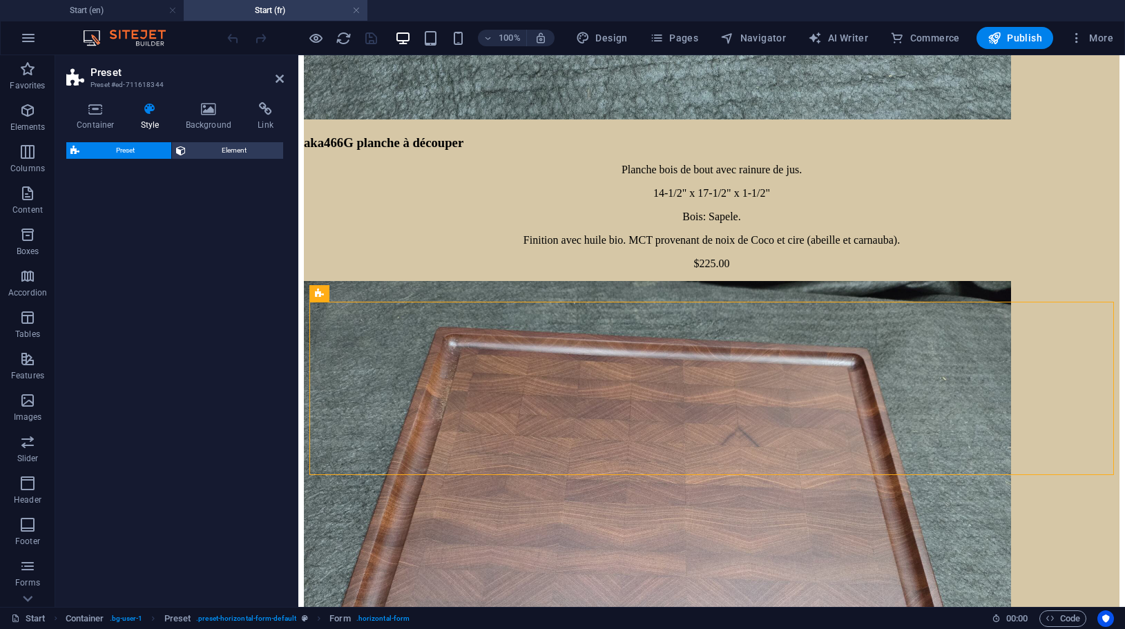
select select "px"
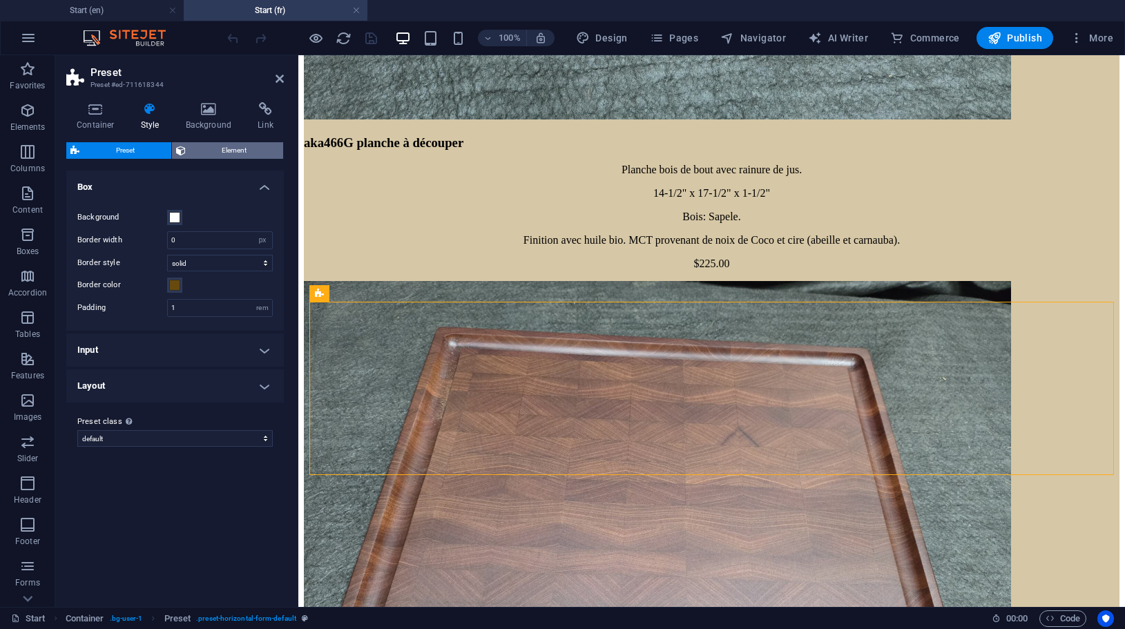
click at [233, 148] on span "Element" at bounding box center [235, 150] width 90 height 17
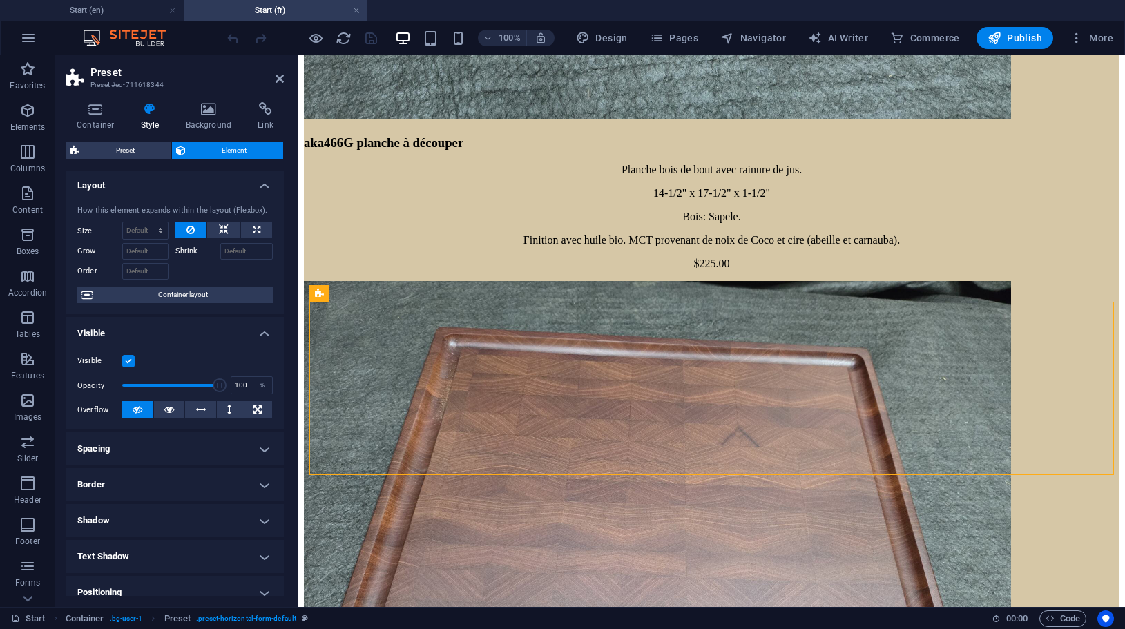
scroll to position [0, 0]
click at [261, 111] on icon at bounding box center [265, 109] width 37 height 14
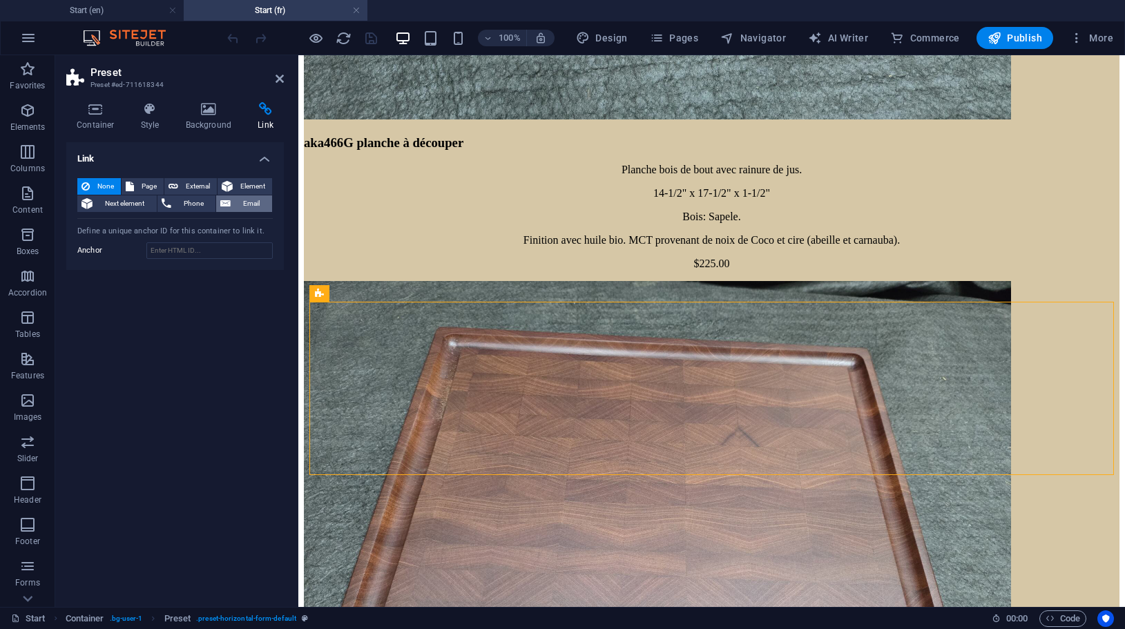
click at [235, 200] on span "Email" at bounding box center [251, 203] width 33 height 17
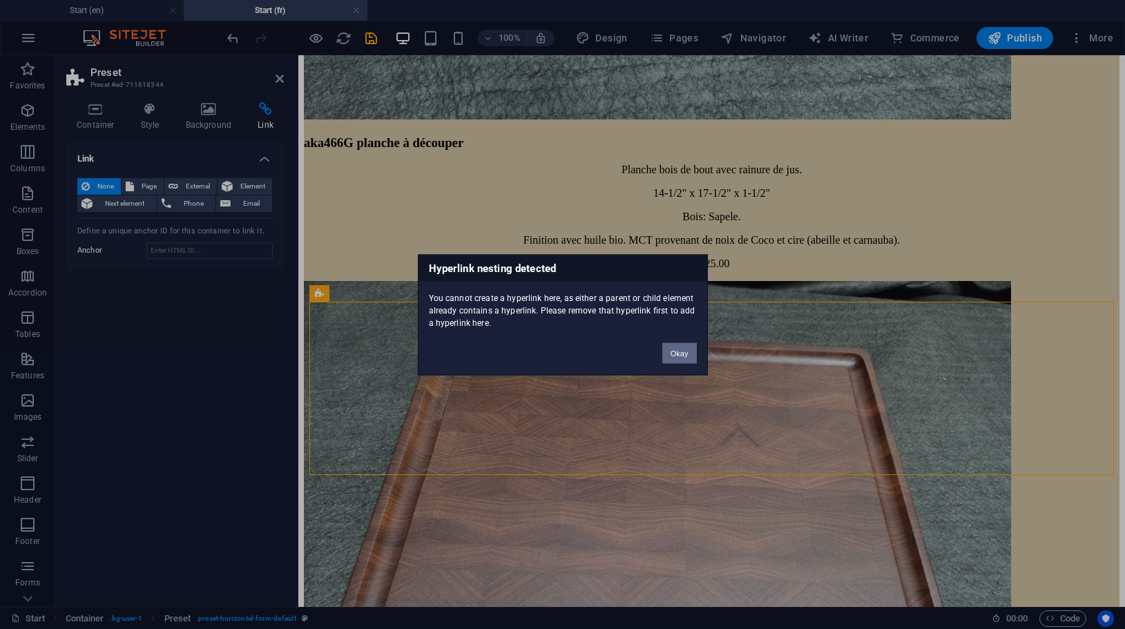
click at [675, 351] on button "Okay" at bounding box center [679, 352] width 35 height 21
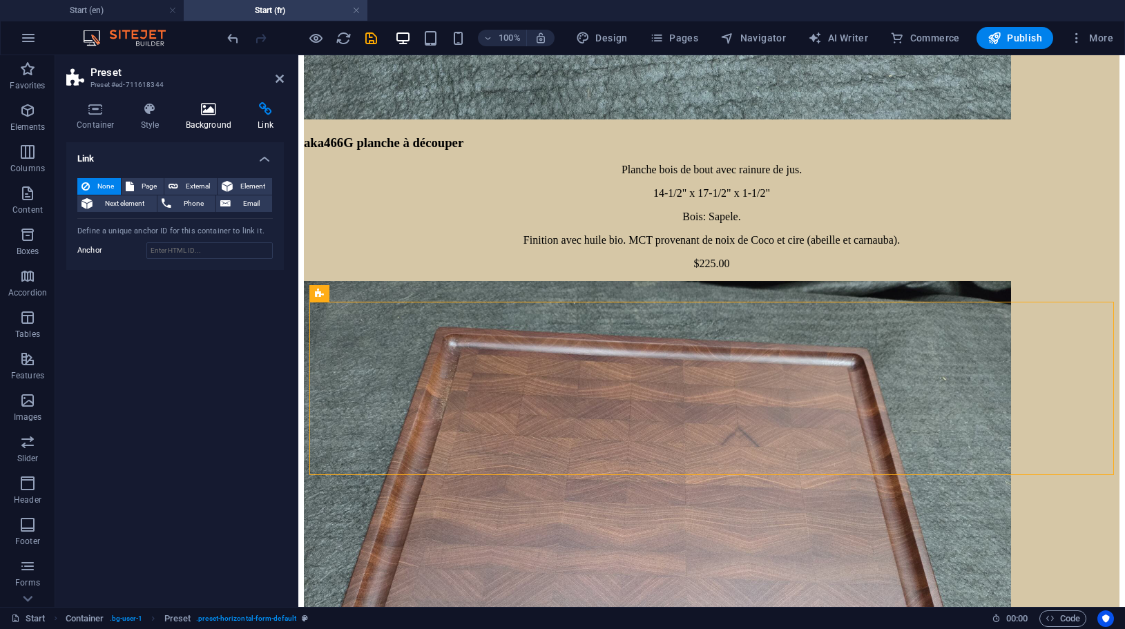
click at [196, 113] on icon at bounding box center [208, 109] width 67 height 14
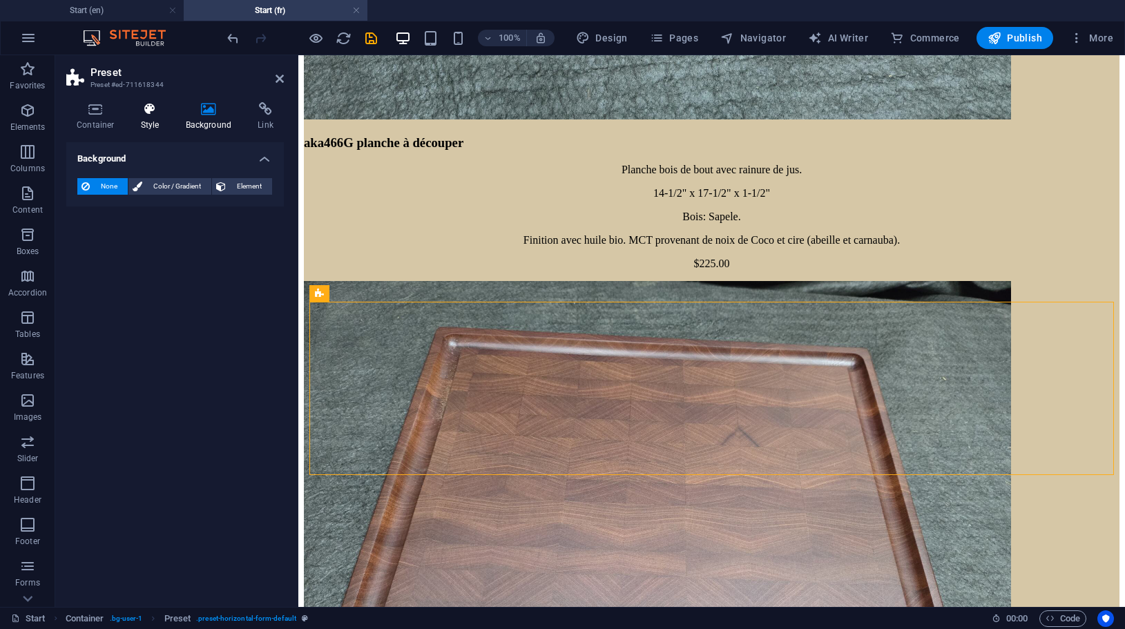
click at [148, 115] on icon at bounding box center [149, 109] width 39 height 14
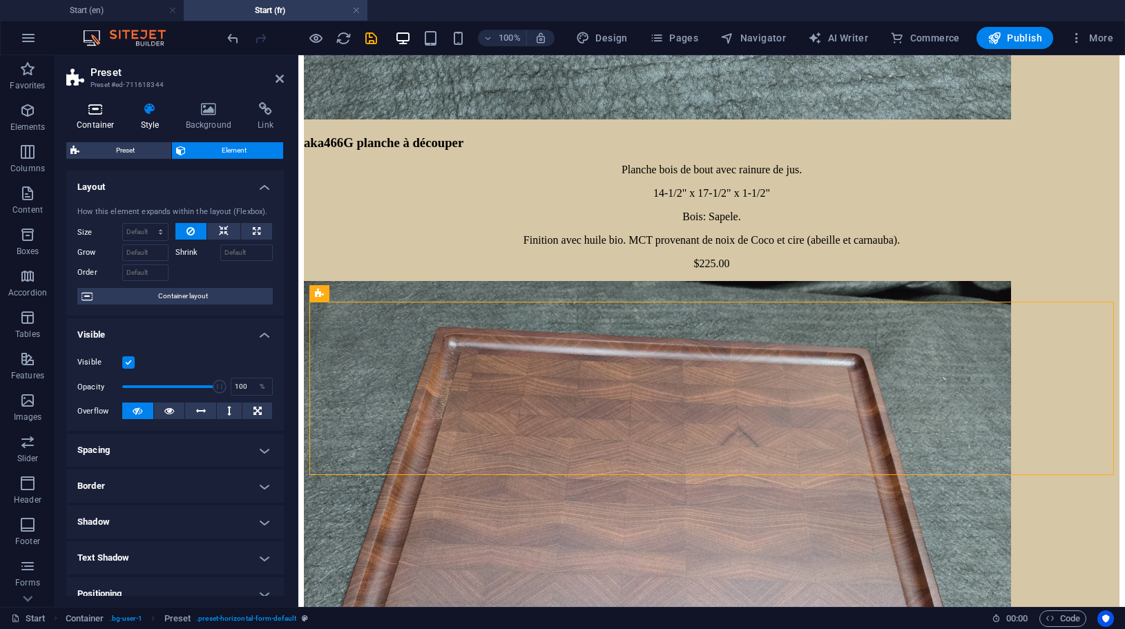
click at [88, 112] on icon at bounding box center [95, 109] width 59 height 14
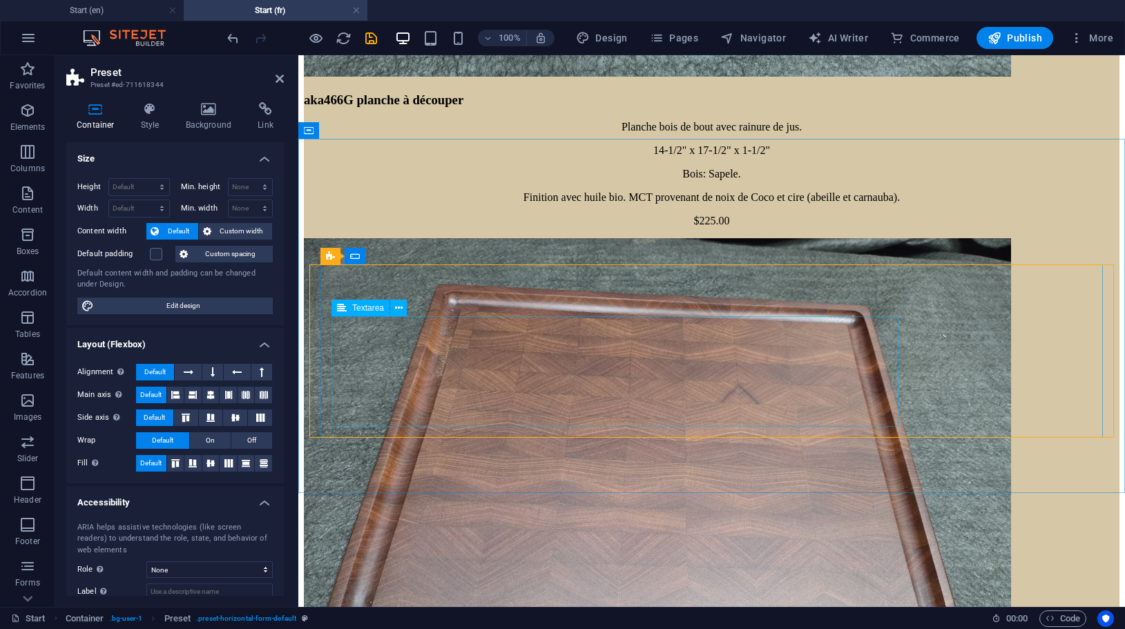
scroll to position [5672, 0]
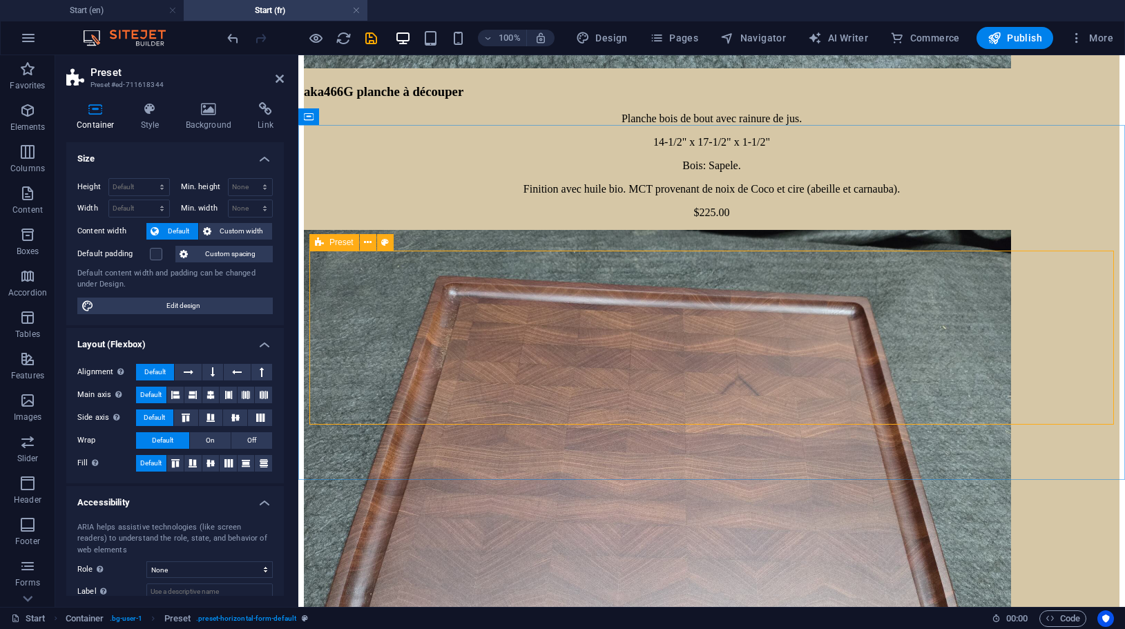
click at [342, 244] on span "Preset" at bounding box center [341, 242] width 24 height 8
click at [374, 117] on button at bounding box center [369, 116] width 17 height 17
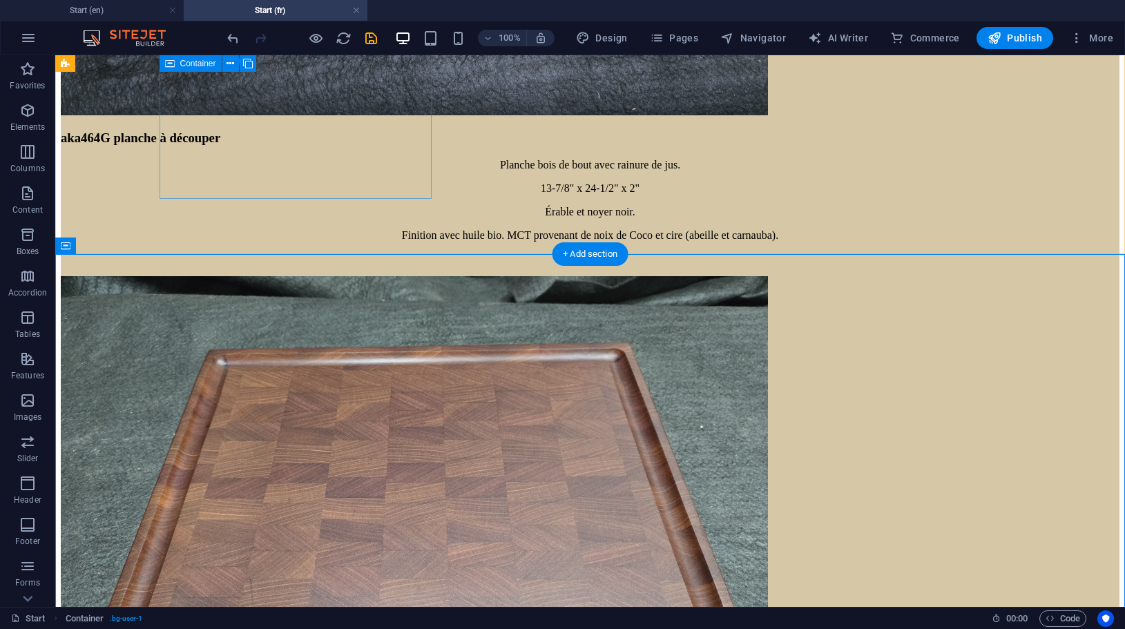
scroll to position [5575, 0]
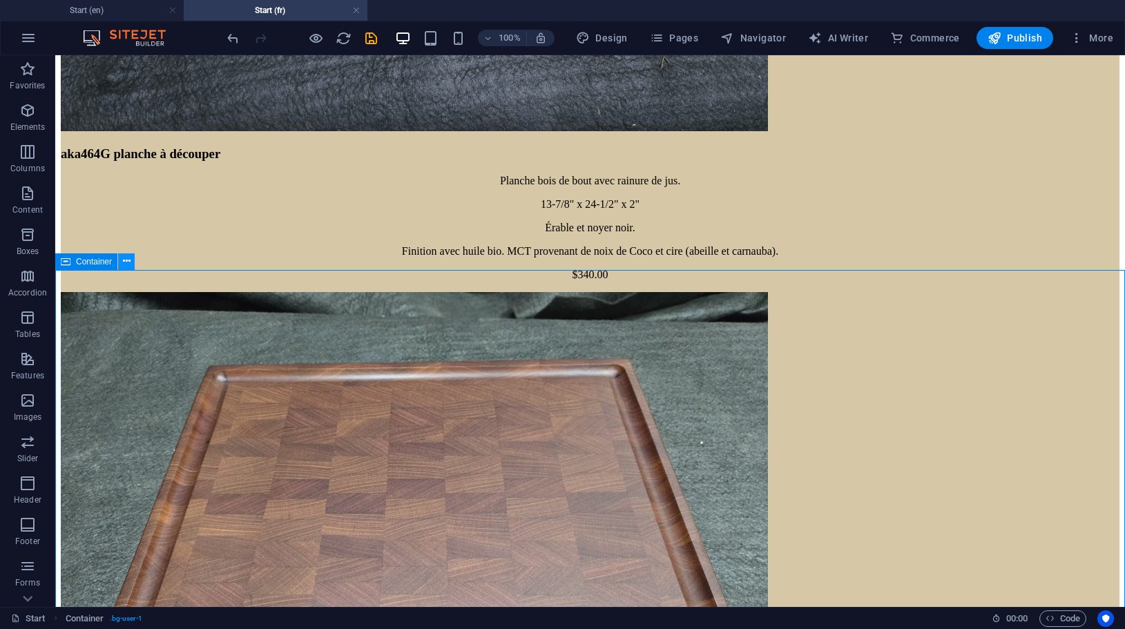
click at [128, 258] on icon at bounding box center [127, 261] width 8 height 14
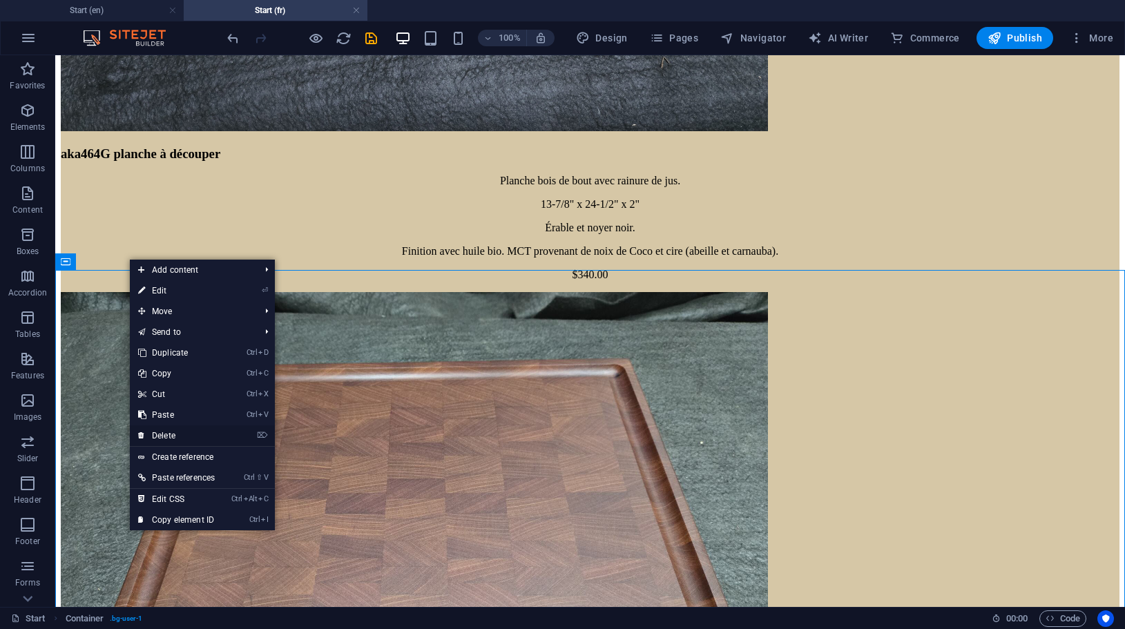
click at [170, 436] on link "⌦ Delete" at bounding box center [176, 435] width 93 height 21
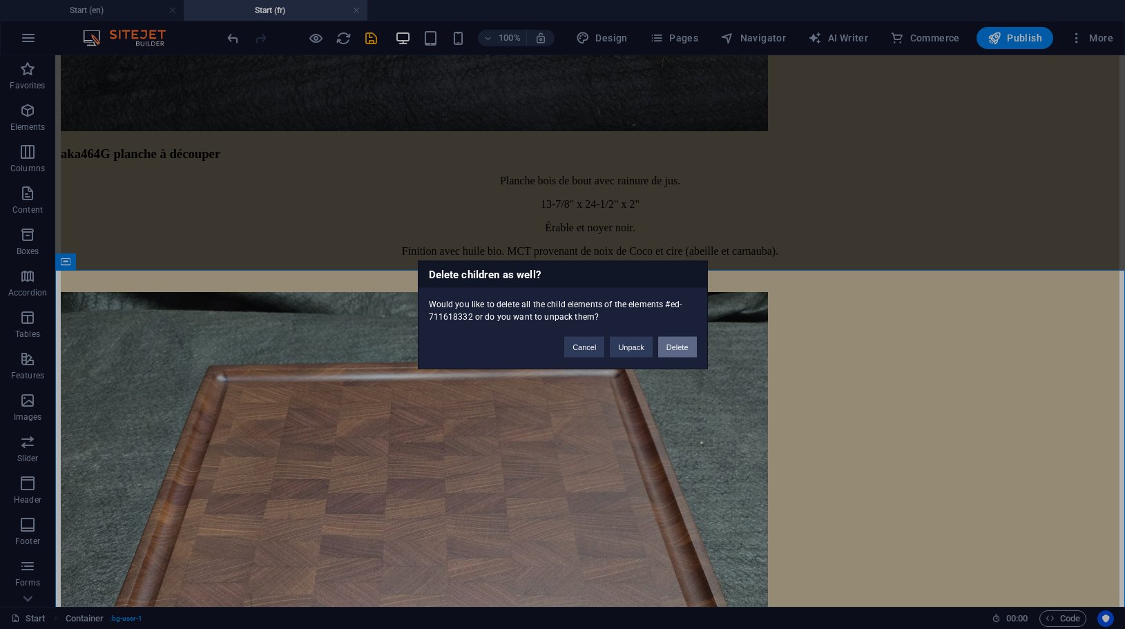
click at [684, 339] on button "Delete" at bounding box center [677, 346] width 39 height 21
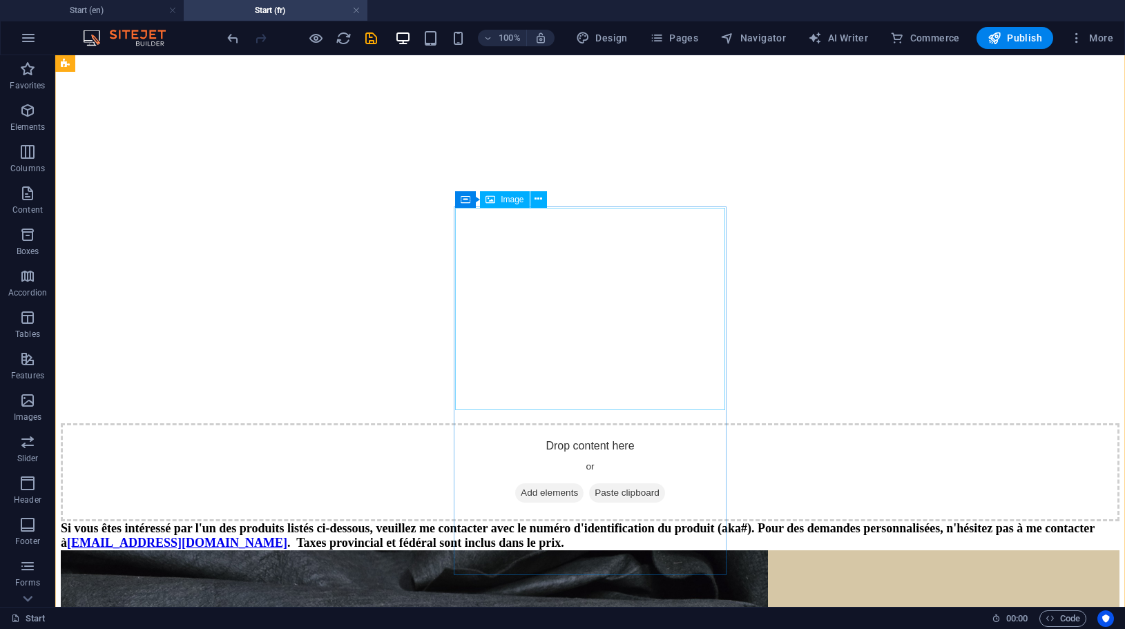
scroll to position [4622, 0]
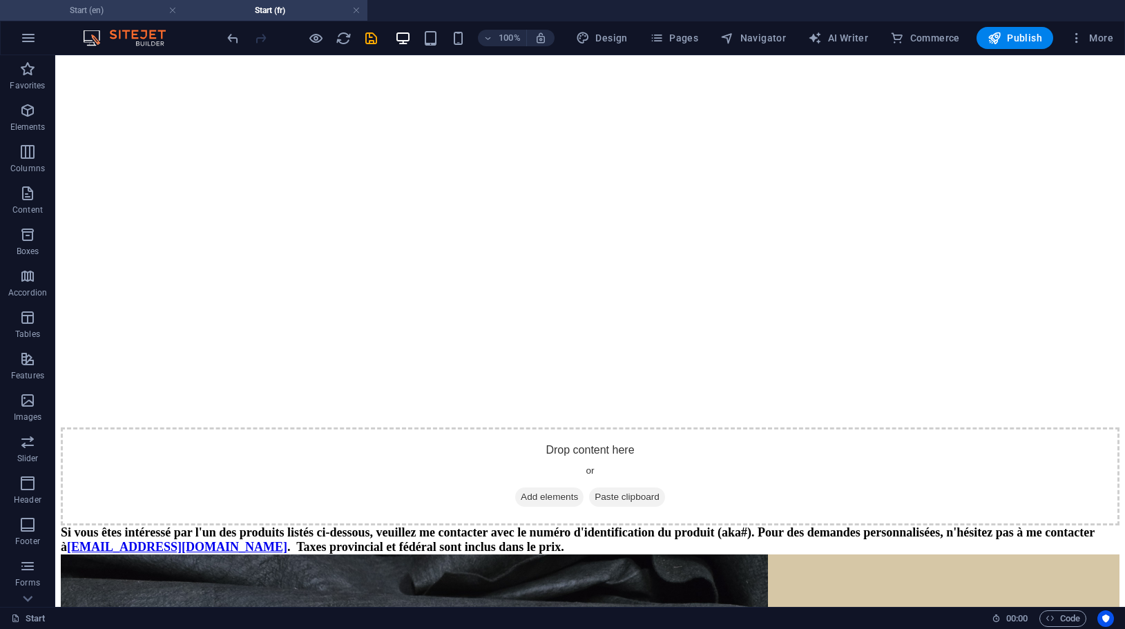
click at [131, 10] on h4 "Start (en)" at bounding box center [92, 10] width 184 height 15
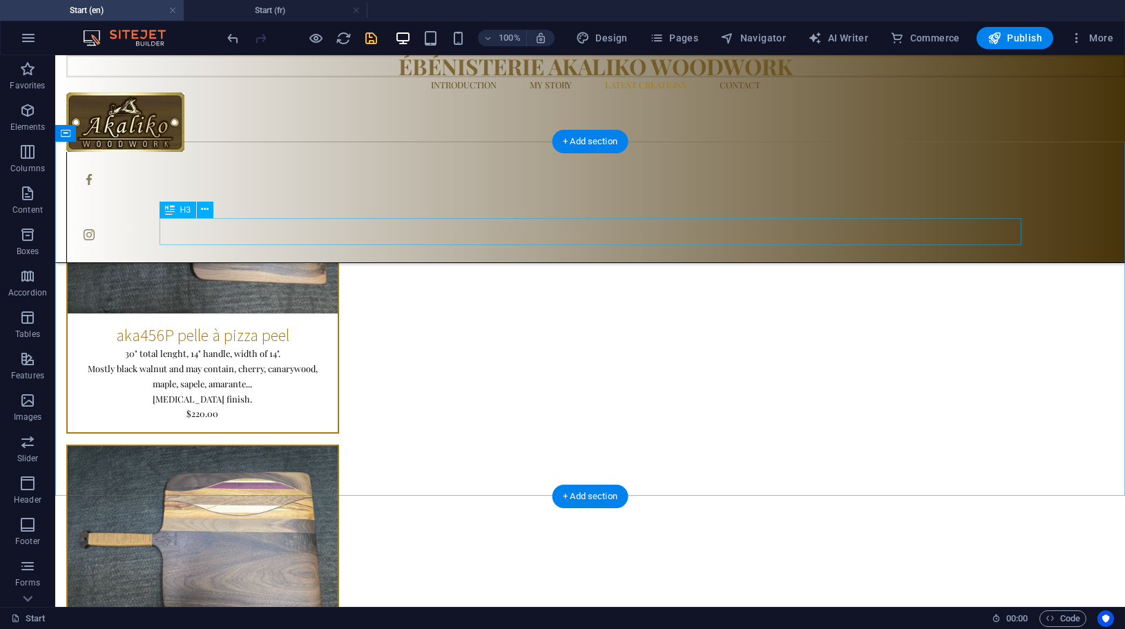
scroll to position [5345, 0]
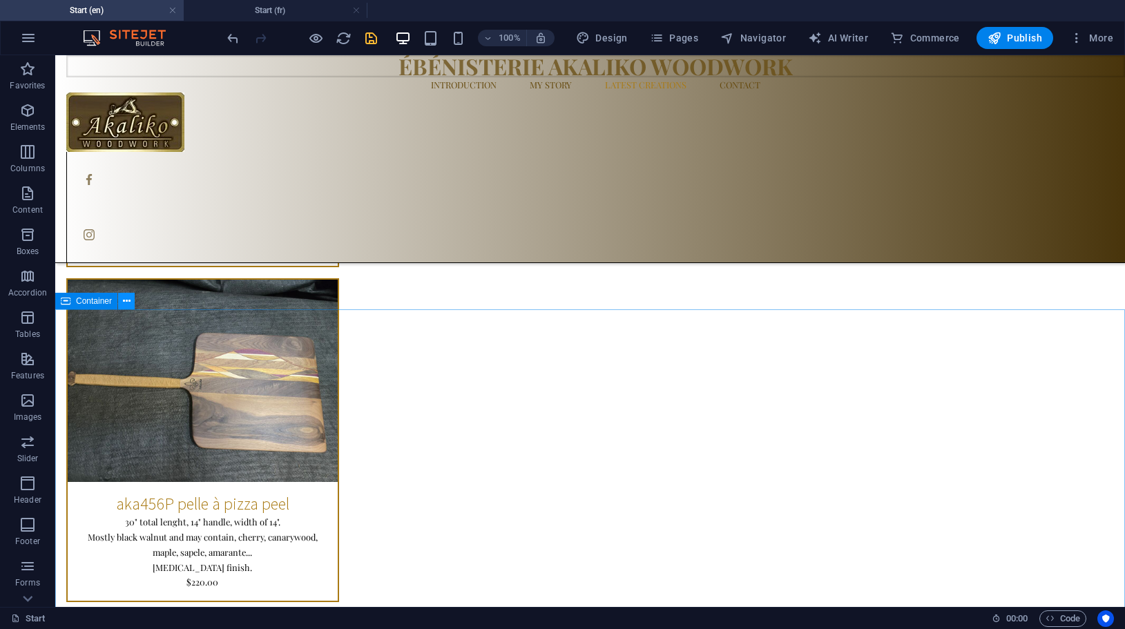
click at [126, 297] on icon at bounding box center [127, 301] width 8 height 14
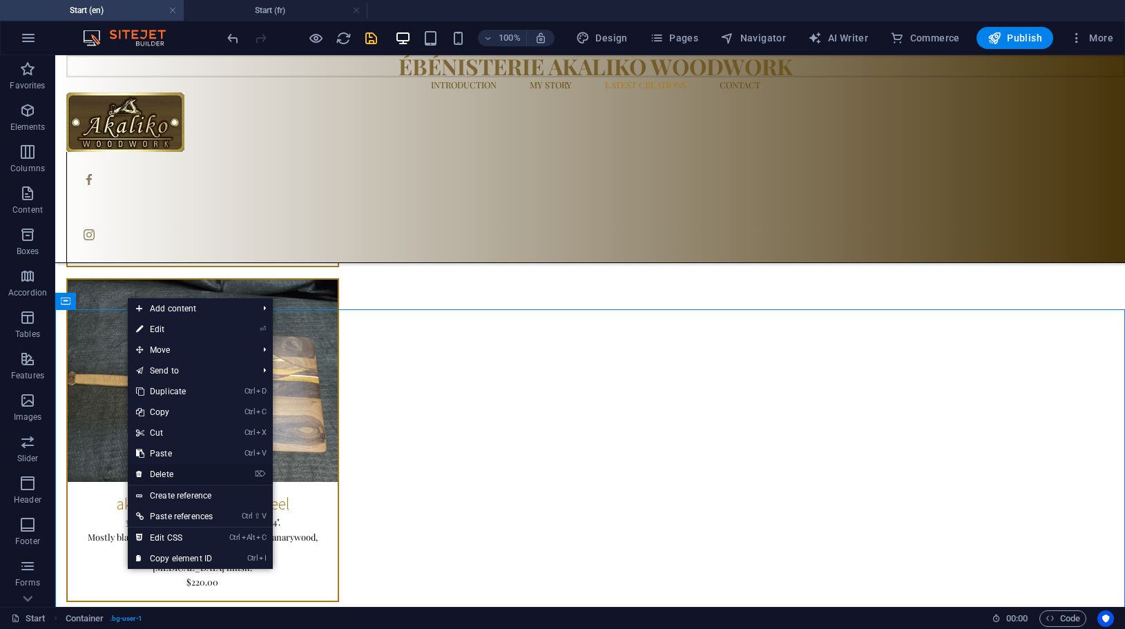
click at [178, 468] on link "⌦ Delete" at bounding box center [174, 474] width 93 height 21
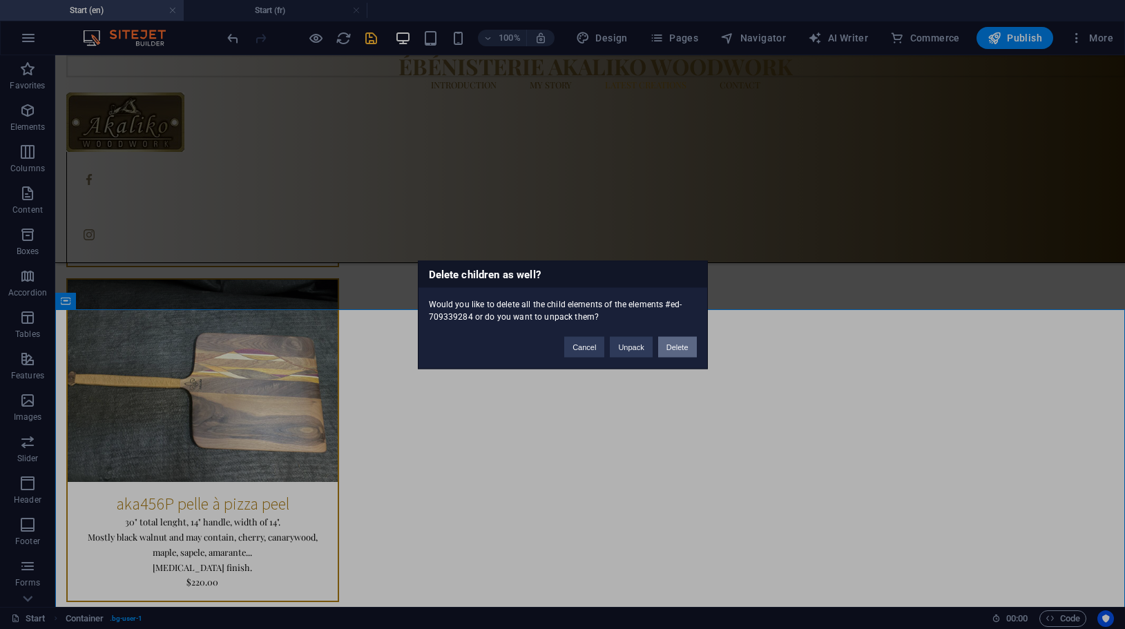
click at [678, 346] on button "Delete" at bounding box center [677, 346] width 39 height 21
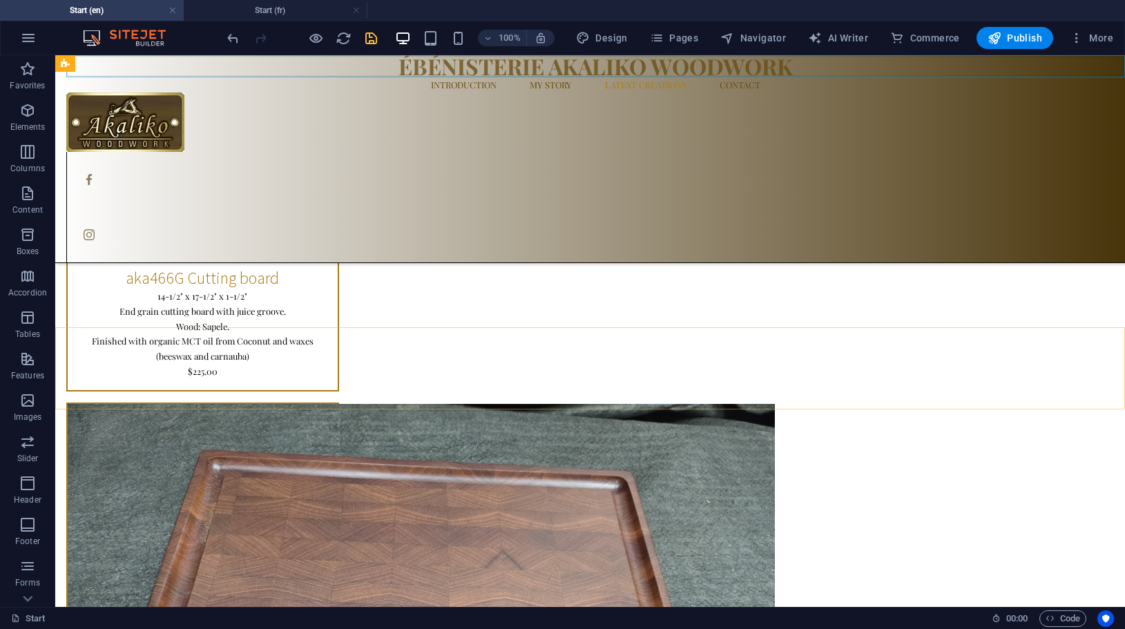
scroll to position [2934, 0]
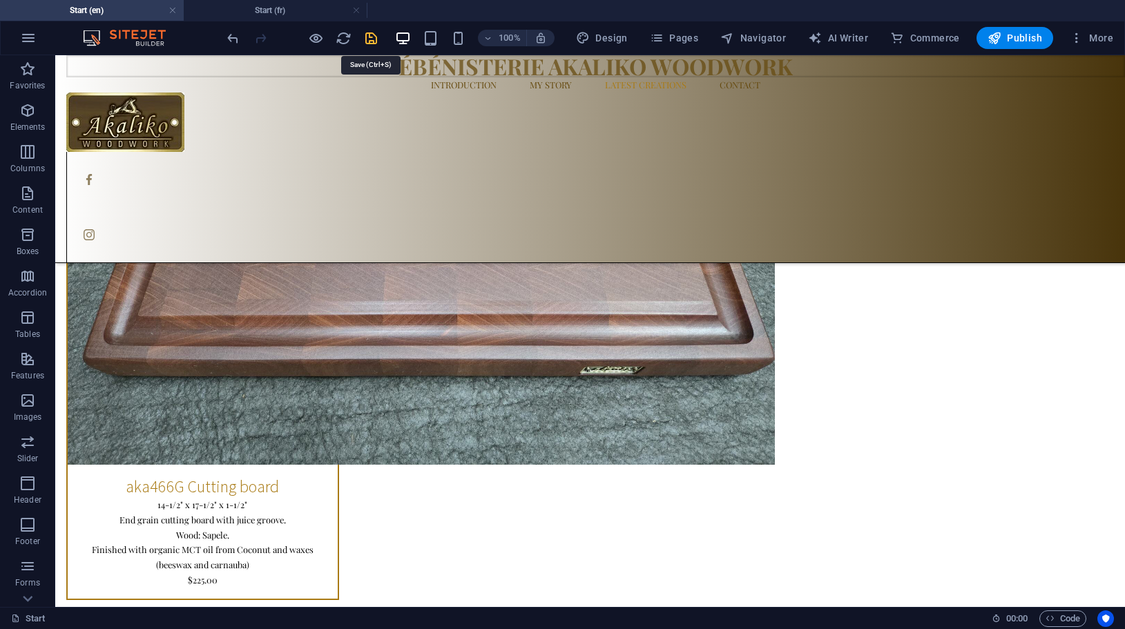
click at [376, 38] on icon "save" at bounding box center [371, 38] width 16 height 16
click at [1016, 35] on span "Publish" at bounding box center [1014, 38] width 55 height 14
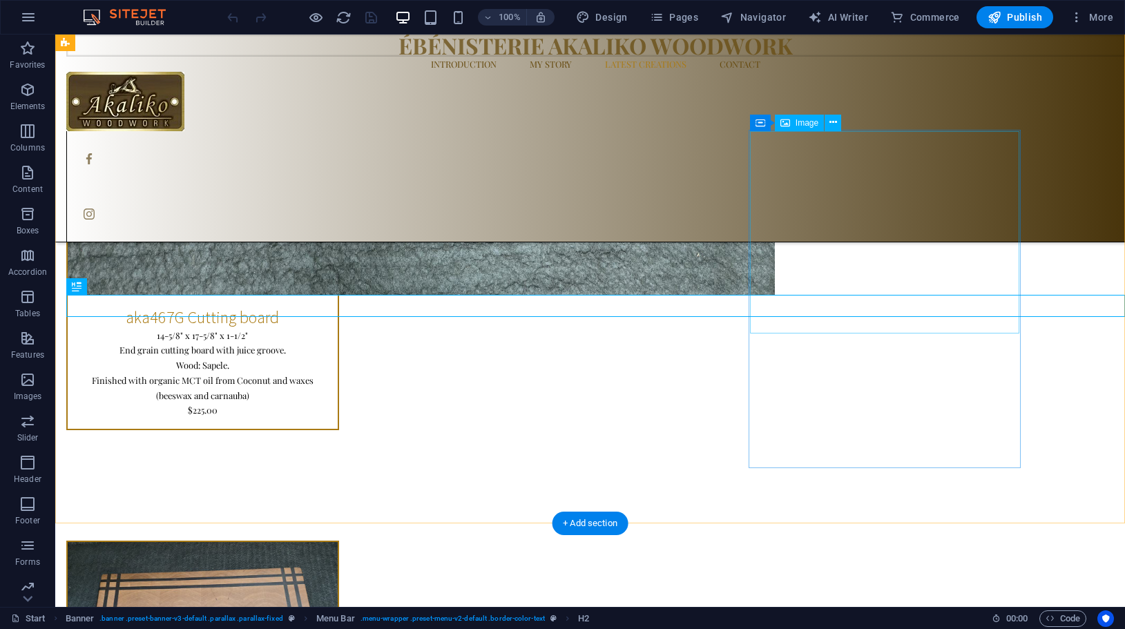
scroll to position [3808, 0]
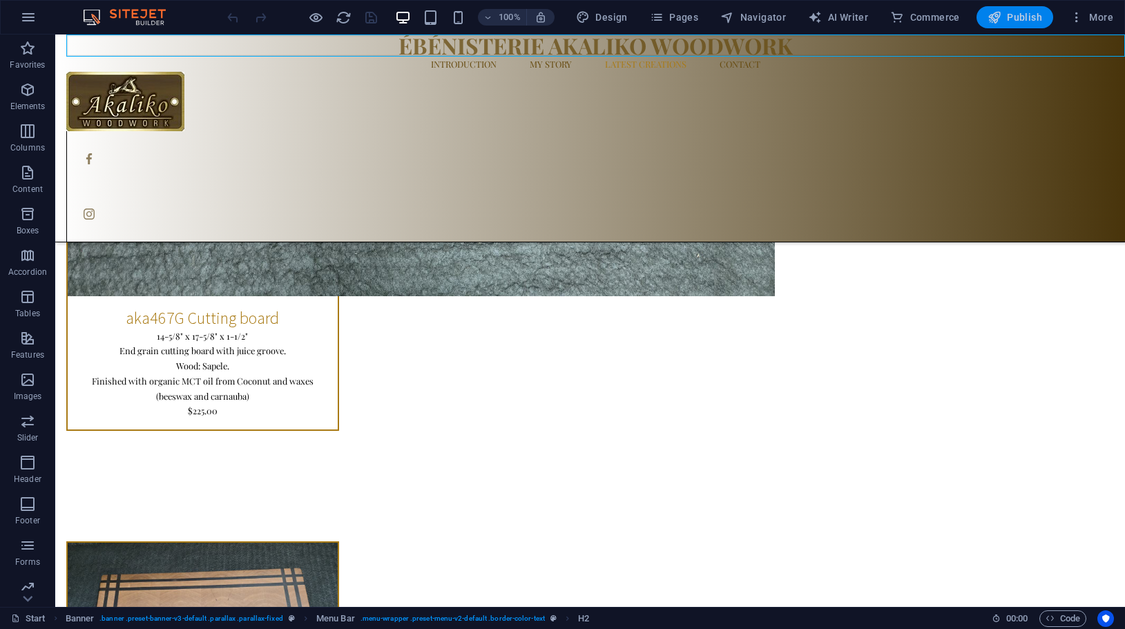
click at [1033, 12] on span "Publish" at bounding box center [1014, 17] width 55 height 14
